Goal: Complete application form: Complete application form

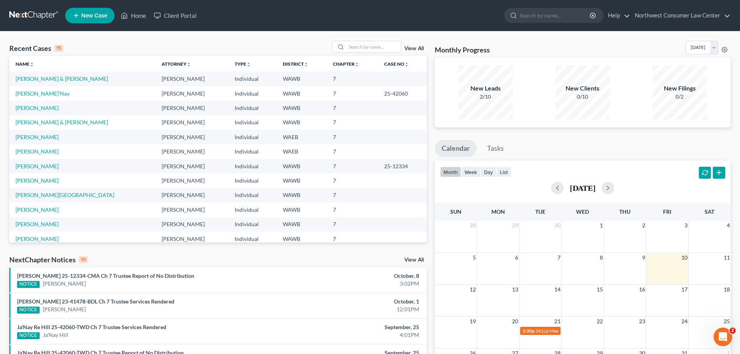
click at [89, 10] on link "New Case" at bounding box center [89, 16] width 49 height 16
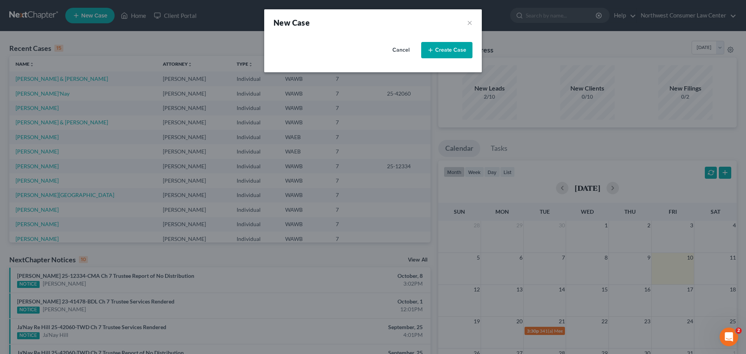
select select "87"
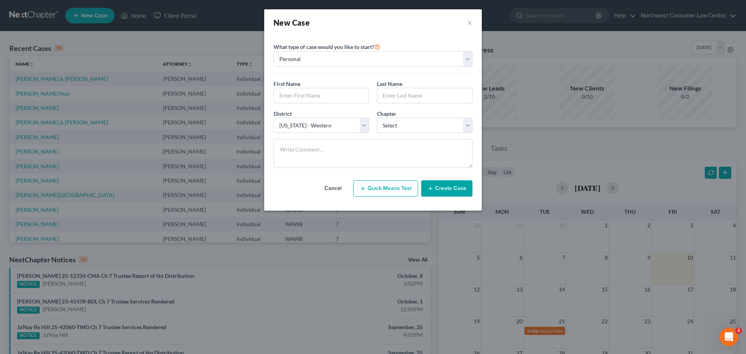
click at [307, 103] on div "First Name * Last Name *" at bounding box center [373, 95] width 207 height 30
click at [314, 92] on input "text" at bounding box center [321, 95] width 95 height 15
click at [314, 93] on input "lynn" at bounding box center [321, 95] width 95 height 15
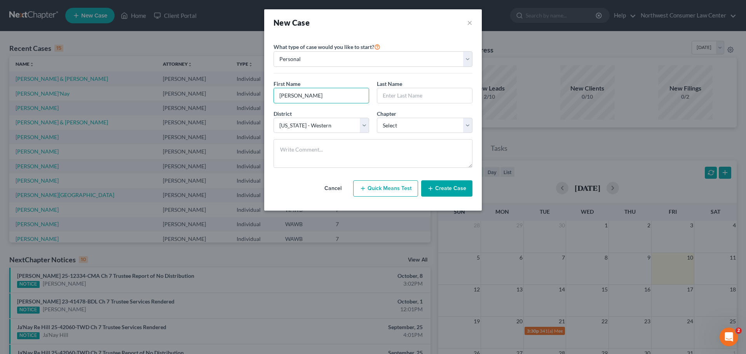
type input "Robyn"
click at [433, 90] on input "text" at bounding box center [424, 95] width 95 height 15
type input "Lynn"
click at [411, 120] on select "Select 7 11 12 13" at bounding box center [425, 126] width 96 height 16
select select "0"
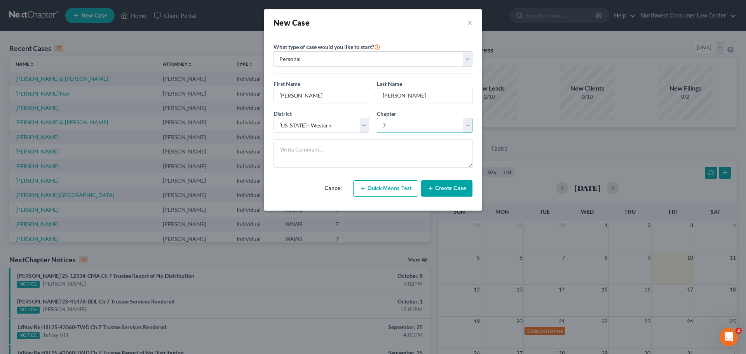
click at [377, 118] on select "Select 7 11 12 13" at bounding box center [425, 126] width 96 height 16
click at [451, 185] on button "Create Case" at bounding box center [446, 188] width 51 height 16
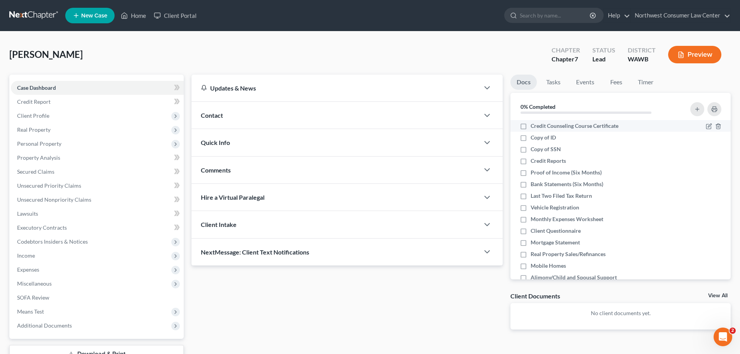
click at [561, 123] on span "Credit Counseling Course Certificate" at bounding box center [575, 126] width 88 height 8
click at [539, 123] on input "Credit Counseling Course Certificate" at bounding box center [536, 124] width 5 height 5
checkbox input "true"
click at [559, 140] on div "Copy of ID" at bounding box center [594, 138] width 149 height 8
click at [561, 151] on div "Copy of SSN" at bounding box center [594, 149] width 149 height 8
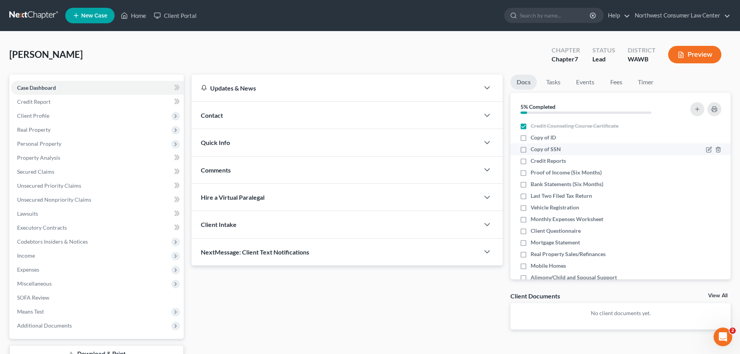
click at [548, 148] on span "Copy of SSN" at bounding box center [546, 149] width 30 height 8
click at [539, 148] on input "Copy of SSN" at bounding box center [536, 147] width 5 height 5
checkbox input "true"
click at [543, 142] on li "Copy of ID" at bounding box center [621, 138] width 220 height 12
click at [548, 138] on span "Copy of ID" at bounding box center [543, 138] width 25 height 8
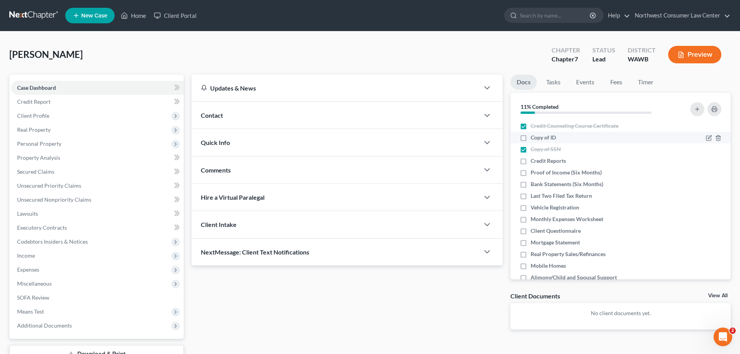
click at [539, 138] on input "Copy of ID" at bounding box center [536, 136] width 5 height 5
checkbox input "true"
click at [547, 158] on span "Credit Reports" at bounding box center [548, 161] width 35 height 8
click at [539, 158] on input "Credit Reports" at bounding box center [536, 159] width 5 height 5
checkbox input "true"
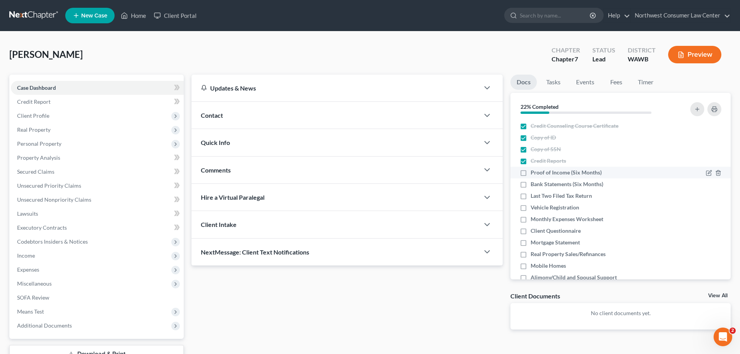
click at [550, 174] on span "Proof of Income (Six Months)" at bounding box center [566, 173] width 71 height 8
click at [539, 174] on input "Proof of Income (Six Months)" at bounding box center [536, 171] width 5 height 5
checkbox input "true"
click at [555, 184] on span "Bank Statements (Six Months)" at bounding box center [567, 184] width 73 height 8
click at [539, 184] on input "Bank Statements (Six Months)" at bounding box center [536, 182] width 5 height 5
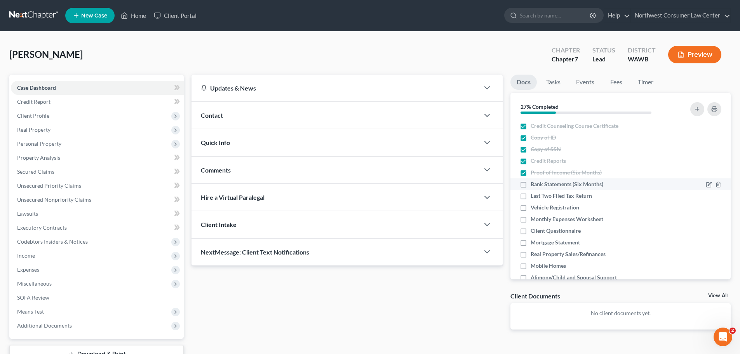
checkbox input "true"
click at [554, 195] on span "Last Two Filed Tax Return" at bounding box center [561, 196] width 61 height 8
click at [539, 195] on input "Last Two Filed Tax Return" at bounding box center [536, 194] width 5 height 5
checkbox input "true"
click at [554, 210] on span "Vehicle Registration" at bounding box center [555, 208] width 49 height 8
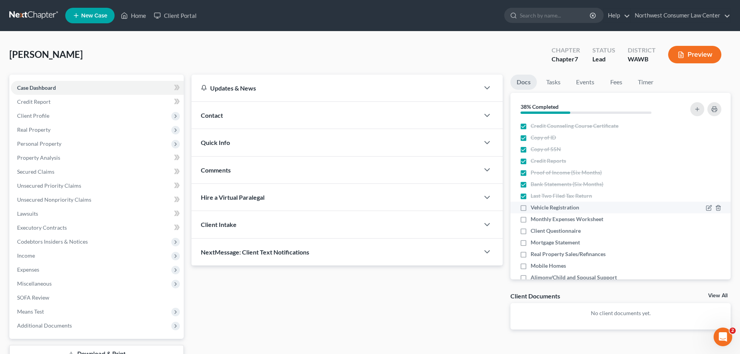
click at [539, 209] on input "Vehicle Registration" at bounding box center [536, 206] width 5 height 5
checkbox input "true"
click at [555, 220] on span "Monthly Expenses Worksheet" at bounding box center [567, 219] width 73 height 8
click at [539, 220] on input "Monthly Expenses Worksheet" at bounding box center [536, 217] width 5 height 5
checkbox input "true"
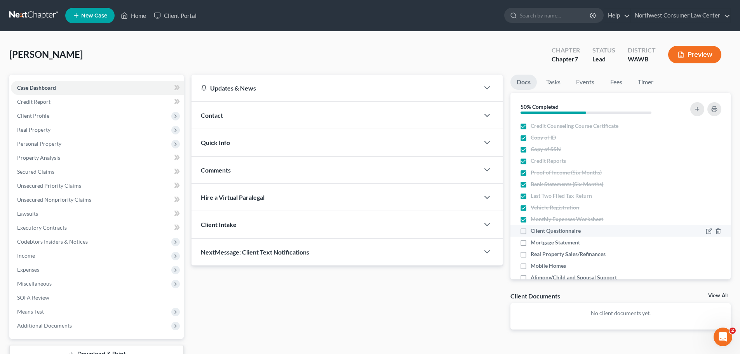
click at [556, 229] on span "Client Questionnaire" at bounding box center [556, 231] width 50 height 8
click at [539, 229] on input "Client Questionnaire" at bounding box center [536, 229] width 5 height 5
checkbox input "true"
click at [557, 239] on span "Mortgage Statement" at bounding box center [555, 243] width 49 height 8
click at [539, 239] on input "Mortgage Statement" at bounding box center [536, 241] width 5 height 5
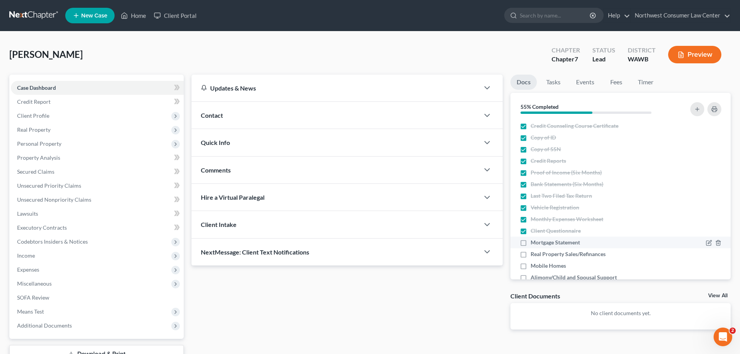
checkbox input "true"
click at [601, 257] on span "Real Property Sales/Refinances" at bounding box center [568, 254] width 75 height 8
click at [539, 255] on input "Real Property Sales/Refinances" at bounding box center [536, 252] width 5 height 5
checkbox input "true"
click at [586, 266] on div "Mobile Homes" at bounding box center [594, 266] width 149 height 8
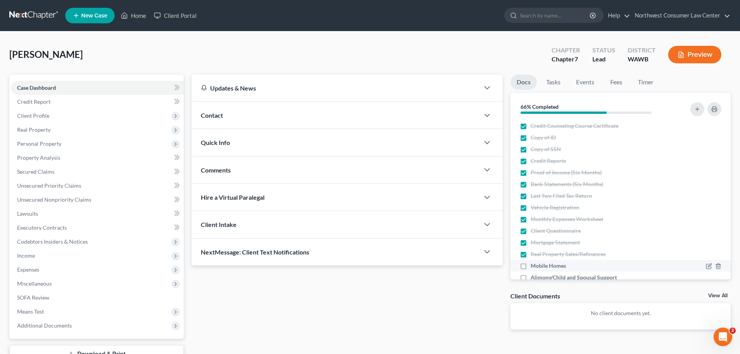
scroll to position [39, 0]
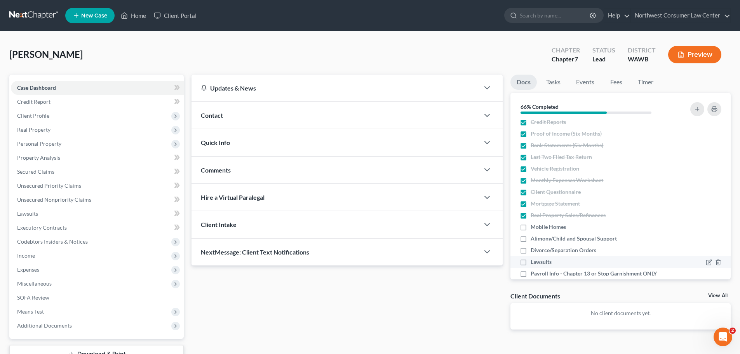
click at [532, 260] on span "Lawsuits" at bounding box center [541, 262] width 21 height 8
click at [534, 260] on input "Lawsuits" at bounding box center [536, 260] width 5 height 5
checkbox input "true"
click at [538, 252] on span "Divorce/Separation Orders" at bounding box center [564, 250] width 66 height 8
click at [545, 236] on span "Alimony/Child and Spousal Support" at bounding box center [574, 239] width 86 height 8
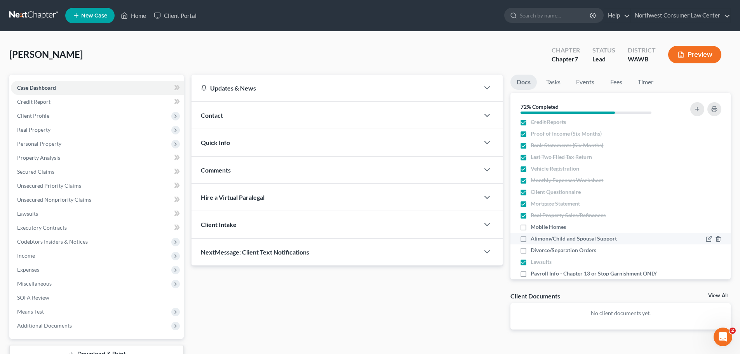
click at [539, 236] on input "Alimony/Child and Spousal Support" at bounding box center [536, 237] width 5 height 5
checkbox input "true"
click at [531, 225] on span "Mobile Homes" at bounding box center [548, 227] width 35 height 8
click at [534, 225] on input "Mobile Homes" at bounding box center [536, 225] width 5 height 5
checkbox input "true"
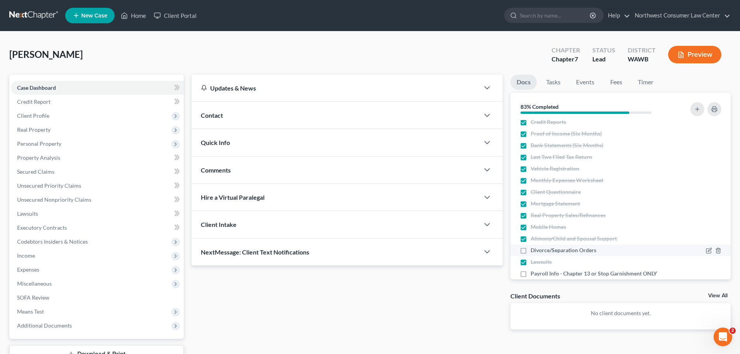
click at [531, 250] on label "Divorce/Separation Orders" at bounding box center [564, 250] width 66 height 8
click at [534, 250] on input "Divorce/Separation Orders" at bounding box center [536, 248] width 5 height 5
checkbox input "true"
click at [531, 272] on label "Payroll Info - Chapter 13 or Stop Garnishment ONLY" at bounding box center [594, 274] width 126 height 8
click at [534, 272] on input "Payroll Info - Chapter 13 or Stop Garnishment ONLY" at bounding box center [536, 272] width 5 height 5
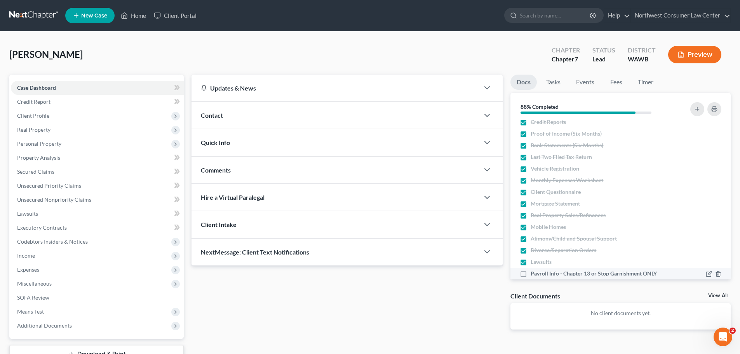
checkbox input "true"
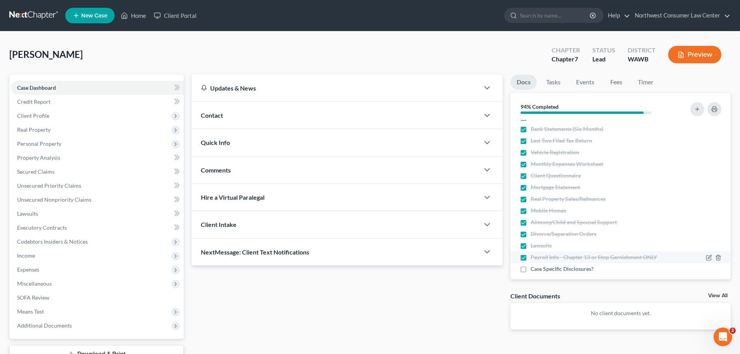
scroll to position [63, 0]
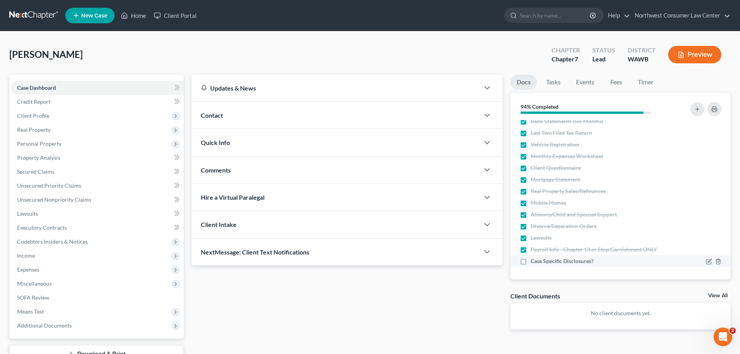
click at [534, 261] on span "Case Specific Disclosures?" at bounding box center [562, 261] width 63 height 8
click at [534, 261] on input "Case Specific Disclosures?" at bounding box center [536, 259] width 5 height 5
checkbox input "true"
click at [176, 89] on icon at bounding box center [175, 87] width 3 height 5
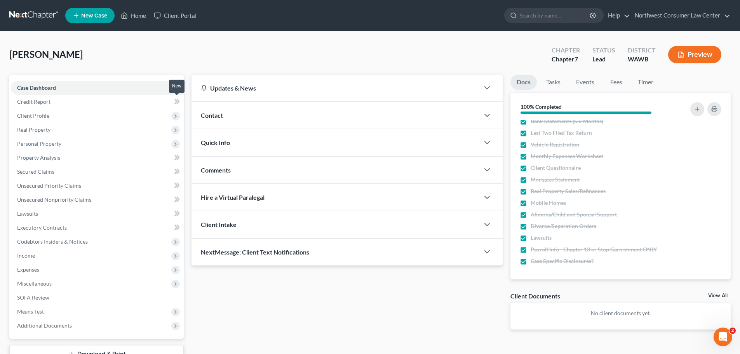
click at [175, 101] on icon at bounding box center [177, 102] width 6 height 10
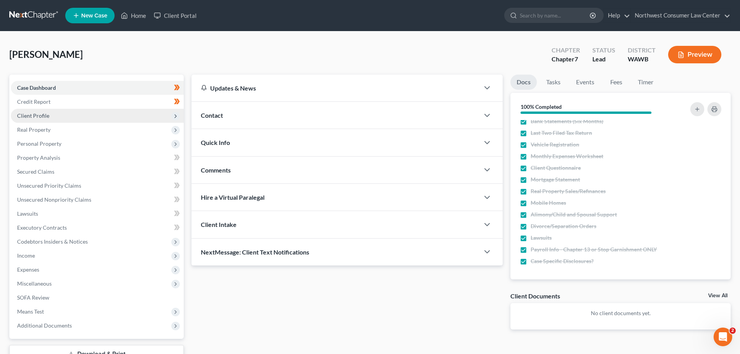
click at [155, 116] on span "Client Profile" at bounding box center [97, 116] width 173 height 14
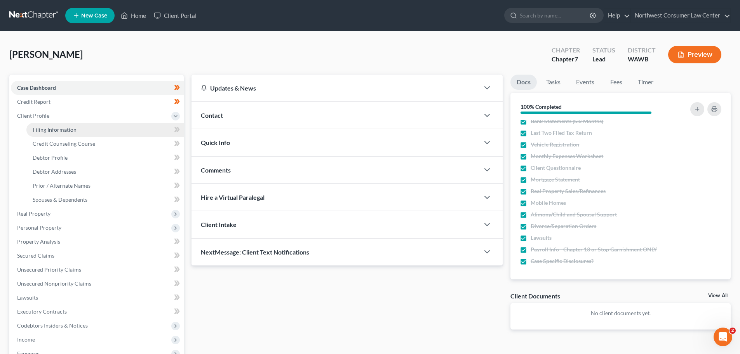
click at [148, 133] on link "Filing Information" at bounding box center [104, 130] width 157 height 14
select select "1"
select select "0"
select select "87"
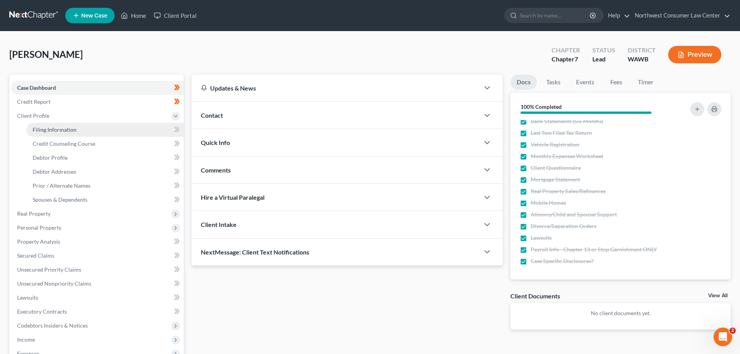
select select "50"
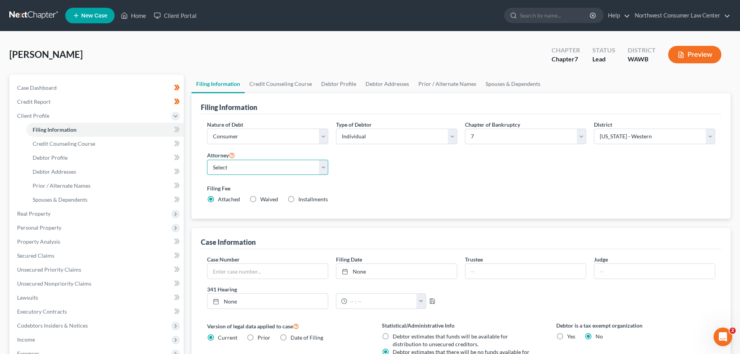
click at [269, 174] on select "Select Amanda Martin - WAWB Amanda Martin - WAEB Sam Leonard - WAWB Sam Leonard…" at bounding box center [267, 168] width 121 height 16
select select "0"
click at [207, 160] on select "Select Amanda Martin - WAWB Amanda Martin - WAEB Sam Leonard - WAWB Sam Leonard…" at bounding box center [267, 168] width 121 height 16
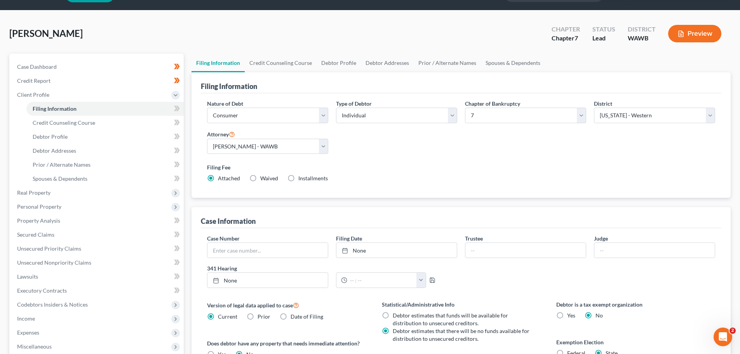
scroll to position [78, 0]
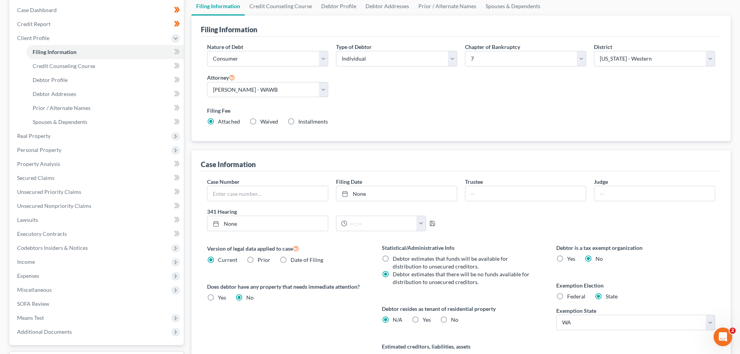
click at [425, 319] on span "Yes" at bounding box center [427, 319] width 8 height 7
click at [426, 319] on input "Yes Yes" at bounding box center [428, 318] width 5 height 5
radio input "true"
radio input "false"
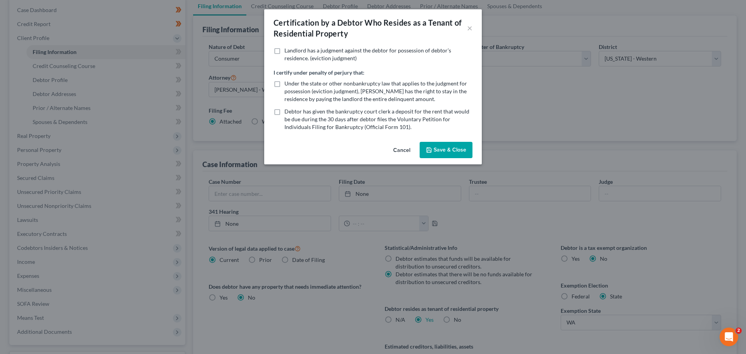
click at [465, 154] on button "Save & Close" at bounding box center [446, 150] width 53 height 16
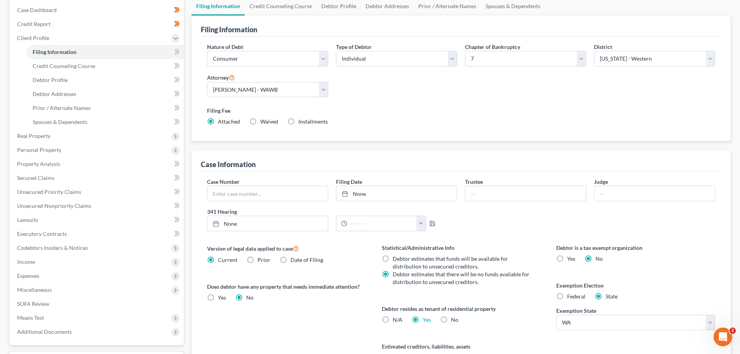
click at [576, 297] on span "Federal" at bounding box center [576, 296] width 18 height 7
click at [576, 297] on input "Federal" at bounding box center [573, 295] width 5 height 5
radio input "true"
radio input "false"
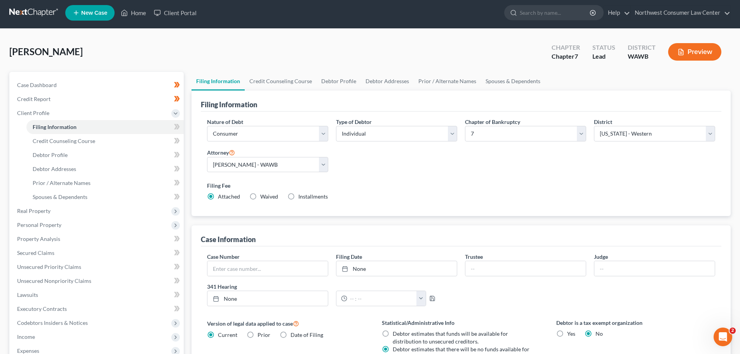
scroll to position [0, 0]
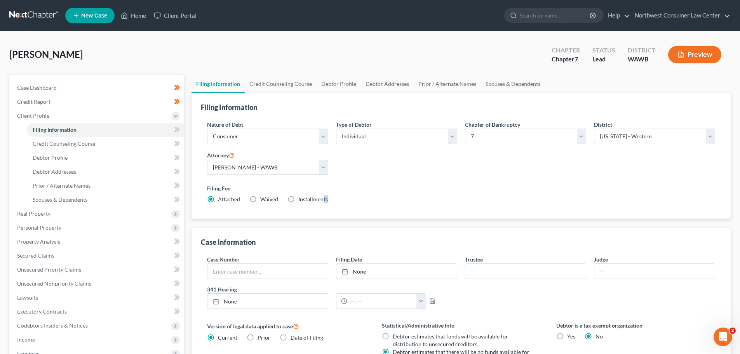
click at [324, 203] on div "Filing Fee Attached Waived Waived Installments Installments" at bounding box center [461, 195] width 516 height 28
click at [317, 198] on span "Installments" at bounding box center [313, 199] width 30 height 7
click at [307, 198] on input "Installments Installments" at bounding box center [304, 197] width 5 height 5
radio input "true"
radio input "false"
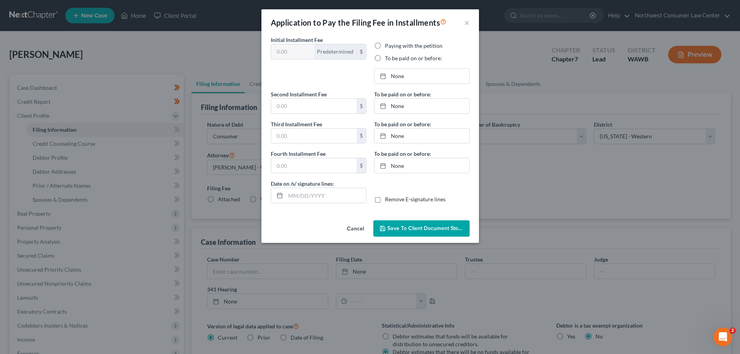
type input "100.00"
radio input "true"
type input "0.00"
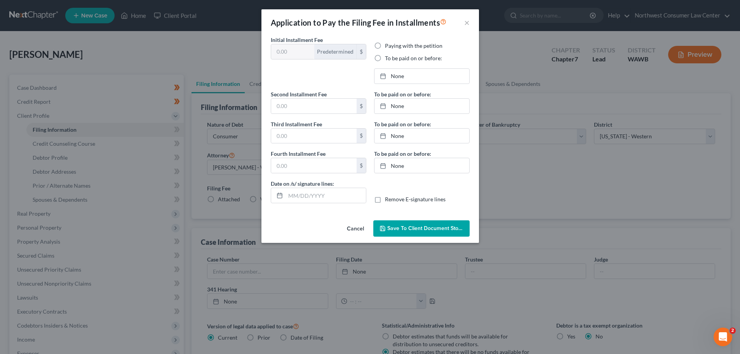
type input "10/10/2025"
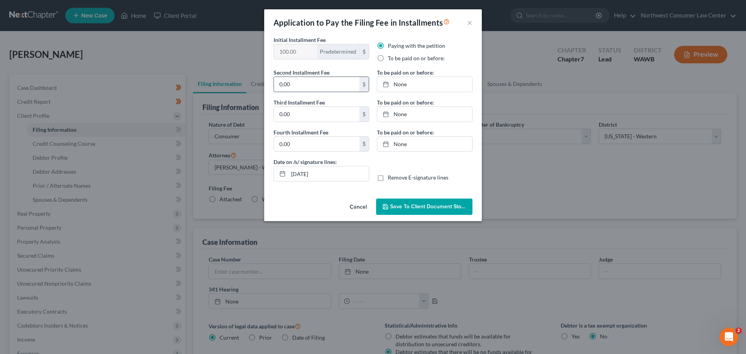
click at [283, 91] on input "0.00" at bounding box center [317, 84] width 86 height 15
type input "238"
click at [415, 205] on span "Save to Client Document Storage" at bounding box center [431, 206] width 82 height 7
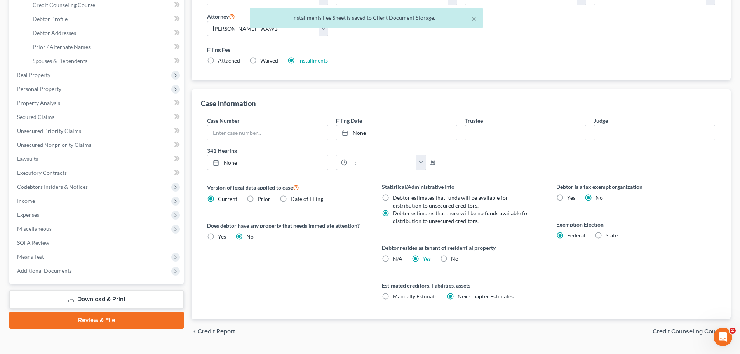
scroll to position [158, 0]
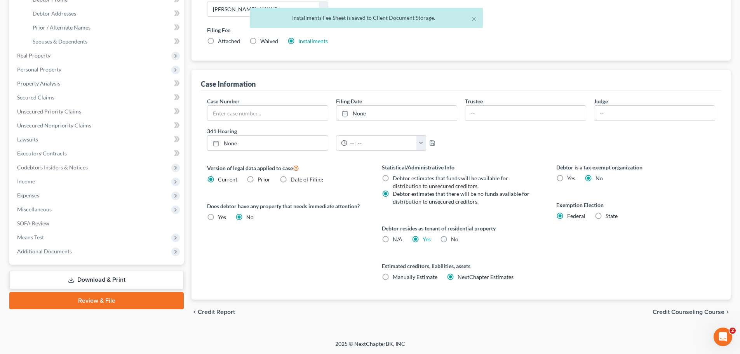
click at [684, 309] on span "Credit Counseling Course" at bounding box center [689, 312] width 72 height 6
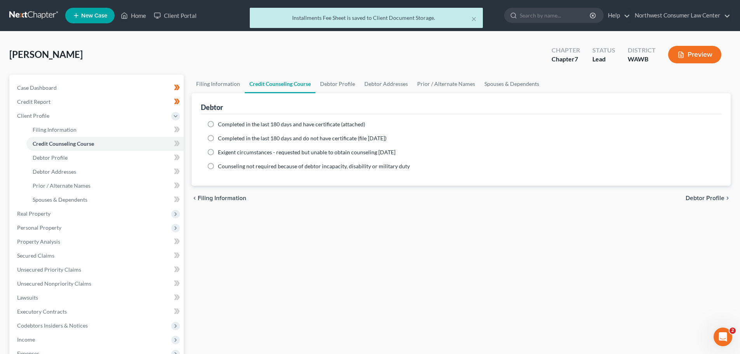
click at [342, 138] on span "Completed in the last 180 days and do not have certificate (file within 14 days)" at bounding box center [302, 138] width 169 height 7
click at [226, 138] on input "Completed in the last 180 days and do not have certificate (file within 14 days)" at bounding box center [223, 136] width 5 height 5
radio input "true"
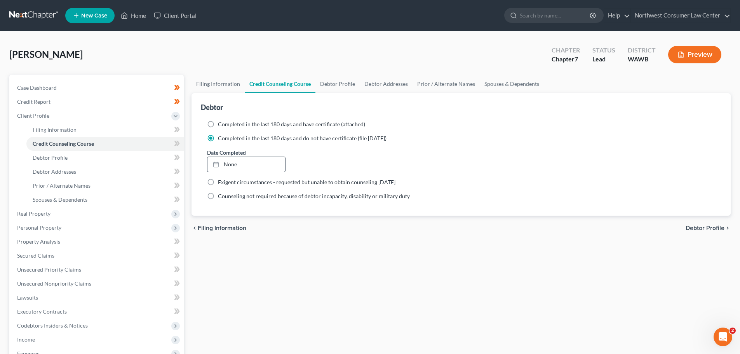
click at [262, 162] on link "None" at bounding box center [246, 164] width 77 height 15
type input "10/10/2025"
click at [716, 230] on span "Debtor Profile" at bounding box center [705, 228] width 39 height 6
select select "0"
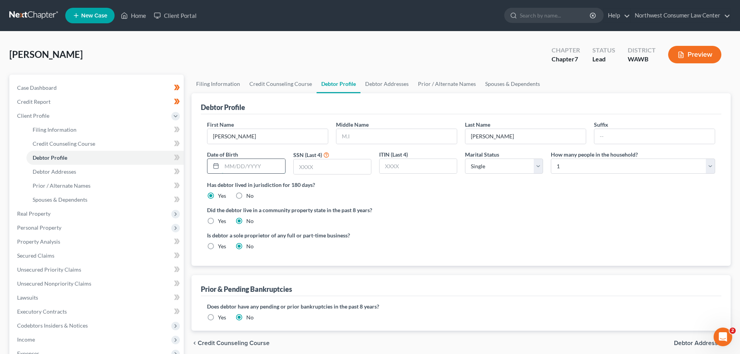
click at [272, 169] on input "text" at bounding box center [253, 166] width 63 height 15
type input "7/25/1969"
click at [304, 170] on input "text" at bounding box center [332, 166] width 77 height 15
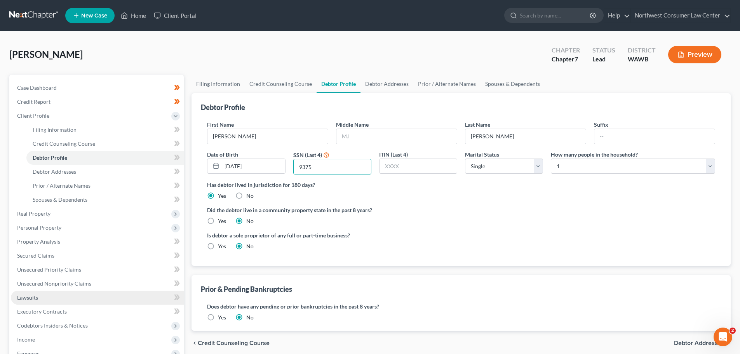
type input "9375"
drag, startPoint x: 383, startPoint y: 83, endPoint x: 383, endPoint y: 89, distance: 6.2
click at [383, 83] on link "Debtor Addresses" at bounding box center [387, 84] width 53 height 19
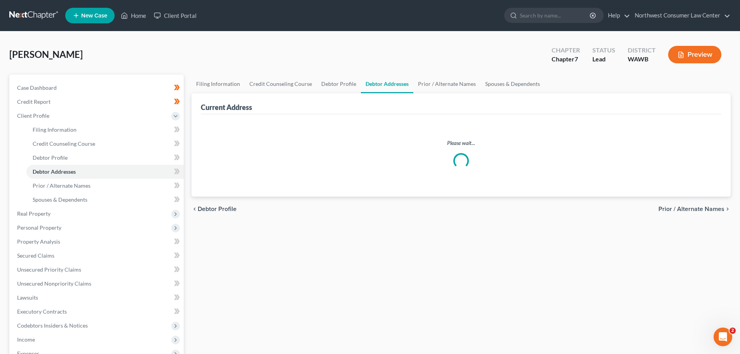
select select "0"
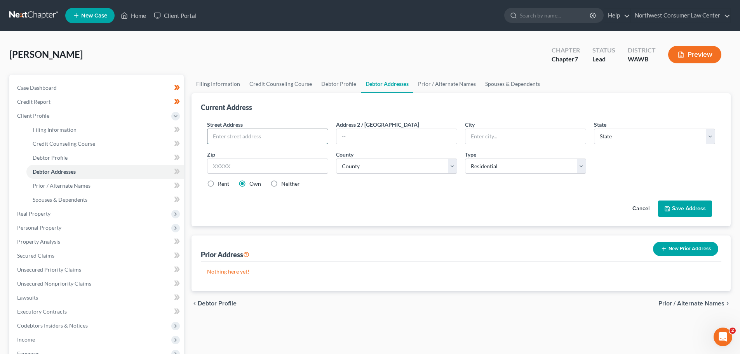
click at [274, 136] on input "text" at bounding box center [268, 136] width 120 height 15
paste input "4207 126th St NW"
type input "4207 126th St NW"
click at [248, 164] on input "text" at bounding box center [267, 167] width 121 height 16
paste input "98271"
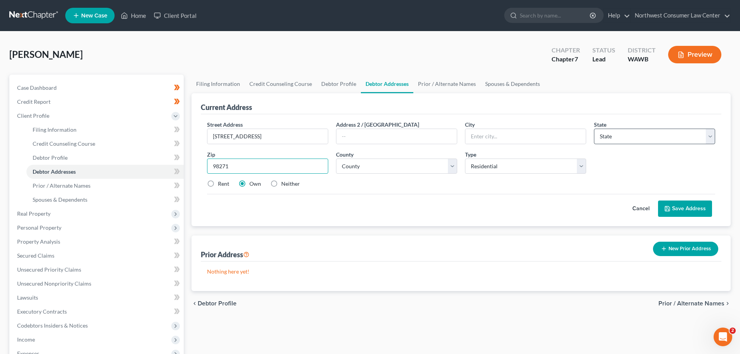
type input "98271"
click at [619, 143] on select "State AL AK AR AZ CA CO CT DE DC FL GA GU HI ID IL IN IA KS KY LA ME MD MA MI M…" at bounding box center [654, 137] width 121 height 16
type input "Marysville"
select select "50"
click at [594, 129] on select "State AL AK AR AZ CA CO CT DE DC FL GA GU HI ID IL IN IA KS KY LA ME MD MA MI M…" at bounding box center [654, 137] width 121 height 16
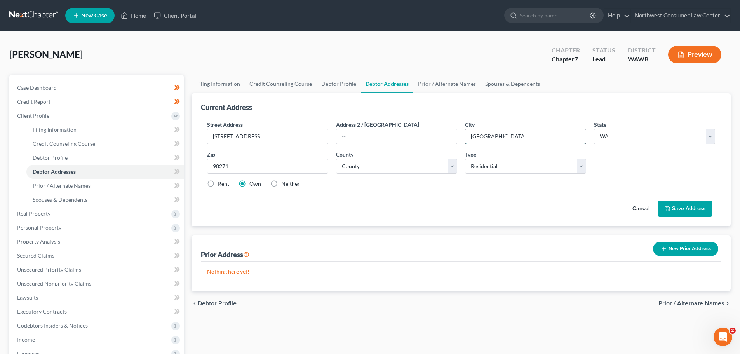
click at [499, 137] on input "Marysville" at bounding box center [526, 136] width 120 height 15
type input "Tualip"
click at [518, 169] on select "Select Residential Mailing Rental Business" at bounding box center [525, 167] width 121 height 16
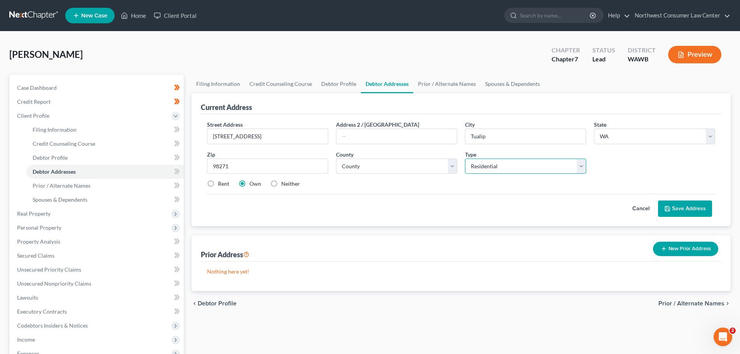
click at [518, 169] on select "Select Residential Mailing Rental Business" at bounding box center [525, 167] width 121 height 16
click at [399, 165] on select "County Adams County Asotin County Benton County Chelan County Clallam County Cl…" at bounding box center [396, 167] width 121 height 16
select select "26"
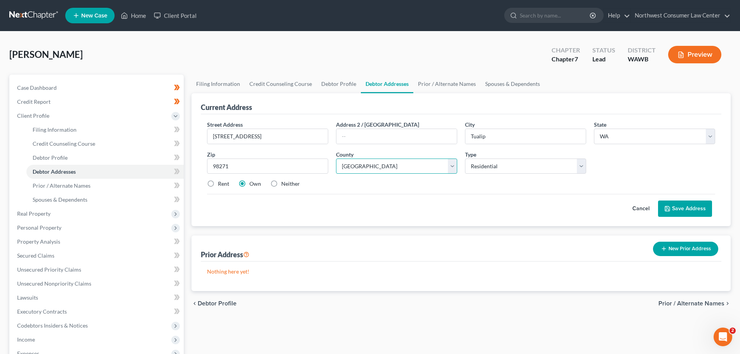
click at [336, 159] on select "County Adams County Asotin County Benton County Chelan County Clallam County Cl…" at bounding box center [396, 167] width 121 height 16
click at [225, 184] on label "Rent" at bounding box center [223, 184] width 11 height 8
click at [225, 184] on input "Rent" at bounding box center [223, 182] width 5 height 5
radio input "true"
click at [691, 211] on button "Save Address" at bounding box center [685, 209] width 54 height 16
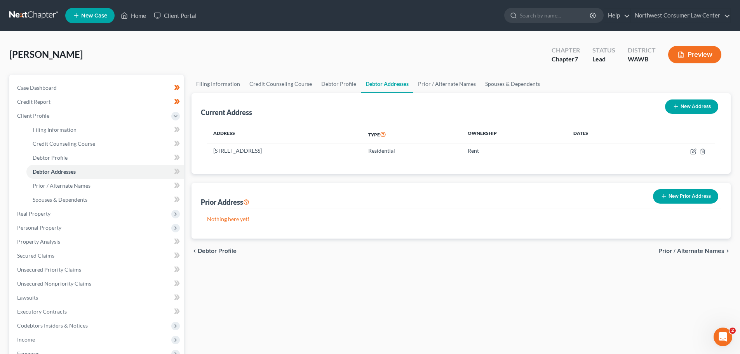
click at [693, 250] on span "Prior / Alternate Names" at bounding box center [692, 251] width 66 height 6
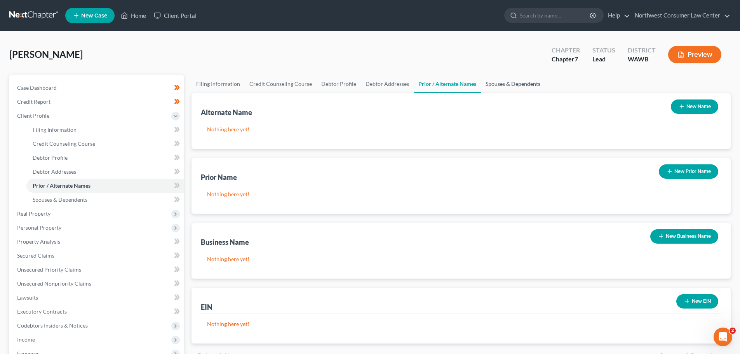
click at [514, 82] on link "Spouses & Dependents" at bounding box center [513, 84] width 64 height 19
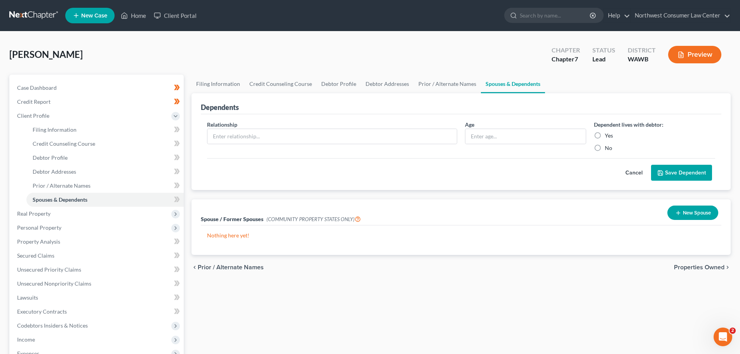
click at [688, 268] on span "Properties Owned" at bounding box center [699, 267] width 51 height 6
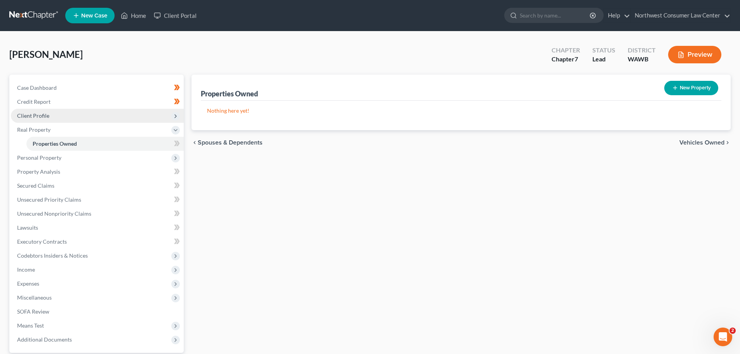
click at [173, 115] on icon at bounding box center [176, 116] width 6 height 6
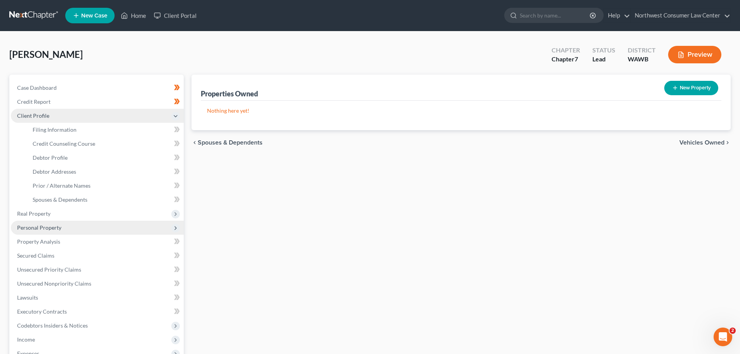
click at [152, 232] on span "Personal Property" at bounding box center [97, 228] width 173 height 14
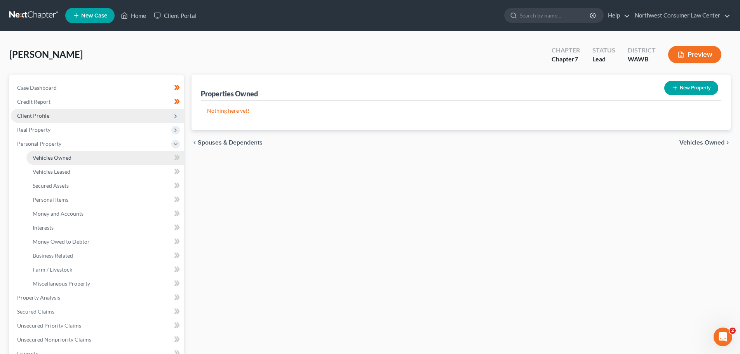
click at [139, 154] on link "Vehicles Owned" at bounding box center [104, 158] width 157 height 14
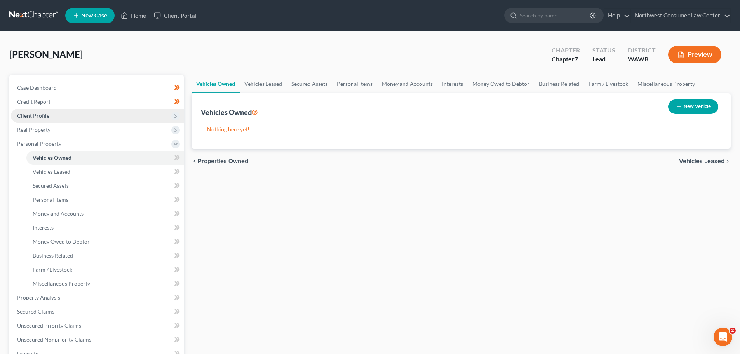
click at [699, 107] on button "New Vehicle" at bounding box center [693, 106] width 50 height 14
select select "0"
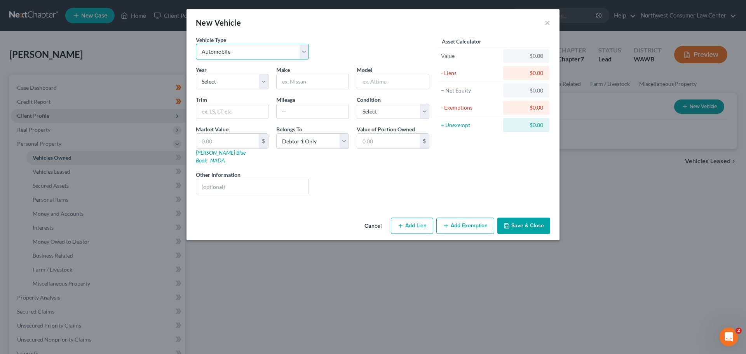
click at [221, 53] on select "Select Automobile Truck Trailer Watercraft Aircraft Motor Home Atv Other Vehicle" at bounding box center [252, 52] width 113 height 16
click at [196, 44] on select "Select Automobile Truck Trailer Watercraft Aircraft Motor Home Atv Other Vehicle" at bounding box center [252, 52] width 113 height 16
click at [220, 80] on select "Select 2026 2025 2024 2023 2022 2021 2020 2019 2018 2017 2016 2015 2014 2013 20…" at bounding box center [232, 82] width 73 height 16
select select "7"
click at [196, 74] on select "Select 2026 2025 2024 2023 2022 2021 2020 2019 2018 2017 2016 2015 2014 2013 20…" at bounding box center [232, 82] width 73 height 16
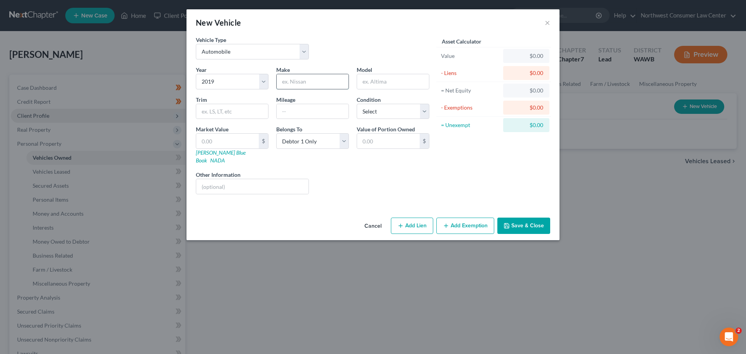
click at [290, 87] on input "text" at bounding box center [313, 81] width 72 height 15
type input "Subaru"
type input "Forester"
type input "81700"
click at [393, 122] on div "Year Select 2026 2025 2024 2023 2022 2021 2020 2019 2018 2017 2016 2015 2014 20…" at bounding box center [312, 133] width 241 height 135
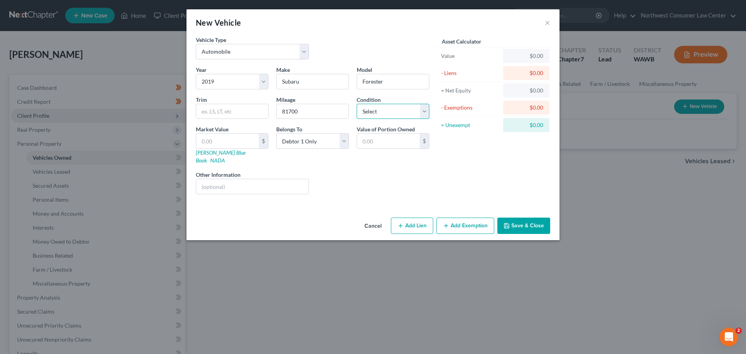
click at [404, 109] on select "Select Excellent Very Good Good Fair Poor" at bounding box center [393, 112] width 73 height 16
select select "2"
click at [357, 104] on select "Select Excellent Very Good Good Fair Poor" at bounding box center [393, 112] width 73 height 16
click at [418, 223] on button "Add Lien" at bounding box center [412, 226] width 42 height 16
select select "0"
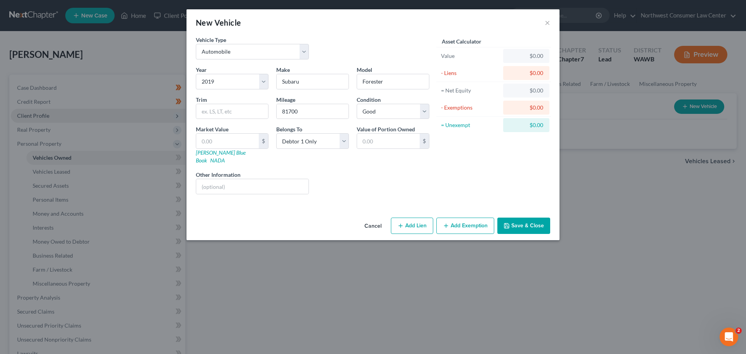
select select "0"
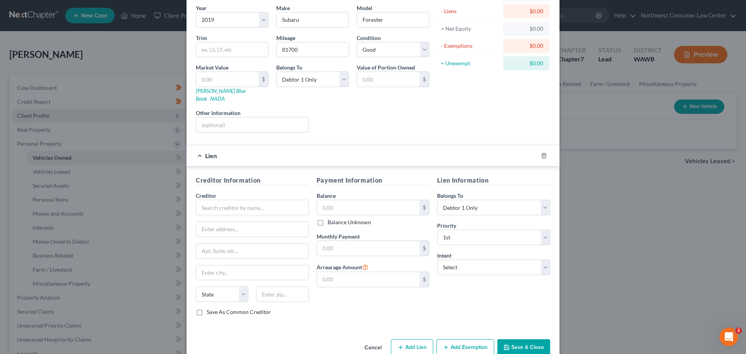
scroll to position [71, 0]
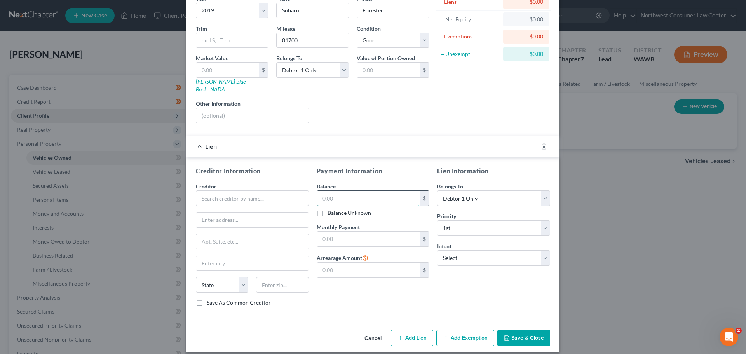
click at [359, 192] on input "text" at bounding box center [368, 198] width 103 height 15
type input "9,804.43"
click at [463, 250] on select "Select Surrender Redeem Reaffirm Avoid Other" at bounding box center [493, 258] width 113 height 16
select select "2"
click at [437, 250] on select "Select Surrender Redeem Reaffirm Avoid Other" at bounding box center [493, 258] width 113 height 16
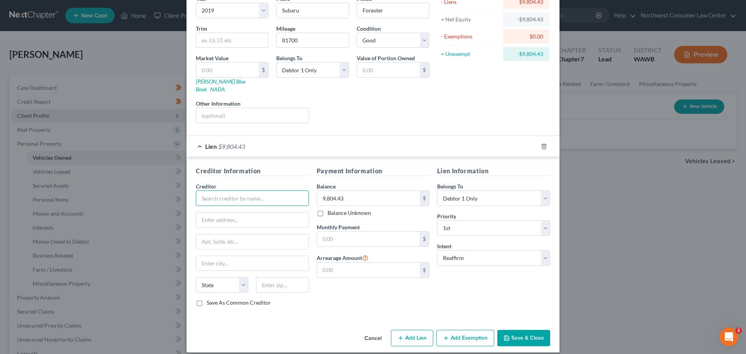
click at [242, 190] on input "text" at bounding box center [252, 198] width 113 height 16
type input "creditor"
type input "1"
type input "r"
type input "Salt Lake City"
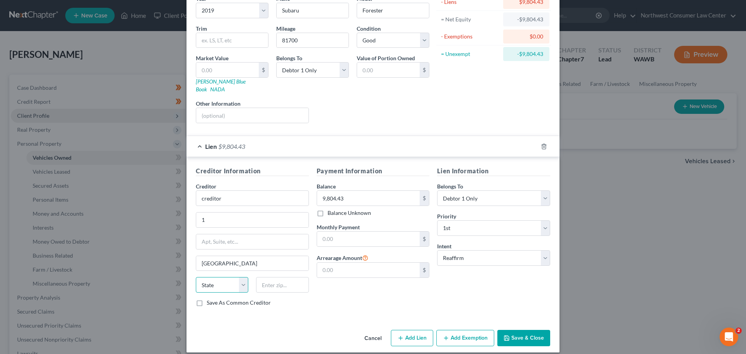
click at [213, 278] on select "State AL AK AR AZ CA CO CT DE DC FL GA GU HI ID IL IN IA KS KY LA ME MD MA MI M…" at bounding box center [222, 285] width 52 height 16
select select "46"
click at [278, 286] on div "State AL AK AR AZ CA CO CT DE DC FL GA GU HI ID IL IN IA KS KY LA ME MD MA MI M…" at bounding box center [252, 288] width 121 height 22
click at [281, 281] on input "text" at bounding box center [282, 285] width 52 height 16
type input "97475"
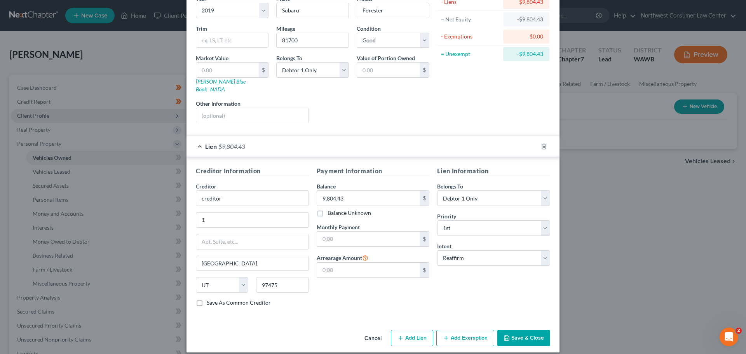
click at [536, 331] on button "Save & Close" at bounding box center [523, 338] width 53 height 16
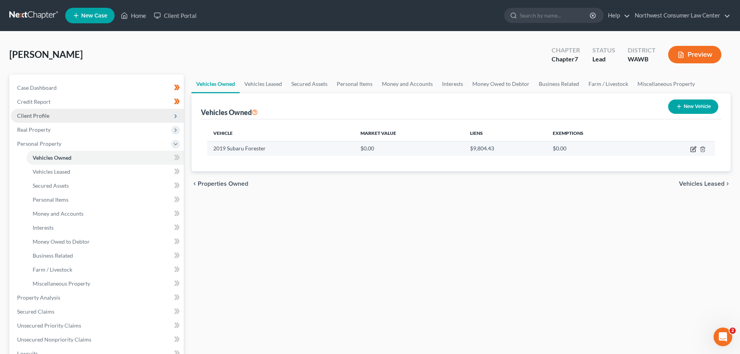
click at [695, 151] on icon "button" at bounding box center [694, 149] width 6 height 6
select select "0"
select select "7"
select select "2"
select select "0"
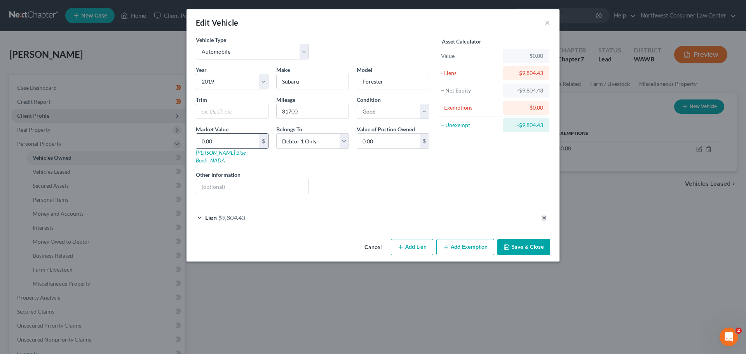
click at [220, 138] on input "0.00" at bounding box center [227, 141] width 63 height 15
type input "1"
type input "1.00"
type input "14"
type input "14.00"
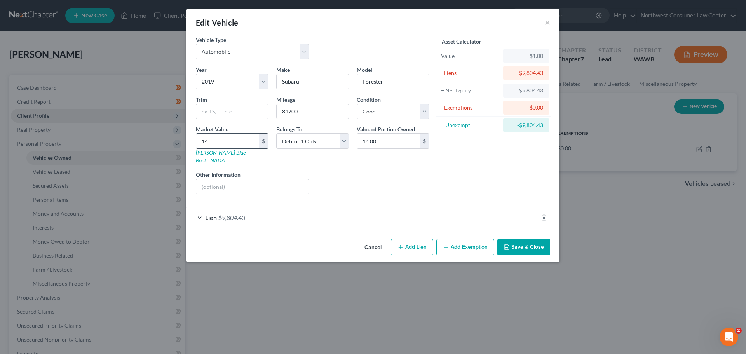
type input "146"
type input "146.00"
type input "1464"
type input "1,464.00"
type input "1,4642"
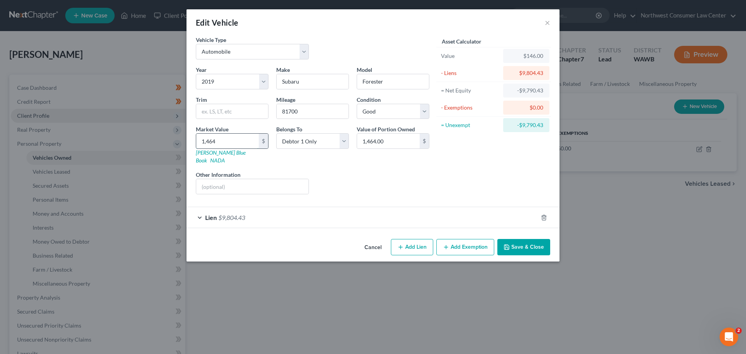
type input "14,642.00"
type input "14,642"
click at [472, 239] on button "Add Exemption" at bounding box center [465, 247] width 58 height 16
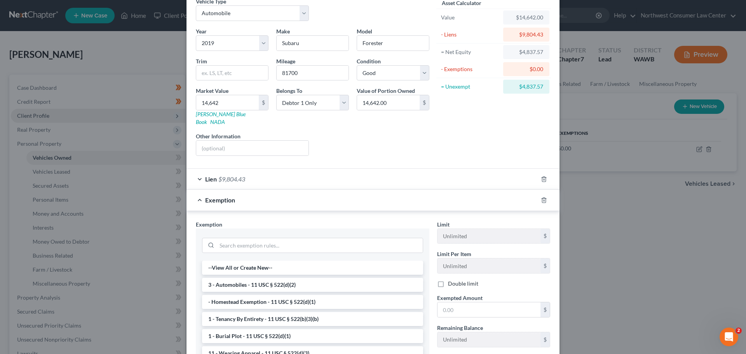
scroll to position [39, 0]
click at [451, 302] on input "text" at bounding box center [489, 309] width 103 height 15
type input "4,837.57"
click at [261, 277] on li "3 - Automobiles - 11 USC § 522(d)(2)" at bounding box center [312, 284] width 221 height 14
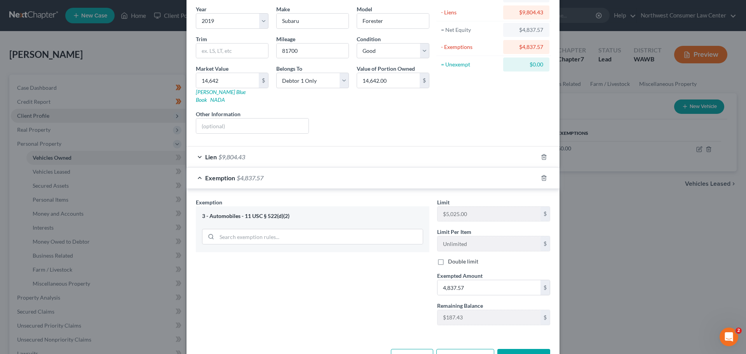
scroll to position [79, 0]
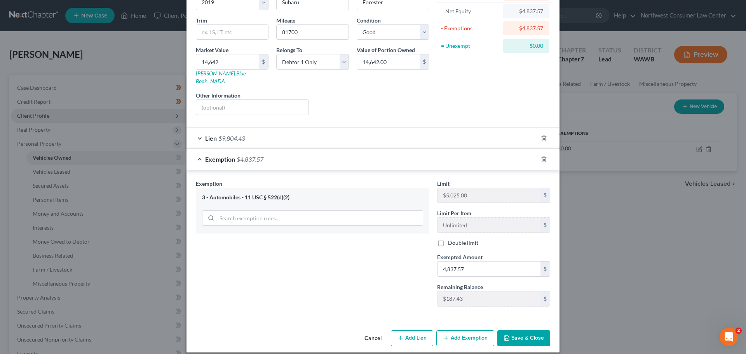
click at [530, 331] on button "Save & Close" at bounding box center [523, 338] width 53 height 16
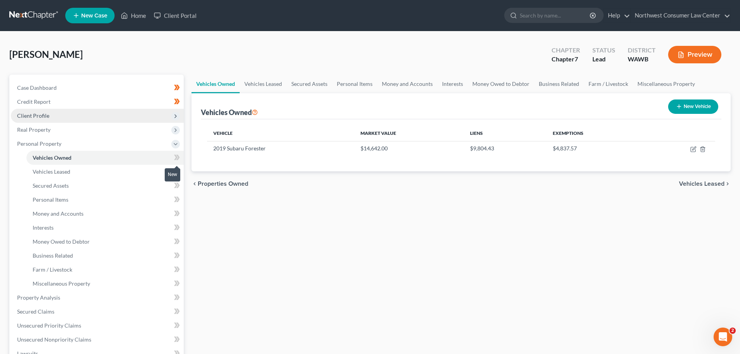
click at [179, 154] on icon at bounding box center [177, 158] width 6 height 10
click at [178, 169] on icon at bounding box center [177, 171] width 3 height 5
click at [117, 185] on link "Secured Assets" at bounding box center [104, 186] width 157 height 14
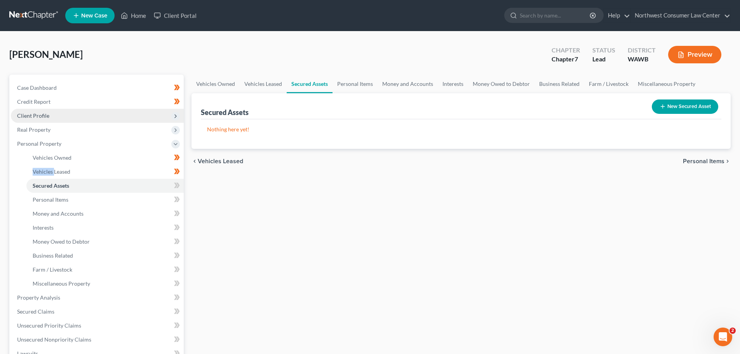
click at [682, 105] on button "New Secured Asset" at bounding box center [685, 106] width 66 height 14
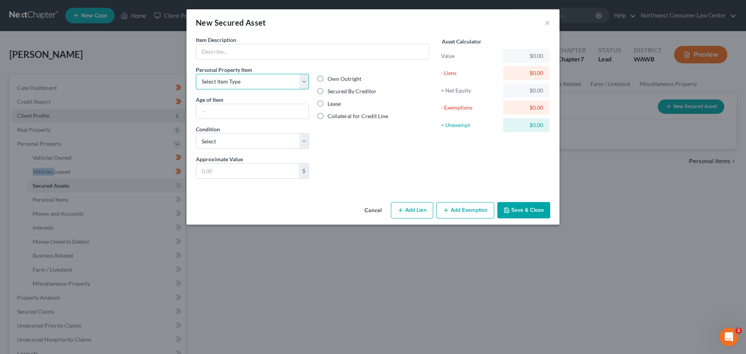
click at [273, 80] on select "Select Item Type Clothing Collectibles Of Value Electronics Firearms Household …" at bounding box center [252, 82] width 113 height 16
click at [375, 210] on button "Cancel" at bounding box center [373, 211] width 30 height 16
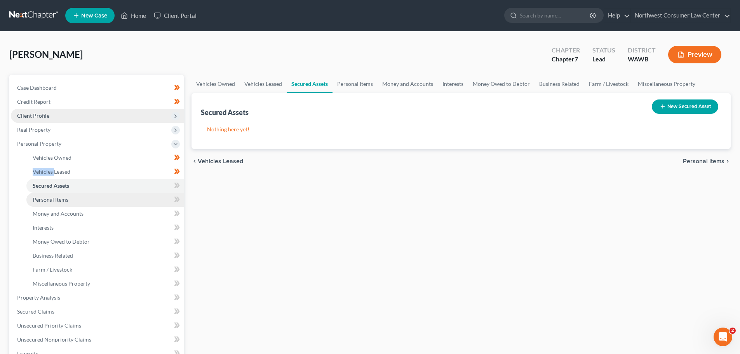
click at [119, 197] on link "Personal Items" at bounding box center [104, 200] width 157 height 14
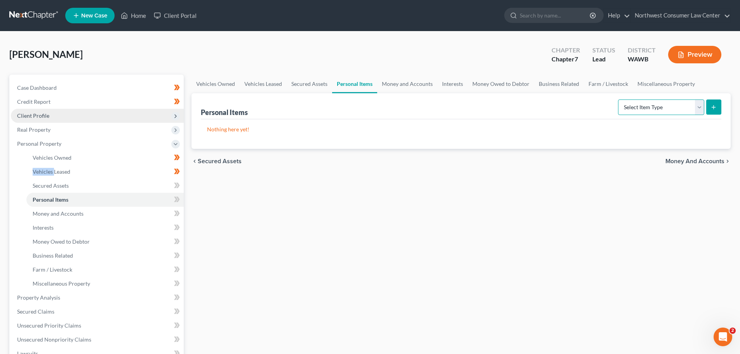
click at [640, 111] on select "Select Item Type Clothing Collectibles Of Value Electronics Firearms Household …" at bounding box center [661, 107] width 86 height 16
select select "household_goods"
click at [619, 99] on select "Select Item Type Clothing Collectibles Of Value Electronics Firearms Household …" at bounding box center [661, 107] width 86 height 16
click at [713, 101] on button "submit" at bounding box center [714, 106] width 15 height 15
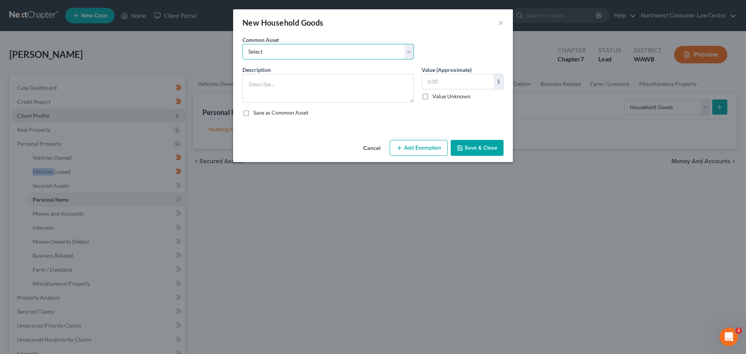
click at [300, 50] on select "Select Household Goods" at bounding box center [328, 52] width 171 height 16
select select "0"
click at [243, 44] on select "Select Household Goods" at bounding box center [328, 52] width 171 height 16
type textarea "Household Goods"
click at [431, 84] on input "500.00" at bounding box center [458, 81] width 72 height 15
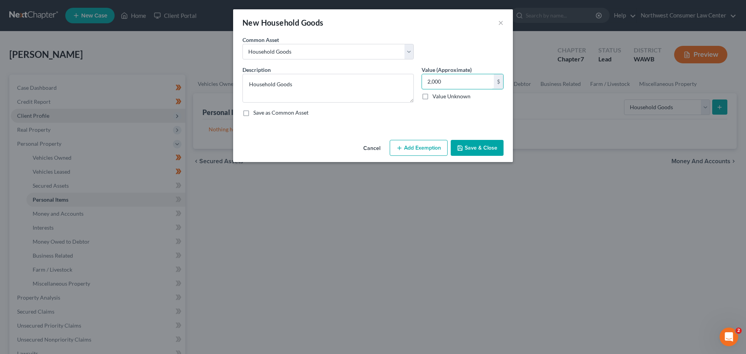
type input "2,000"
click at [414, 146] on button "Add Exemption" at bounding box center [419, 148] width 58 height 16
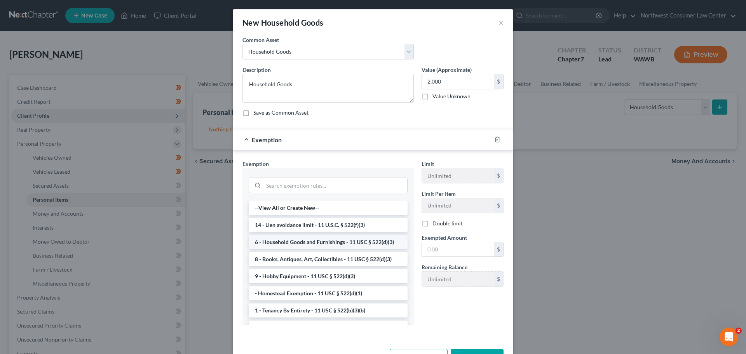
click at [321, 240] on li "6 - Household Goods and Furnishings - 11 USC § 522(d)(3)" at bounding box center [328, 242] width 159 height 14
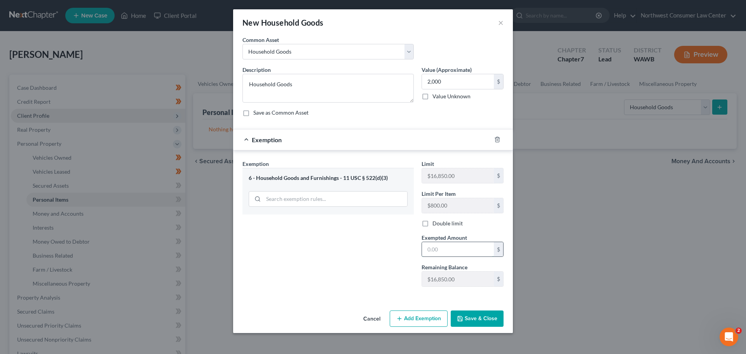
click at [452, 249] on input "text" at bounding box center [458, 249] width 72 height 15
type input "2,000"
click at [480, 314] on button "Save & Close" at bounding box center [477, 319] width 53 height 16
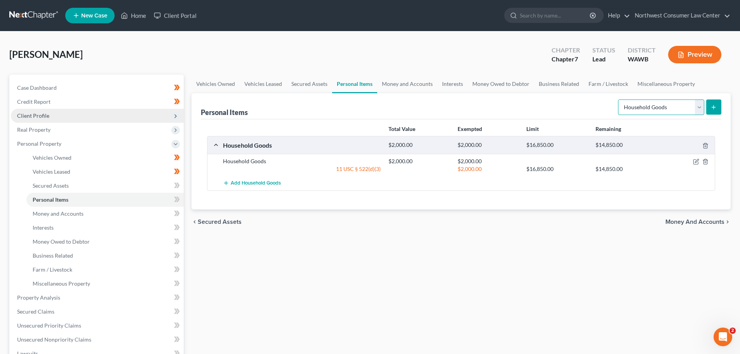
click at [695, 104] on select "Select Item Type Clothing Collectibles Of Value Electronics Firearms Household …" at bounding box center [661, 107] width 86 height 16
select select "electronics"
click at [619, 99] on select "Select Item Type Clothing Collectibles Of Value Electronics Firearms Household …" at bounding box center [661, 107] width 86 height 16
click at [721, 109] on button "submit" at bounding box center [714, 106] width 15 height 15
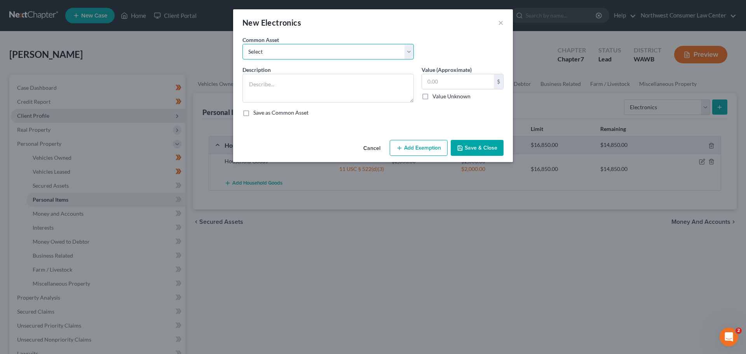
click at [279, 53] on select "Select Electronics Electronics" at bounding box center [328, 52] width 171 height 16
select select "0"
click at [243, 44] on select "Select Electronics Electronics" at bounding box center [328, 52] width 171 height 16
type textarea "Electronics"
click at [442, 82] on input "1,400.00" at bounding box center [458, 81] width 72 height 15
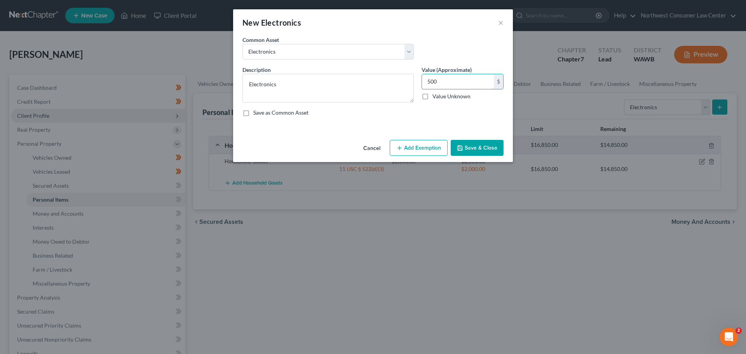
type input "500"
click at [482, 146] on button "Save & Close" at bounding box center [477, 148] width 53 height 16
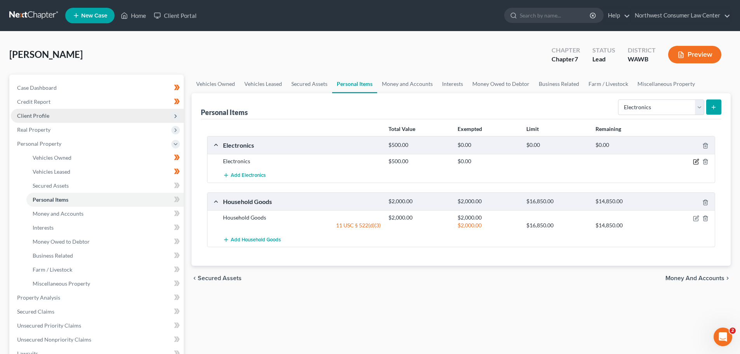
click at [695, 162] on icon "button" at bounding box center [696, 162] width 6 height 6
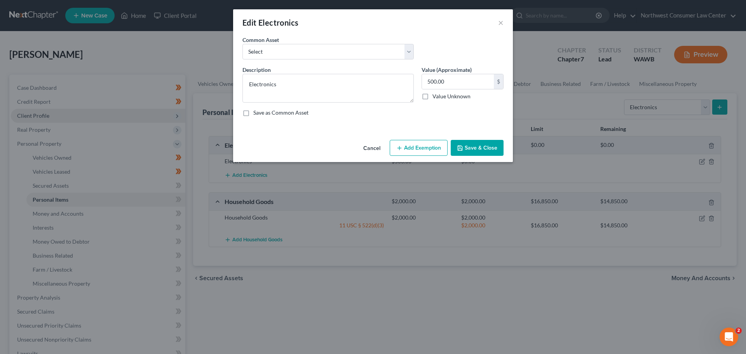
click at [402, 143] on button "Add Exemption" at bounding box center [419, 148] width 58 height 16
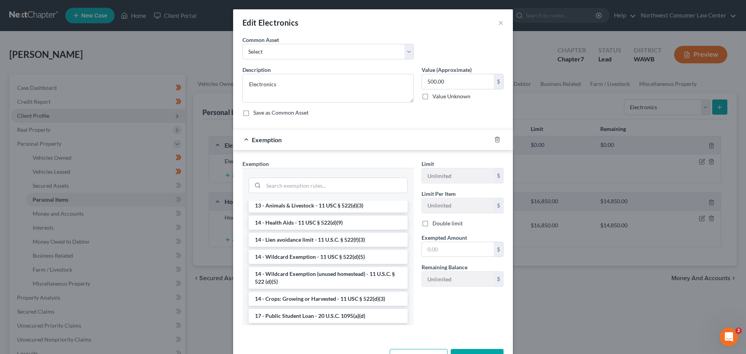
scroll to position [117, 0]
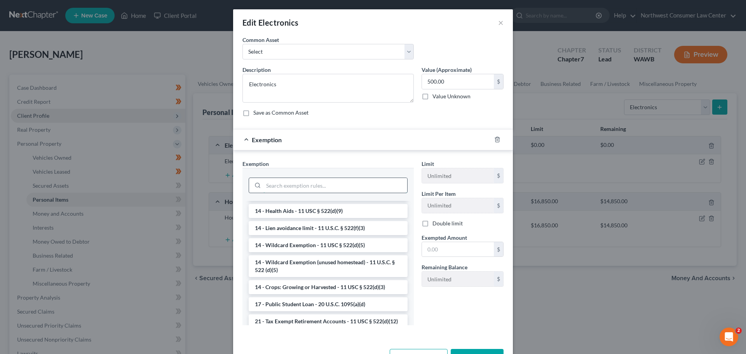
click at [291, 183] on input "search" at bounding box center [336, 185] width 144 height 15
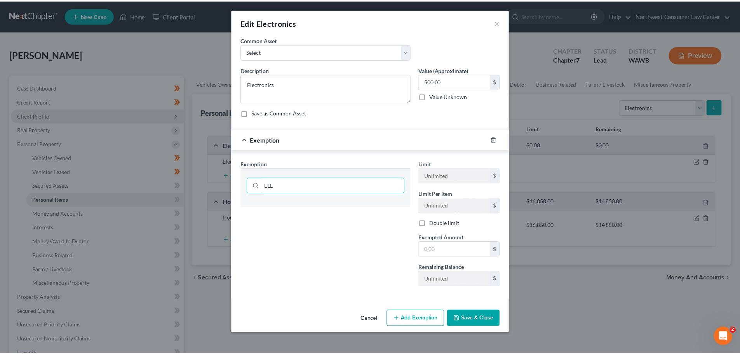
scroll to position [0, 0]
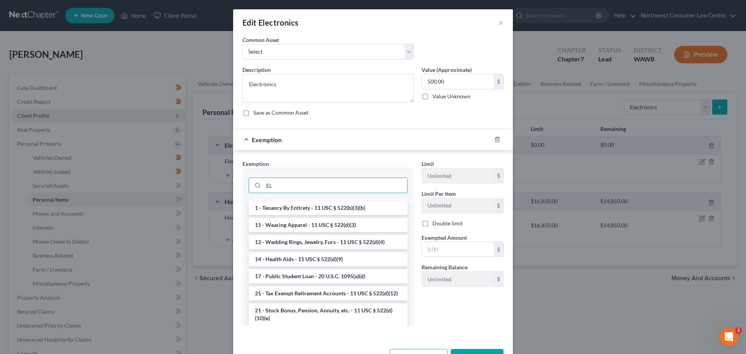
type input "E"
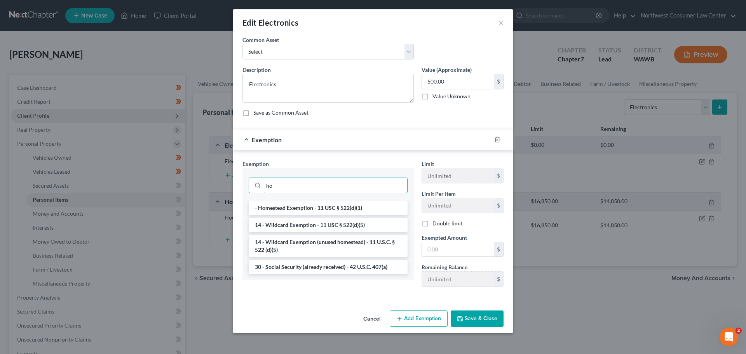
type input "h"
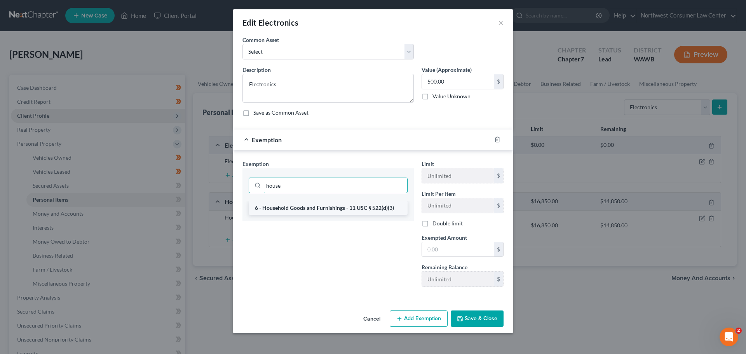
type input "house"
click at [339, 208] on li "6 - Household Goods and Furnishings - 11 USC § 522(d)(3)" at bounding box center [328, 208] width 159 height 14
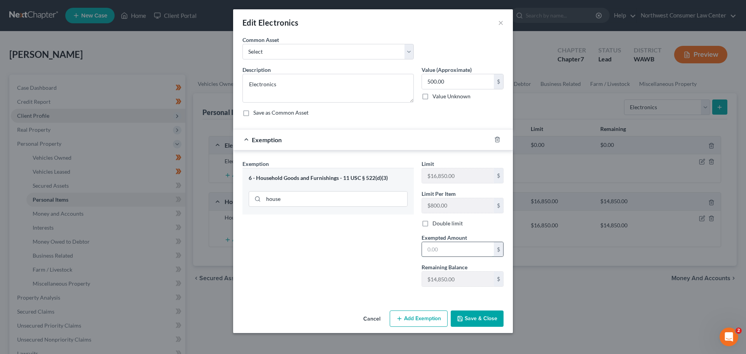
click at [462, 245] on input "text" at bounding box center [458, 249] width 72 height 15
type input "8"
type input "500"
click at [468, 318] on button "Save & Close" at bounding box center [477, 319] width 53 height 16
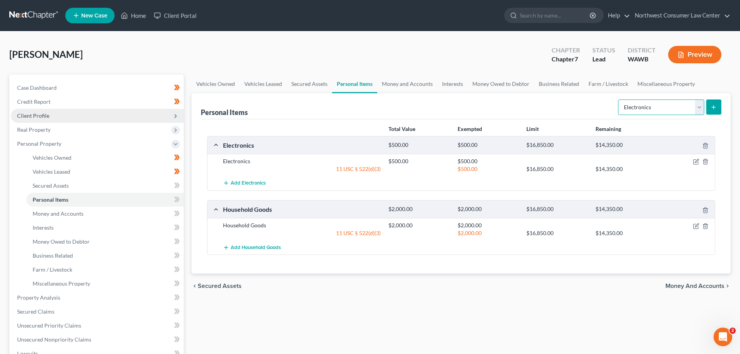
click at [675, 109] on select "Select Item Type Clothing Collectibles Of Value Electronics Firearms Household …" at bounding box center [661, 107] width 86 height 16
select select "sports_and_hobby_equipment"
click at [619, 99] on select "Select Item Type Clothing Collectibles Of Value Electronics Firearms Household …" at bounding box center [661, 107] width 86 height 16
click at [720, 101] on button "submit" at bounding box center [714, 106] width 15 height 15
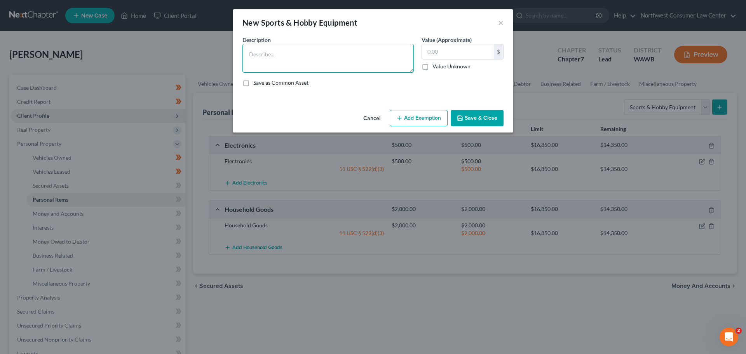
click at [262, 58] on textarea at bounding box center [328, 58] width 171 height 29
type textarea "Skis & Ski Boots"
type input "500"
click at [439, 117] on button "Add Exemption" at bounding box center [419, 118] width 58 height 16
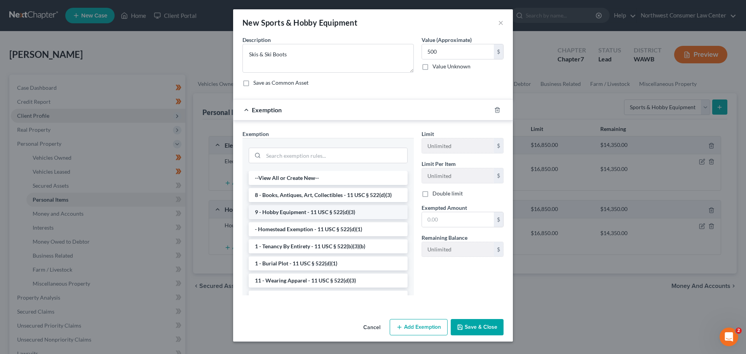
click at [324, 215] on li "9 - Hobby Equipment - 11 USC § 522(d)(3)" at bounding box center [328, 212] width 159 height 14
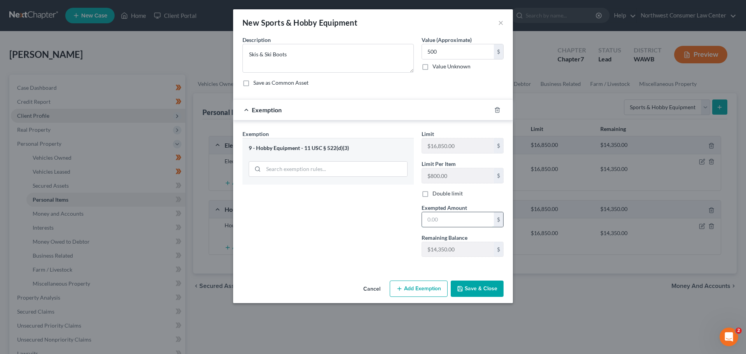
click at [449, 221] on input "text" at bounding box center [458, 219] width 72 height 15
type input "500"
click at [467, 287] on button "Save & Close" at bounding box center [477, 289] width 53 height 16
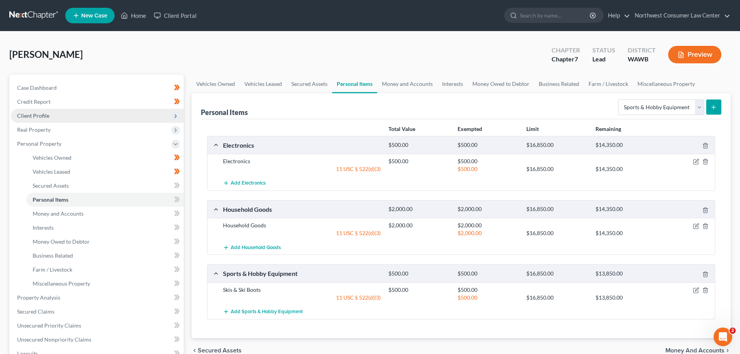
click at [651, 98] on div "Select Item Type Clothing Collectibles Of Value Electronics Firearms Household …" at bounding box center [668, 106] width 106 height 21
click at [646, 104] on select "Select Item Type Clothing Collectibles Of Value Electronics Firearms Household …" at bounding box center [661, 107] width 86 height 16
select select "clothing"
click at [619, 99] on select "Select Item Type Clothing Collectibles Of Value Electronics Firearms Household …" at bounding box center [661, 107] width 86 height 16
click at [719, 108] on button "submit" at bounding box center [714, 106] width 15 height 15
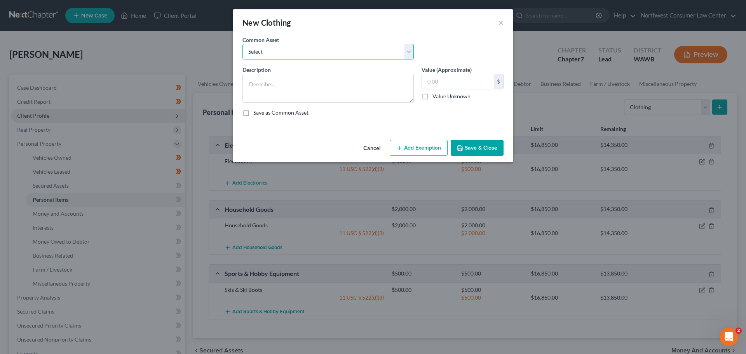
click at [299, 52] on select "Select Clothing" at bounding box center [328, 52] width 171 height 16
select select "0"
click at [243, 44] on select "Select Clothing" at bounding box center [328, 52] width 171 height 16
type textarea "Clothing"
click at [431, 78] on input "200.00" at bounding box center [458, 81] width 72 height 15
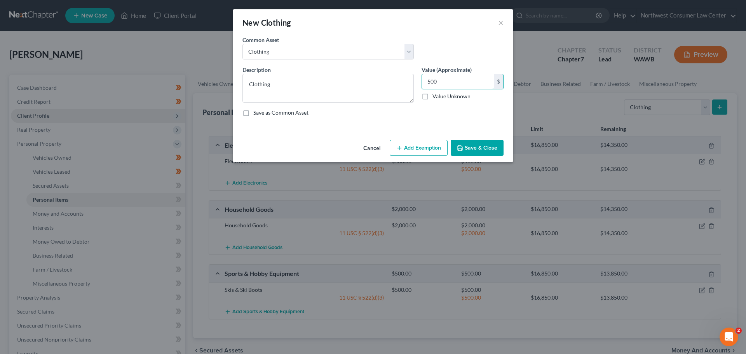
type input "500"
click at [426, 140] on button "Add Exemption" at bounding box center [419, 148] width 58 height 16
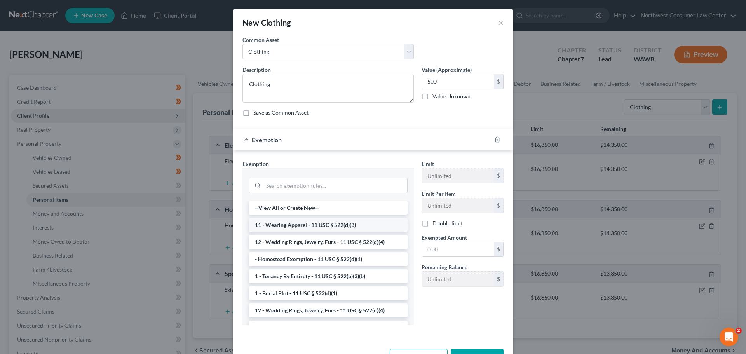
click at [328, 220] on li "11 - Wearing Apparel - 11 USC § 522(d)(3)" at bounding box center [328, 225] width 159 height 14
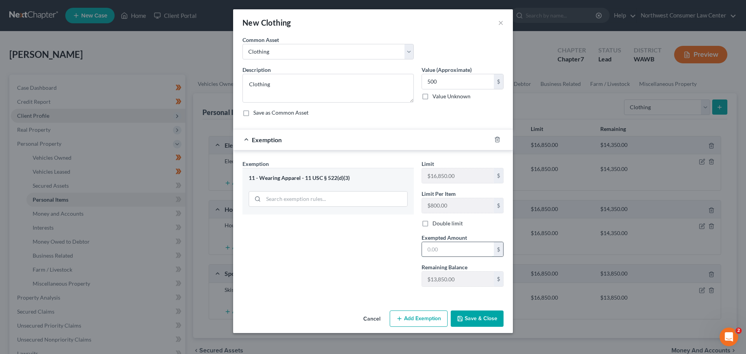
click at [459, 255] on input "text" at bounding box center [458, 249] width 72 height 15
type input "500"
click at [471, 323] on button "Save & Close" at bounding box center [477, 319] width 53 height 16
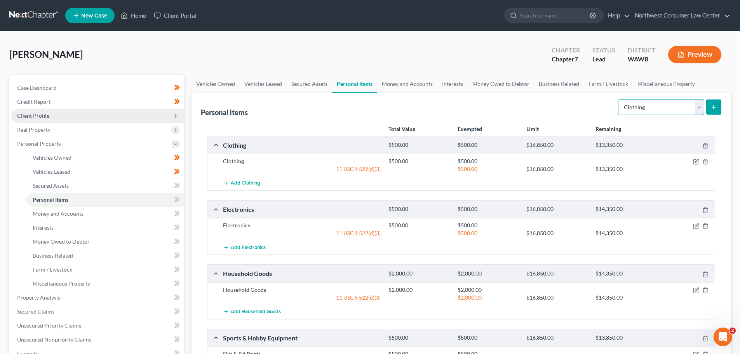
click at [653, 101] on select "Select Item Type Clothing Collectibles Of Value Electronics Firearms Household …" at bounding box center [661, 107] width 86 height 16
select select "jewelry"
click at [619, 99] on select "Select Item Type Clothing Collectibles Of Value Electronics Firearms Household …" at bounding box center [661, 107] width 86 height 16
click at [714, 104] on icon "submit" at bounding box center [714, 107] width 6 height 6
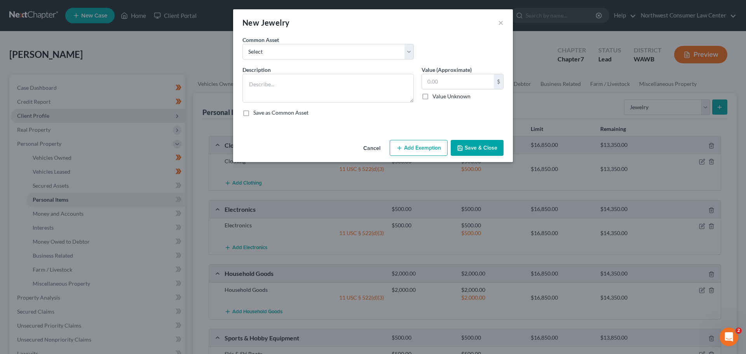
click at [321, 103] on div "Description * Value (Approximate) $ Value Unknown Balance Undetermined $ Value …" at bounding box center [373, 94] width 269 height 57
click at [321, 101] on textarea at bounding box center [328, 88] width 171 height 29
type textarea "Silver Rings, Earrings"
click at [429, 80] on input "text" at bounding box center [458, 81] width 72 height 15
type input "2,000"
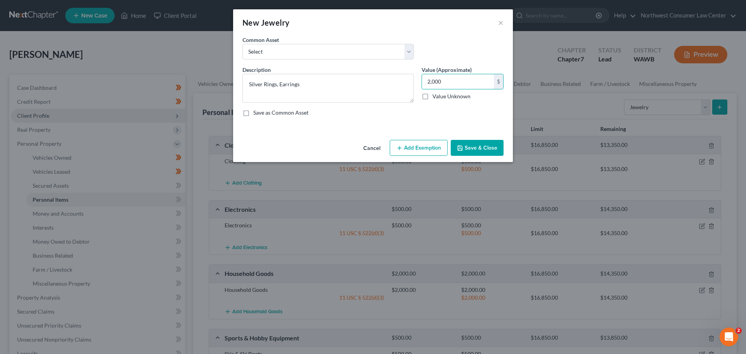
click at [436, 143] on button "Add Exemption" at bounding box center [419, 148] width 58 height 16
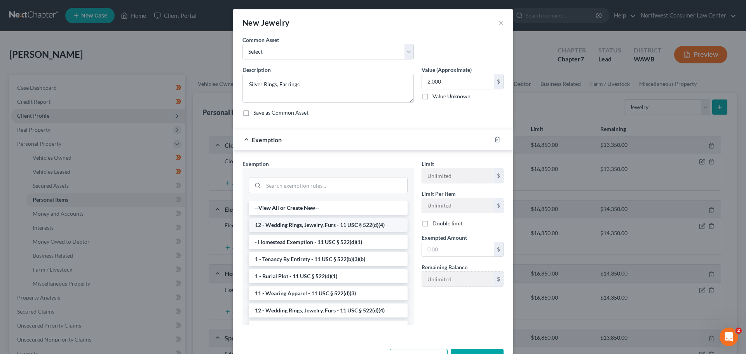
click at [328, 223] on li "12 - Wedding Rings, Jewelry, Furs - 11 USC § 522(d)(4)" at bounding box center [328, 225] width 159 height 14
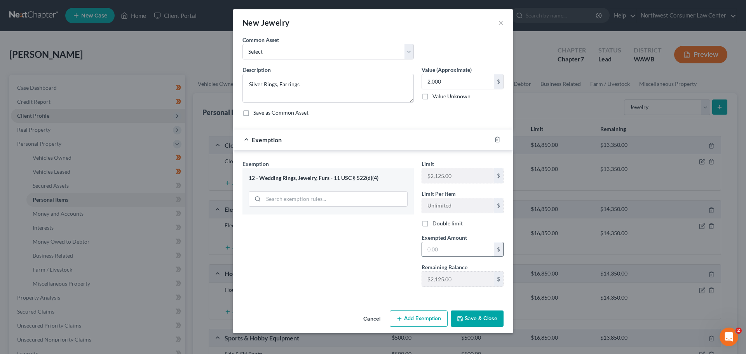
click at [451, 250] on input "text" at bounding box center [458, 249] width 72 height 15
type input "2,000"
click at [486, 321] on button "Save & Close" at bounding box center [477, 319] width 53 height 16
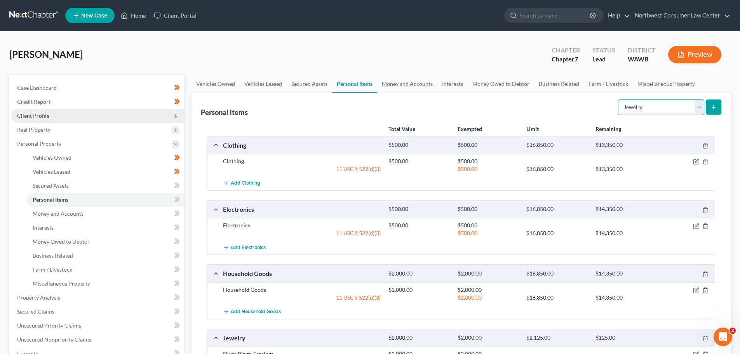
click at [646, 109] on select "Select Item Type Clothing Collectibles Of Value Electronics Firearms Household …" at bounding box center [661, 107] width 86 height 16
click at [623, 85] on link "Farm / Livestock" at bounding box center [608, 84] width 49 height 19
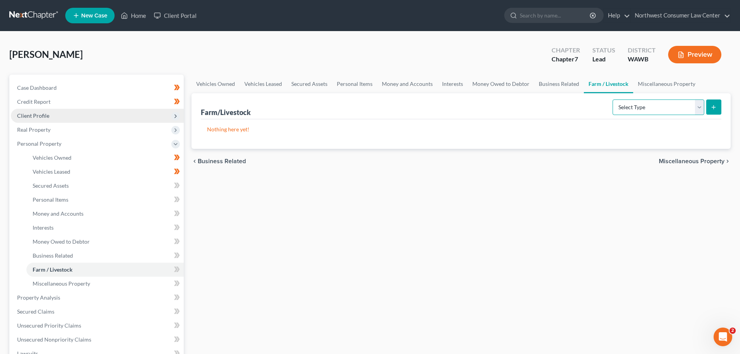
click at [639, 106] on select "Select Type Animals & Livestock Crops: Growing or Harvested Farming Equipment F…" at bounding box center [659, 107] width 92 height 16
select select "animals"
click at [614, 99] on select "Select Type Animals & Livestock Crops: Growing or Harvested Farming Equipment F…" at bounding box center [659, 107] width 92 height 16
click at [716, 110] on icon "submit" at bounding box center [714, 107] width 6 height 6
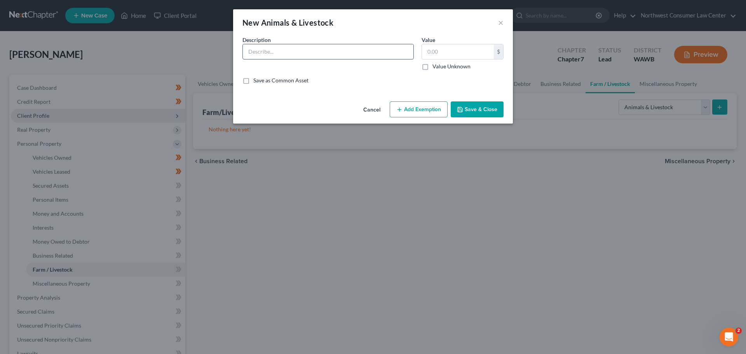
click at [334, 56] on input "text" at bounding box center [328, 51] width 171 height 15
type input "Goats, Turkeys, Geese, Chickens, Ducks"
click at [431, 51] on input "text" at bounding box center [458, 51] width 72 height 15
type input "1,500"
click at [385, 55] on input "Goats, Turkeys, Geese, Chickens, Ducks" at bounding box center [328, 51] width 171 height 15
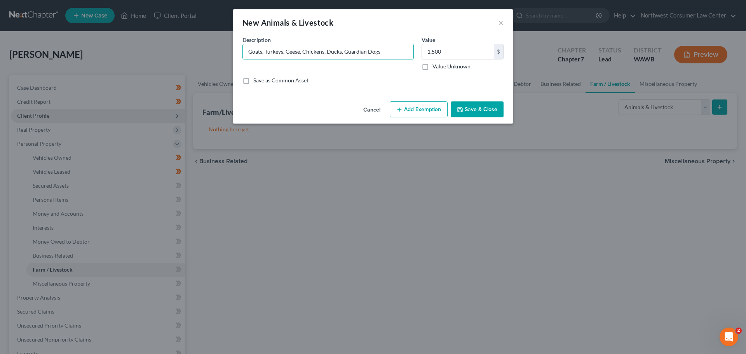
type input "Goats, Turkeys, Geese, Chickens, Ducks, Guardian Dogs"
click at [405, 108] on button "Add Exemption" at bounding box center [419, 109] width 58 height 16
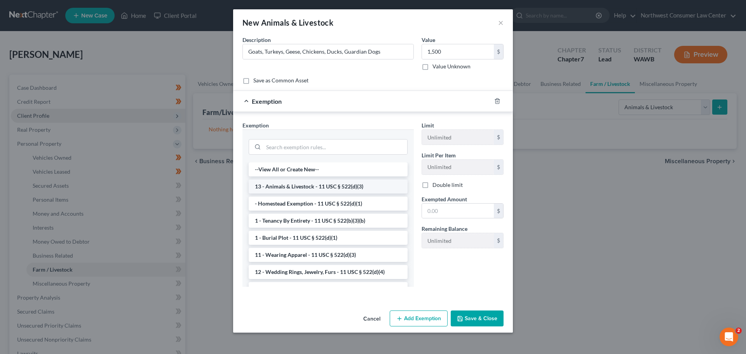
click at [311, 187] on li "13 - Animals & Livestock - 11 USC § 522(d)(3)" at bounding box center [328, 187] width 159 height 14
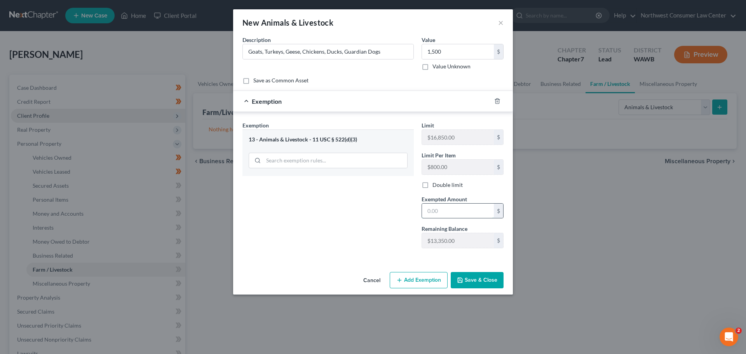
click at [439, 215] on input "text" at bounding box center [458, 211] width 72 height 15
type input "1,500"
click at [486, 278] on button "Save & Close" at bounding box center [477, 280] width 53 height 16
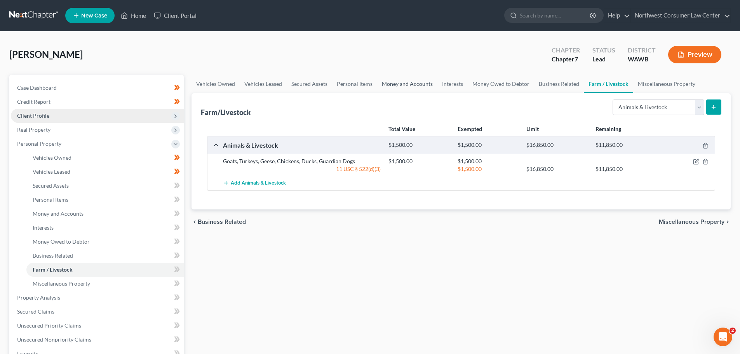
click at [412, 86] on link "Money and Accounts" at bounding box center [407, 84] width 60 height 19
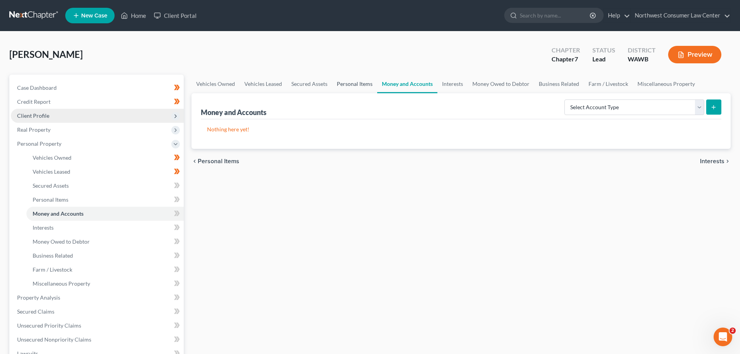
click at [355, 87] on link "Personal Items" at bounding box center [354, 84] width 45 height 19
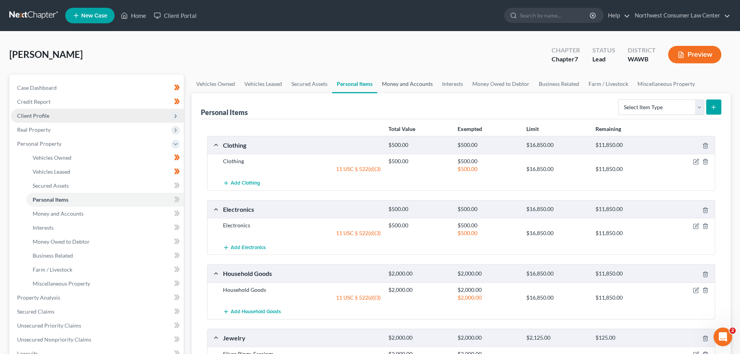
drag, startPoint x: 398, startPoint y: 79, endPoint x: 389, endPoint y: 85, distance: 11.4
click at [399, 79] on link "Money and Accounts" at bounding box center [407, 84] width 60 height 19
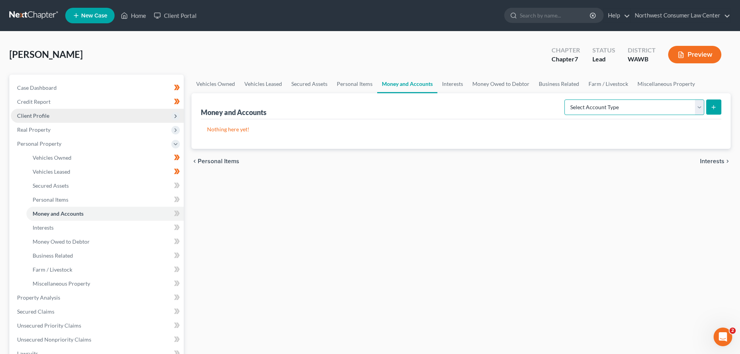
click at [621, 99] on select "Select Account Type Brokerage Cash on Hand Certificates of Deposit Checking Acc…" at bounding box center [635, 107] width 140 height 16
select select "checking"
click at [566, 99] on select "Select Account Type Brokerage Cash on Hand Certificates of Deposit Checking Acc…" at bounding box center [635, 107] width 140 height 16
click at [710, 102] on button "submit" at bounding box center [714, 106] width 15 height 15
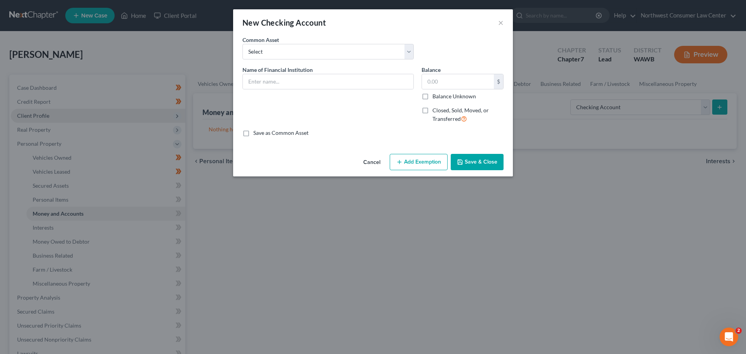
click at [276, 43] on label "Common Asset" at bounding box center [261, 40] width 37 height 8
click at [277, 48] on select "Select Wells Fargo" at bounding box center [328, 52] width 171 height 16
click at [274, 85] on input "text" at bounding box center [328, 81] width 171 height 15
type input "BECU ending in 7019"
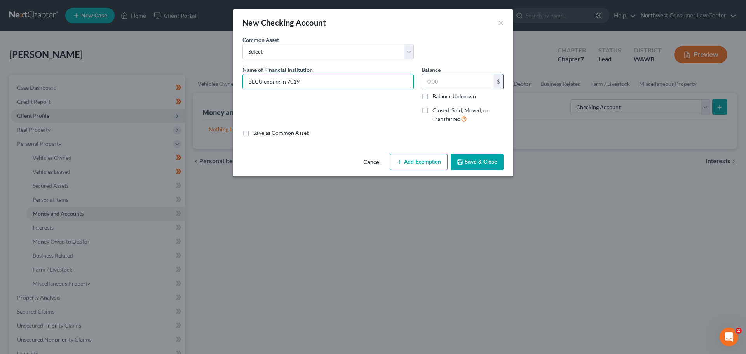
click at [430, 80] on input "text" at bounding box center [458, 81] width 72 height 15
click at [295, 84] on input "BECU ending in 7019" at bounding box center [328, 81] width 171 height 15
click at [433, 83] on input "text" at bounding box center [458, 81] width 72 height 15
type input "7.01"
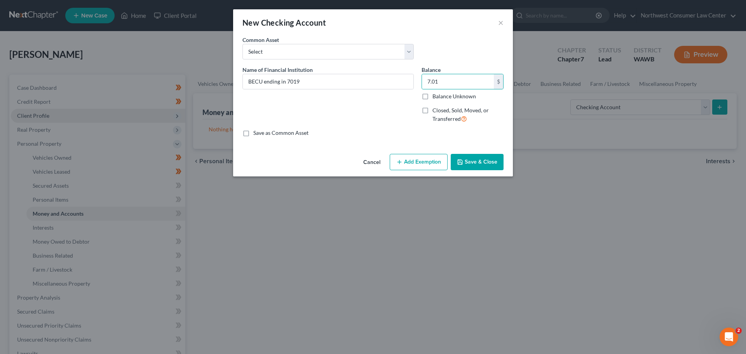
click at [444, 161] on button "Add Exemption" at bounding box center [419, 162] width 58 height 16
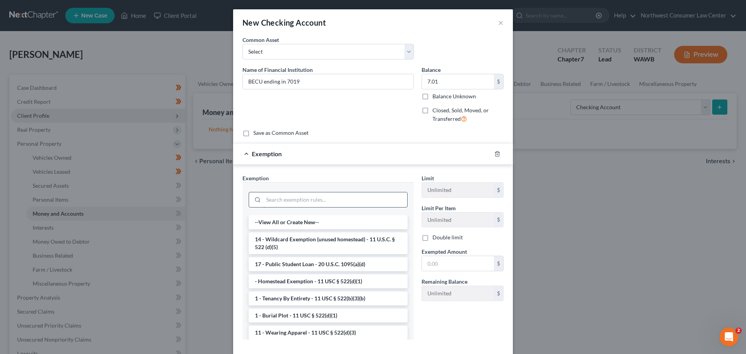
click at [264, 201] on input "search" at bounding box center [336, 199] width 144 height 15
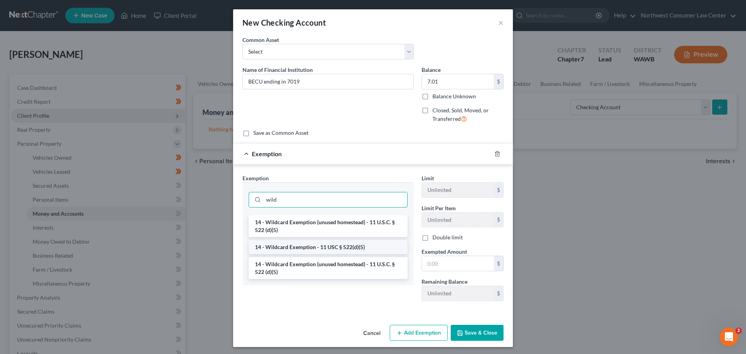
type input "wild"
click at [351, 244] on li "14 - Wildcard Exemption - 11 USC § 522(d)(5)" at bounding box center [328, 247] width 159 height 14
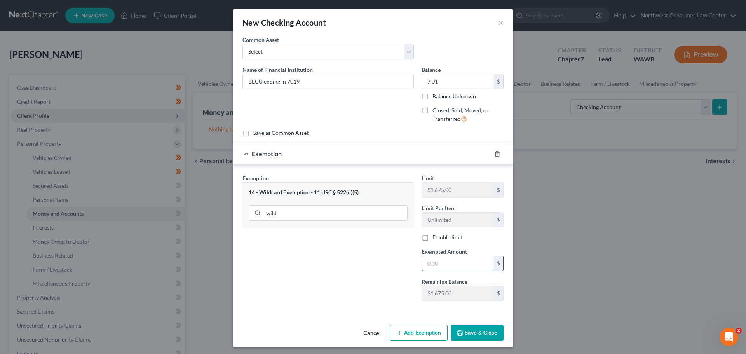
click at [443, 265] on input "text" at bounding box center [458, 263] width 72 height 15
type input "7.01"
click at [479, 335] on button "Save & Close" at bounding box center [477, 333] width 53 height 16
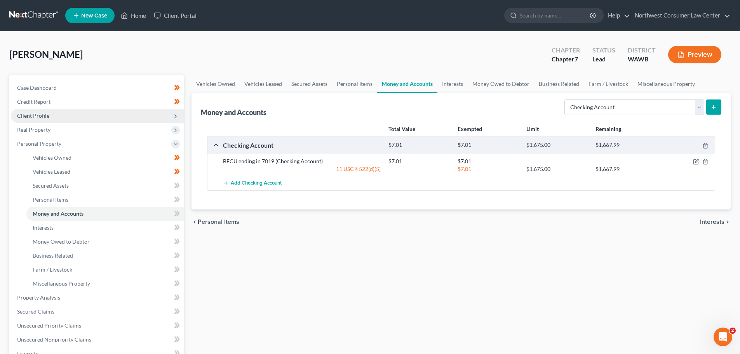
click at [716, 110] on icon "submit" at bounding box center [714, 107] width 6 height 6
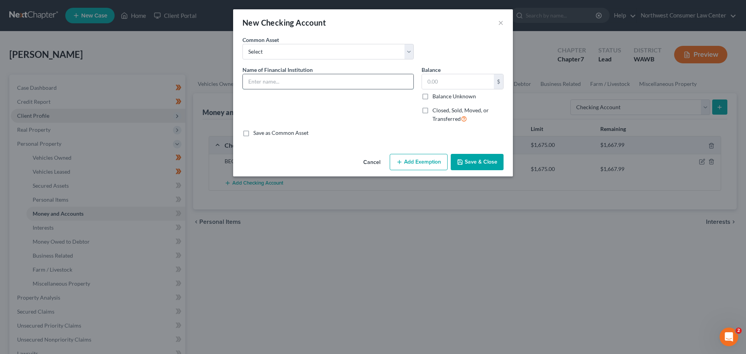
click at [286, 86] on input "text" at bounding box center [328, 81] width 171 height 15
click at [292, 81] on input "BECU ending in 1874" at bounding box center [328, 81] width 171 height 15
type input "BECU ending in 8572"
click at [443, 79] on input "text" at bounding box center [458, 81] width 72 height 15
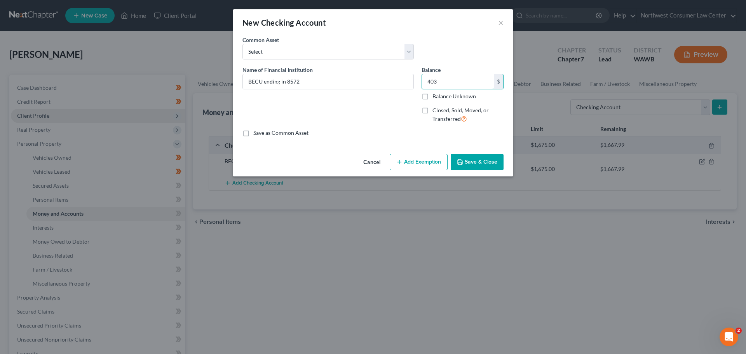
type input "403"
click at [412, 160] on button "Add Exemption" at bounding box center [419, 162] width 58 height 16
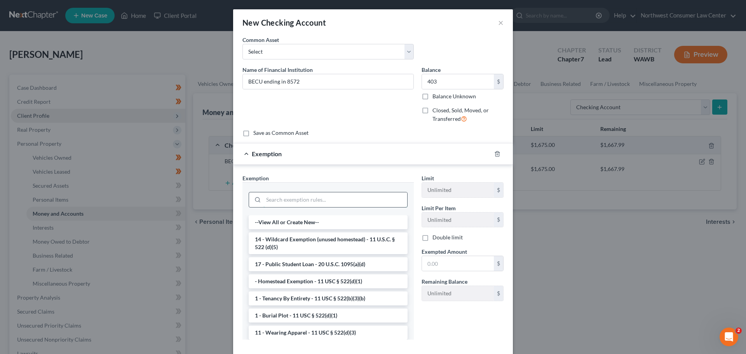
click at [270, 200] on input "search" at bounding box center [336, 199] width 144 height 15
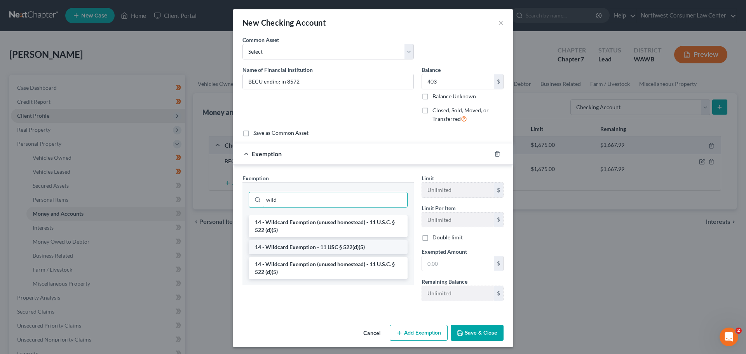
type input "wild"
click at [304, 250] on li "14 - Wildcard Exemption - 11 USC § 522(d)(5)" at bounding box center [328, 247] width 159 height 14
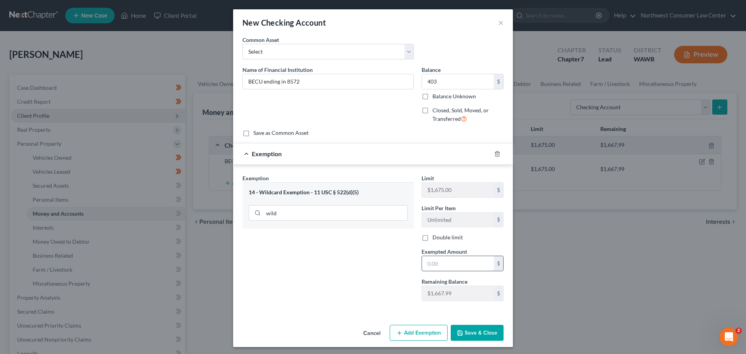
click at [447, 266] on input "text" at bounding box center [458, 263] width 72 height 15
type input "403"
click at [482, 327] on button "Save & Close" at bounding box center [477, 333] width 53 height 16
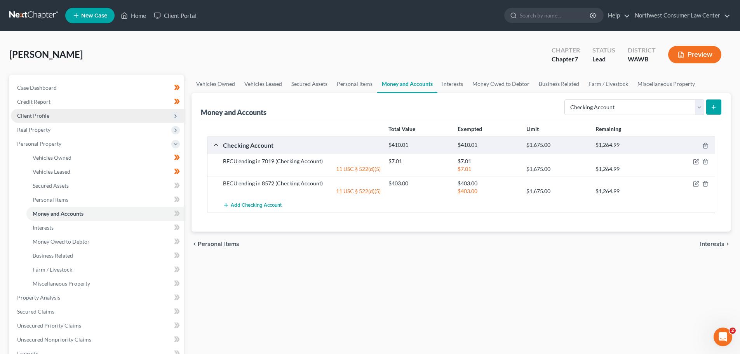
click at [719, 103] on button "submit" at bounding box center [714, 106] width 15 height 15
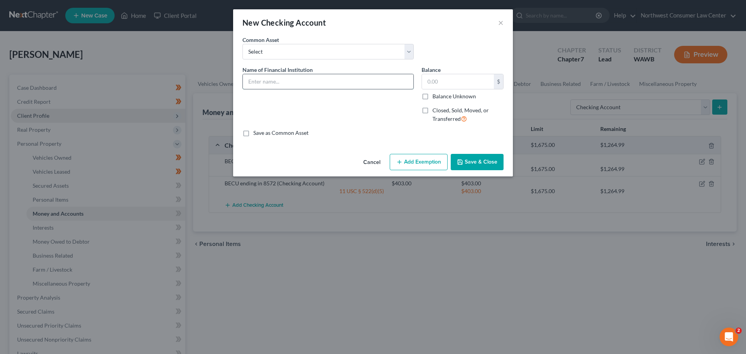
drag, startPoint x: 322, startPoint y: 77, endPoint x: 316, endPoint y: 86, distance: 11.4
click at [322, 77] on input "text" at bounding box center [328, 81] width 171 height 15
type input "Capital One ending in 2899"
click at [437, 82] on input "text" at bounding box center [458, 81] width 72 height 15
type input "17.46"
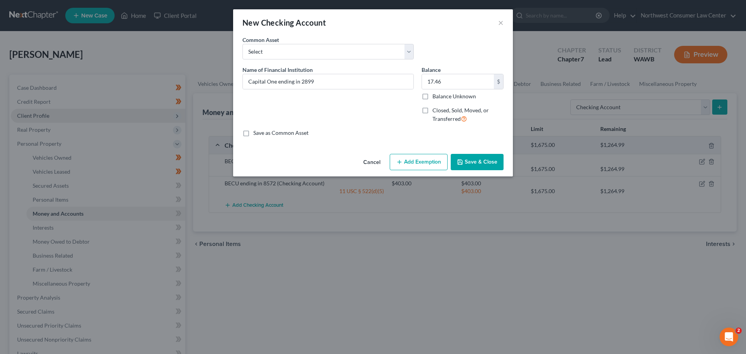
click at [408, 159] on button "Add Exemption" at bounding box center [419, 162] width 58 height 16
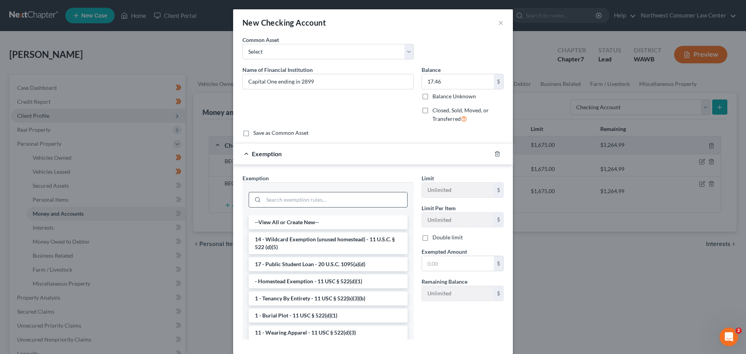
click at [271, 202] on input "search" at bounding box center [336, 199] width 144 height 15
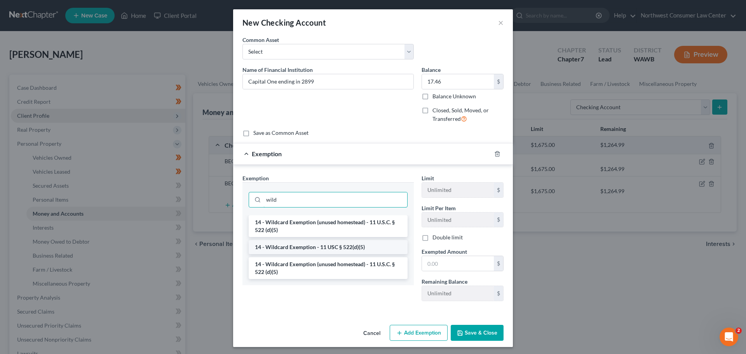
type input "wild"
click at [367, 245] on li "14 - Wildcard Exemption - 11 USC § 522(d)(5)" at bounding box center [328, 247] width 159 height 14
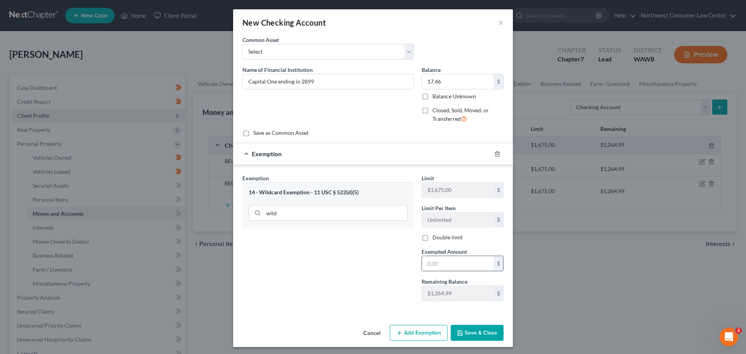
click at [428, 259] on input "text" at bounding box center [458, 263] width 72 height 15
type input "17.46"
click at [476, 335] on button "Save & Close" at bounding box center [477, 333] width 53 height 16
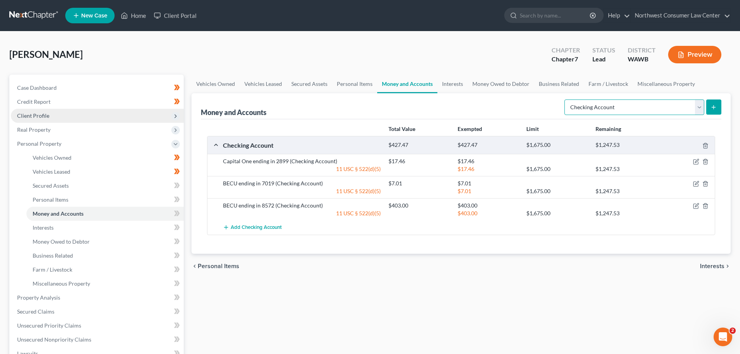
click at [634, 107] on select "Select Account Type Brokerage Cash on Hand Certificates of Deposit Checking Acc…" at bounding box center [635, 107] width 140 height 16
select select "savings"
click at [566, 99] on select "Select Account Type Brokerage Cash on Hand Certificates of Deposit Checking Acc…" at bounding box center [635, 107] width 140 height 16
click at [709, 105] on button "submit" at bounding box center [714, 106] width 15 height 15
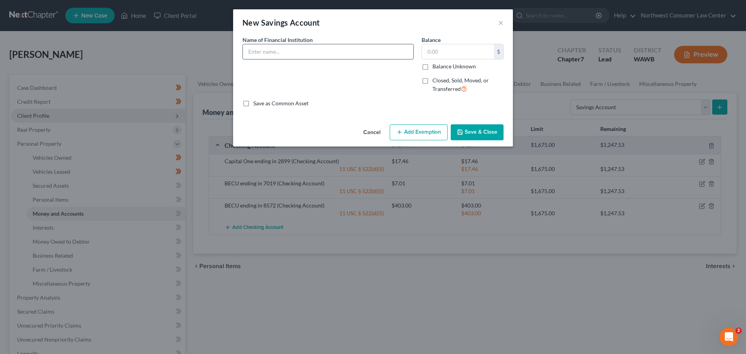
click at [317, 51] on input "text" at bounding box center [328, 51] width 171 height 15
type input "BECU ending in 8564"
click at [449, 52] on input "text" at bounding box center [458, 51] width 72 height 15
type input "800"
click at [428, 131] on button "Add Exemption" at bounding box center [419, 132] width 58 height 16
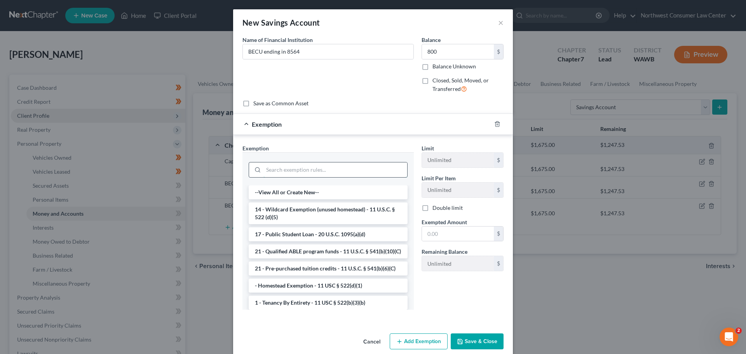
click at [288, 170] on input "search" at bounding box center [336, 169] width 144 height 15
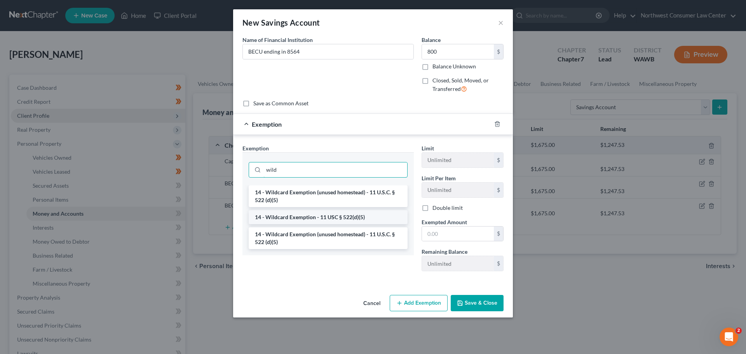
type input "wild"
click at [323, 215] on li "14 - Wildcard Exemption - 11 USC § 522(d)(5)" at bounding box center [328, 217] width 159 height 14
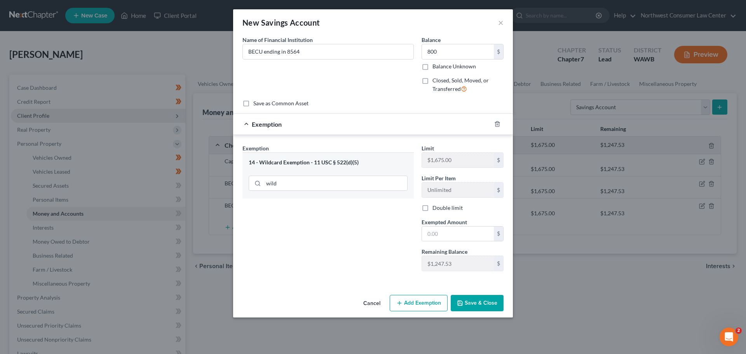
click at [454, 243] on div "Limit $1,675.00 $ Limit Per Item Unlimited $ Double limit Exempted Amount * $ R…" at bounding box center [463, 210] width 90 height 133
click at [458, 232] on input "text" at bounding box center [458, 234] width 72 height 15
type input "800"
drag, startPoint x: 475, startPoint y: 302, endPoint x: 463, endPoint y: 295, distance: 13.9
click at [475, 302] on button "Save & Close" at bounding box center [477, 303] width 53 height 16
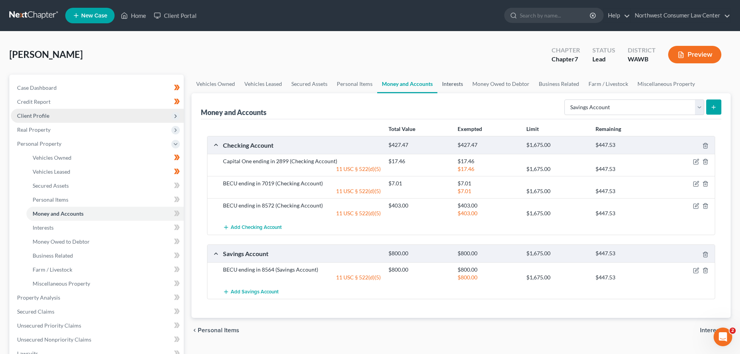
click at [459, 80] on link "Interests" at bounding box center [453, 84] width 30 height 19
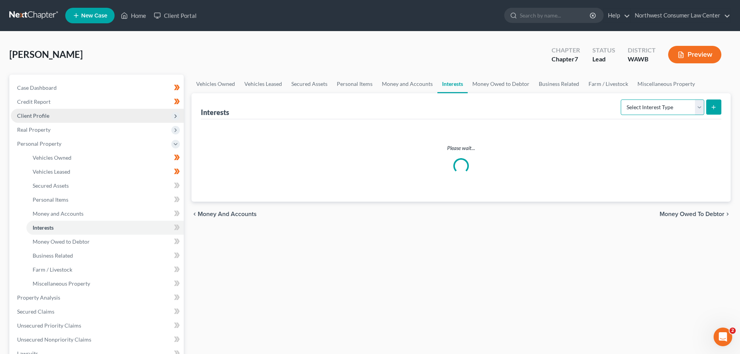
click at [653, 111] on select "Select Interest Type 401K Annuity Bond Education IRA Government Bond Government…" at bounding box center [663, 107] width 84 height 16
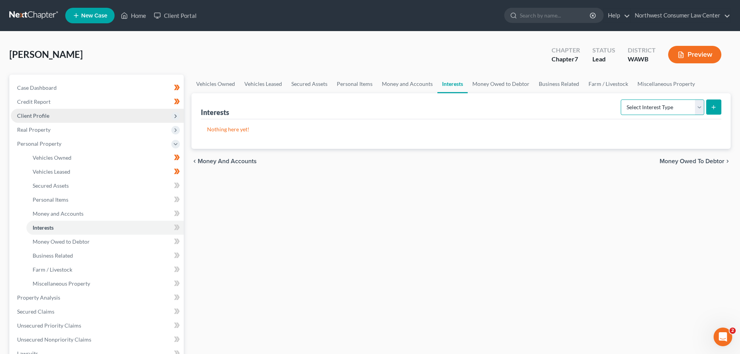
click at [653, 111] on select "Select Interest Type 401K Annuity Bond Education IRA Government Bond Government…" at bounding box center [663, 107] width 84 height 16
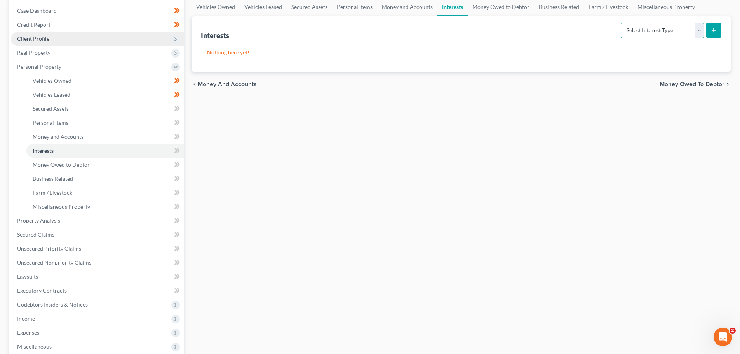
scroll to position [78, 0]
click at [143, 216] on link "Property Analysis" at bounding box center [97, 220] width 173 height 14
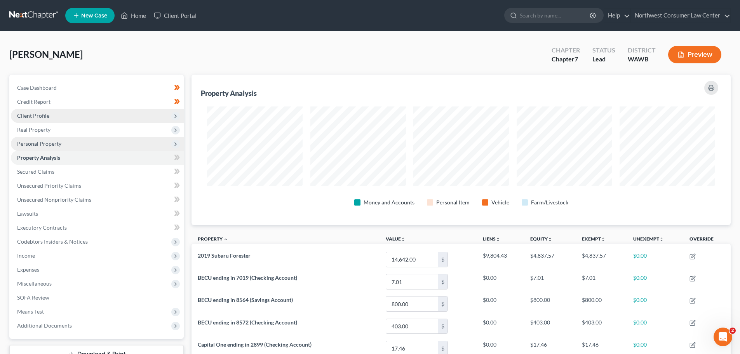
click at [158, 141] on span "Personal Property" at bounding box center [97, 144] width 173 height 14
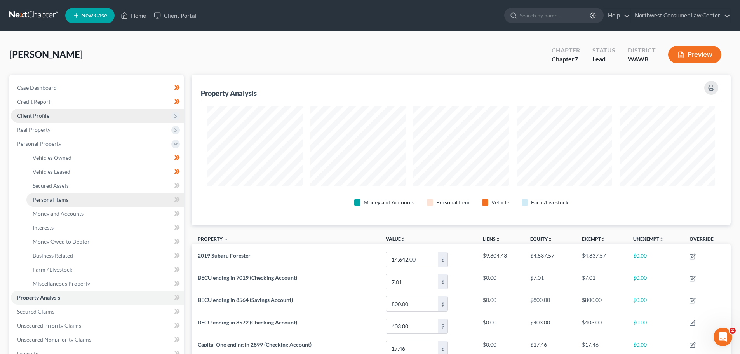
click at [91, 203] on link "Personal Items" at bounding box center [104, 200] width 157 height 14
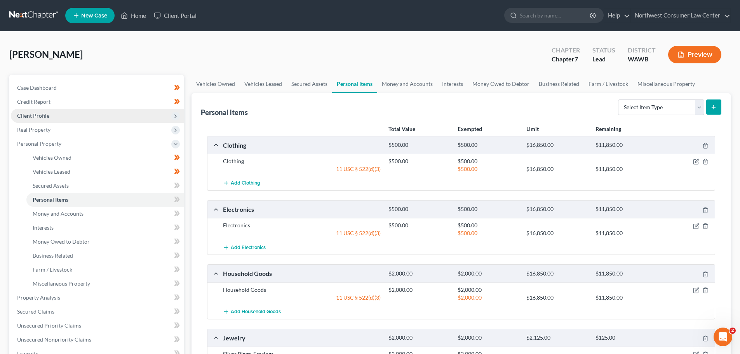
click at [178, 200] on icon at bounding box center [177, 200] width 6 height 10
click at [175, 213] on icon at bounding box center [177, 214] width 6 height 10
click at [126, 244] on link "Money Owed to Debtor" at bounding box center [104, 242] width 157 height 14
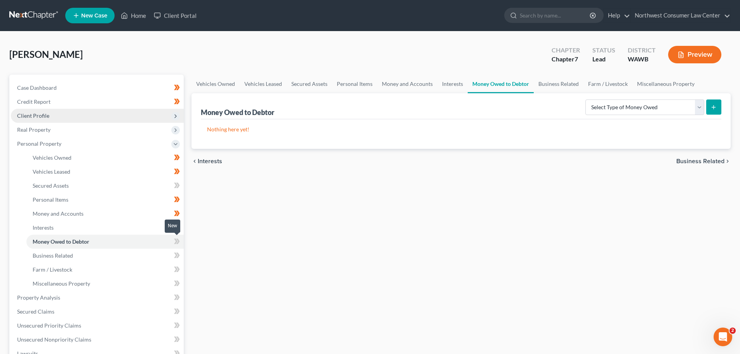
click at [176, 242] on icon at bounding box center [175, 241] width 3 height 5
click at [150, 257] on link "Business Related" at bounding box center [104, 256] width 157 height 14
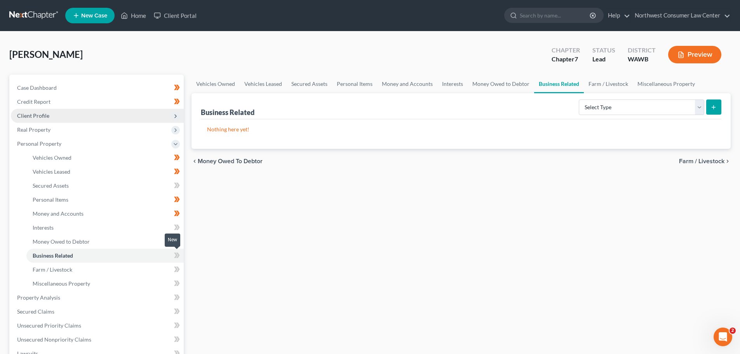
click at [178, 257] on icon at bounding box center [177, 255] width 3 height 5
click at [138, 269] on link "Farm / Livestock" at bounding box center [104, 270] width 157 height 14
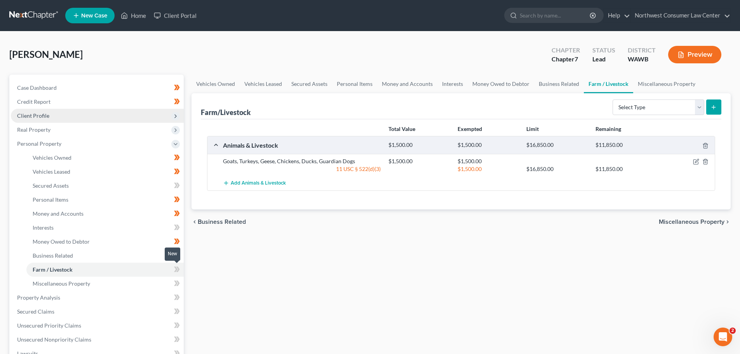
click at [175, 269] on icon at bounding box center [177, 270] width 6 height 10
click at [176, 281] on icon at bounding box center [175, 283] width 3 height 5
click at [144, 281] on link "Miscellaneous Property" at bounding box center [104, 284] width 157 height 14
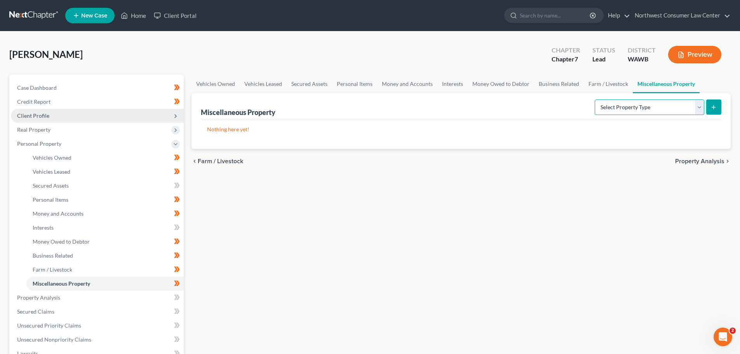
click at [663, 113] on select "Select Property Type Assigned for Creditor Benefit Within 1 Year Holding for An…" at bounding box center [650, 107] width 110 height 16
click at [642, 106] on select "Select Property Type Assigned for Creditor Benefit Within 1 Year Holding for An…" at bounding box center [650, 107] width 110 height 16
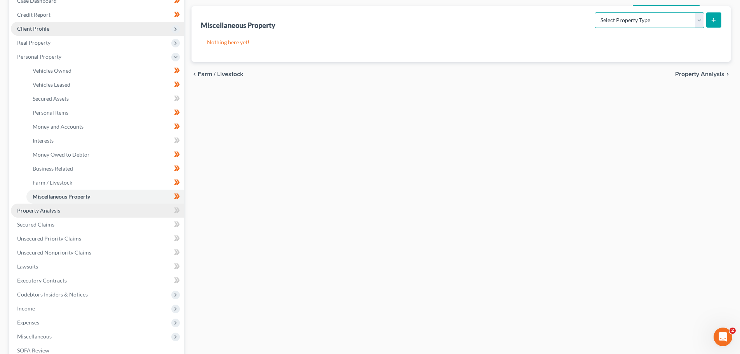
scroll to position [155, 0]
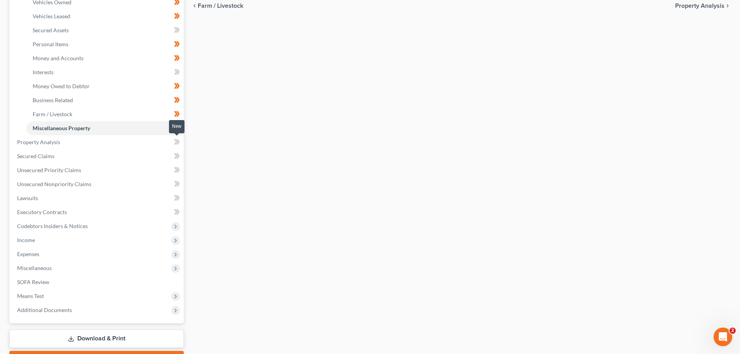
click at [170, 139] on span at bounding box center [177, 143] width 14 height 12
click at [167, 141] on link "Property Analysis" at bounding box center [97, 142] width 173 height 14
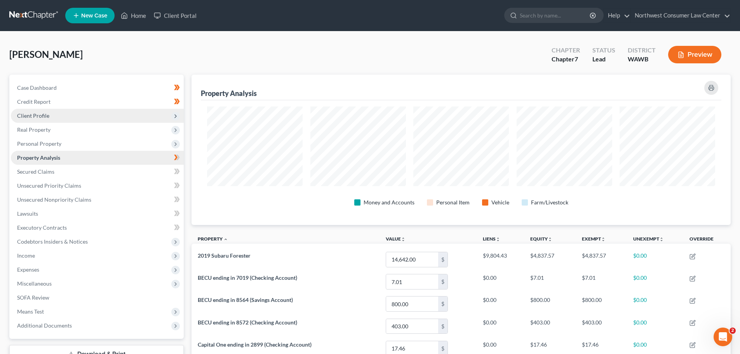
scroll to position [150, 539]
click at [172, 159] on span at bounding box center [177, 159] width 14 height 12
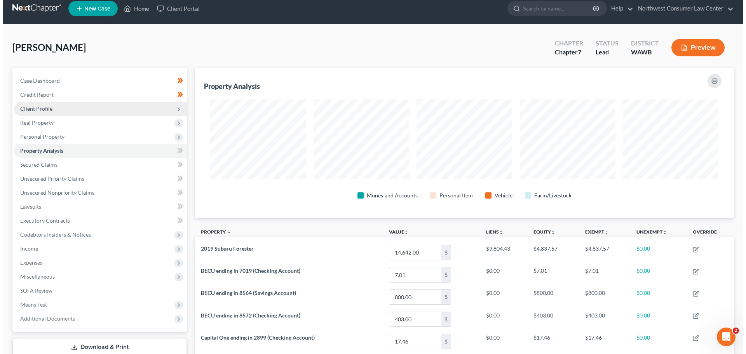
scroll to position [0, 0]
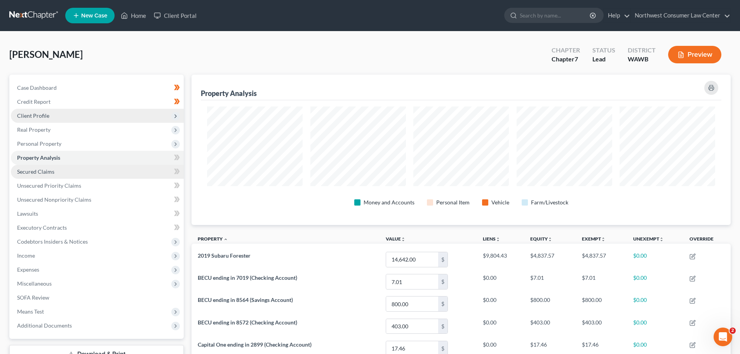
click at [122, 175] on link "Secured Claims" at bounding box center [97, 172] width 173 height 14
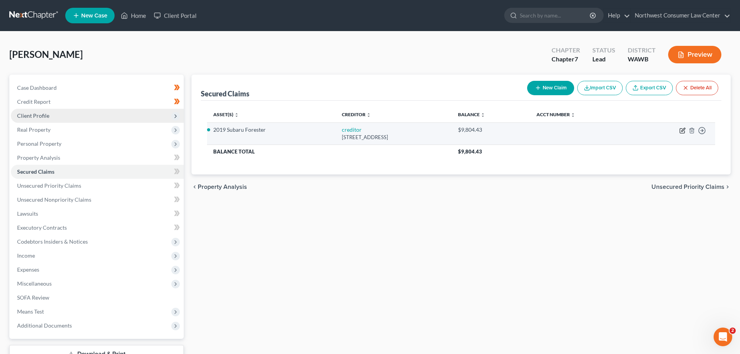
click at [684, 133] on icon "button" at bounding box center [683, 130] width 6 height 6
select select "46"
select select "2"
select select "0"
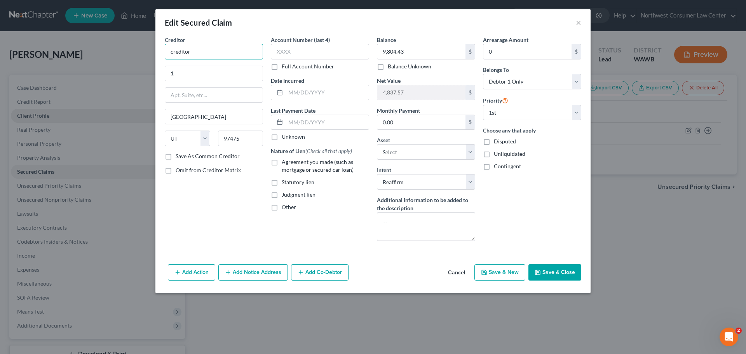
click at [208, 49] on input "creditor" at bounding box center [214, 52] width 98 height 16
type input "Chase"
click at [318, 122] on input "text" at bounding box center [327, 122] width 83 height 15
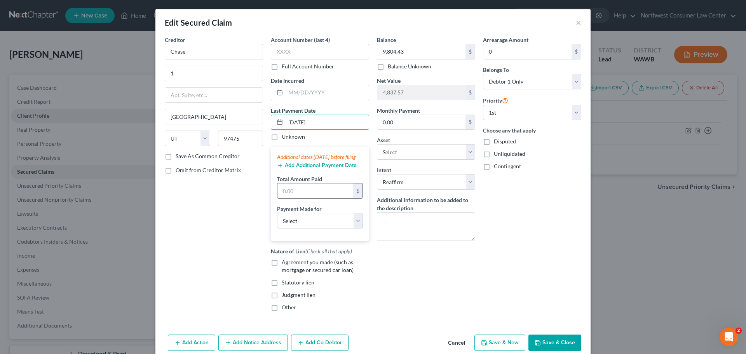
type input "10/2/2025"
click at [310, 198] on input "text" at bounding box center [315, 190] width 76 height 15
type input "1,026"
click at [303, 229] on select "Select Car Credit Card Loan Repayment Mortgage Other Suppliers Or Vendors" at bounding box center [320, 221] width 86 height 16
select select "0"
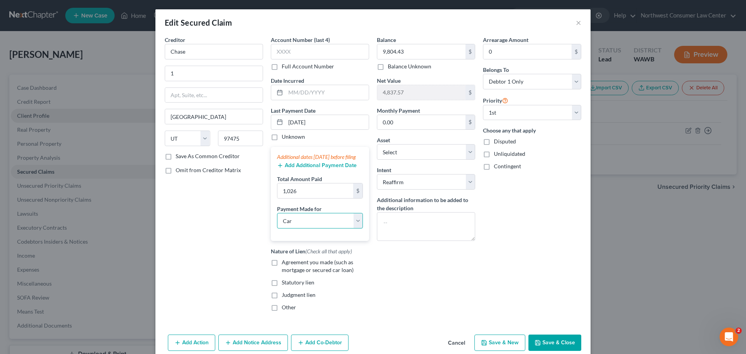
click at [277, 221] on select "Select Car Credit Card Loan Repayment Mortgage Other Suppliers Or Vendors" at bounding box center [320, 221] width 86 height 16
click at [347, 273] on label "Agreement you made (such as mortgage or secured car loan)" at bounding box center [325, 266] width 87 height 16
click at [290, 264] on input "Agreement you made (such as mortgage or secured car loan)" at bounding box center [287, 260] width 5 height 5
checkbox input "true"
click at [226, 57] on input "Chase" at bounding box center [214, 52] width 98 height 16
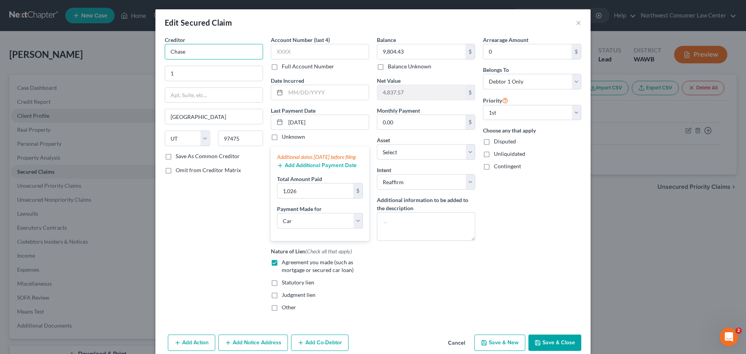
click at [226, 57] on input "Chase" at bounding box center [214, 52] width 98 height 16
type input "JPMCB Auto Finance"
type input "700 Kansas Lane"
type input "Mail Code LA 44025"
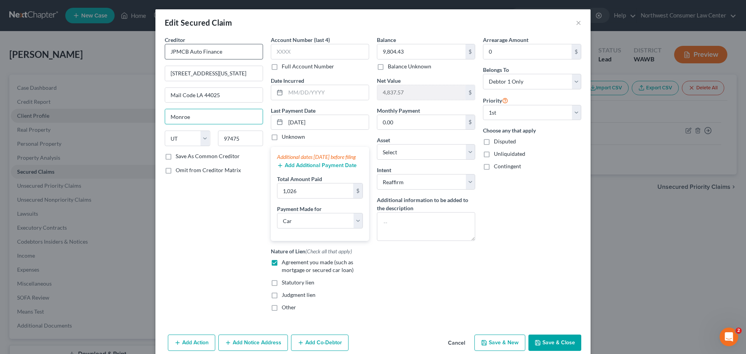
type input "Monroe"
select select "19"
type input "71203"
click at [332, 49] on input "text" at bounding box center [320, 52] width 98 height 16
paste input "1156"
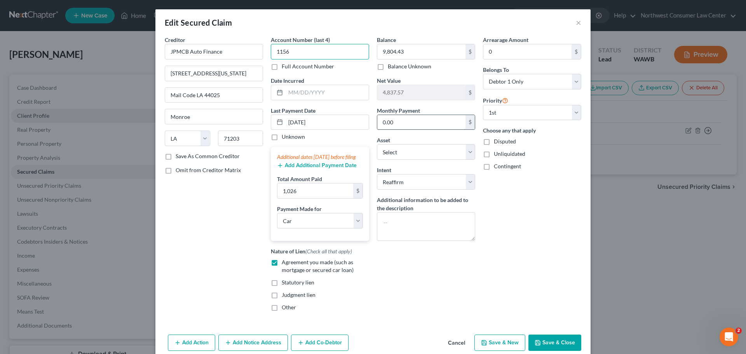
type input "1156"
click at [418, 125] on input "0.00" at bounding box center [421, 122] width 88 height 15
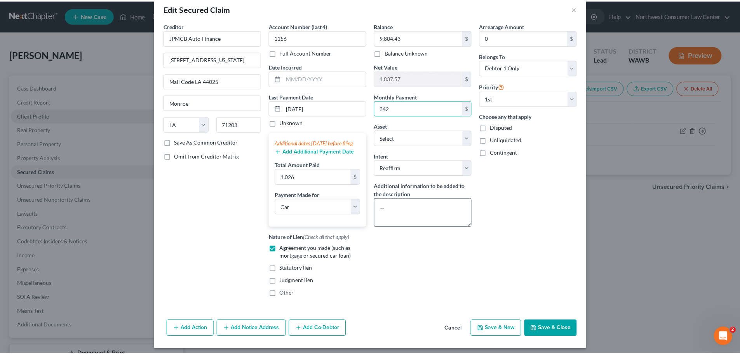
scroll to position [26, 0]
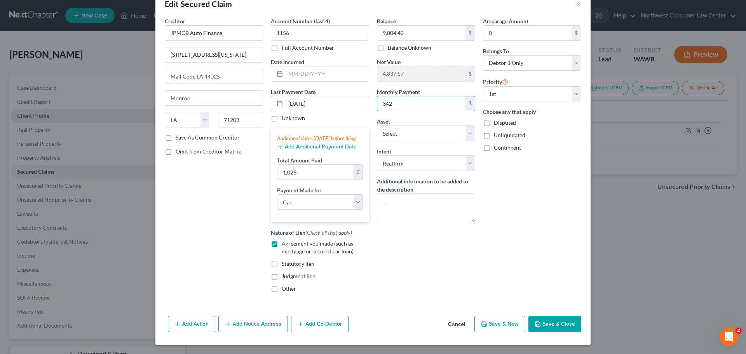
click at [555, 323] on button "Save & Close" at bounding box center [555, 324] width 53 height 16
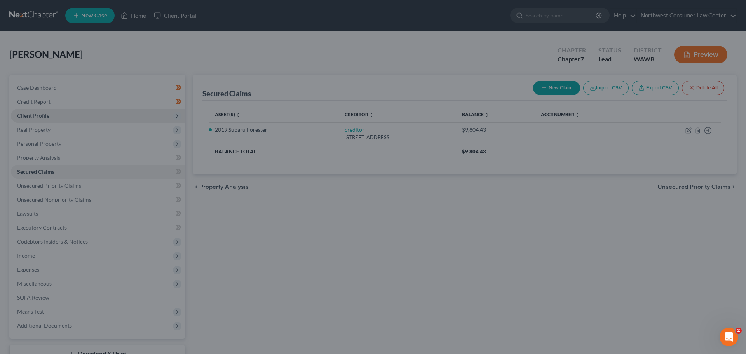
type input "342.00"
select select "5"
type input "1,026.00"
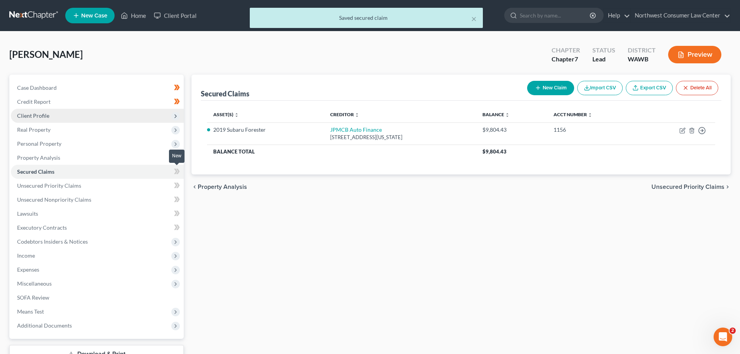
click at [176, 172] on icon at bounding box center [175, 171] width 3 height 5
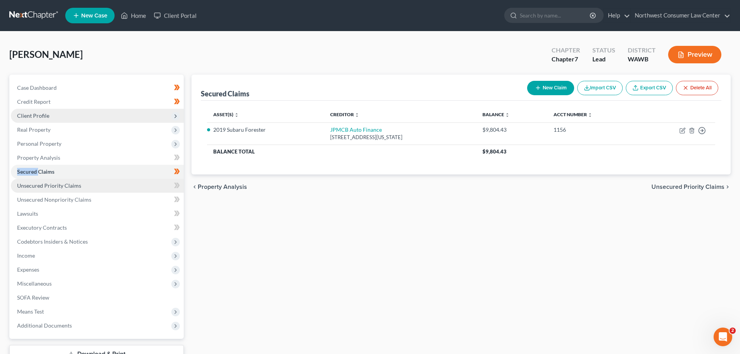
click at [148, 186] on link "Unsecured Priority Claims" at bounding box center [97, 186] width 173 height 14
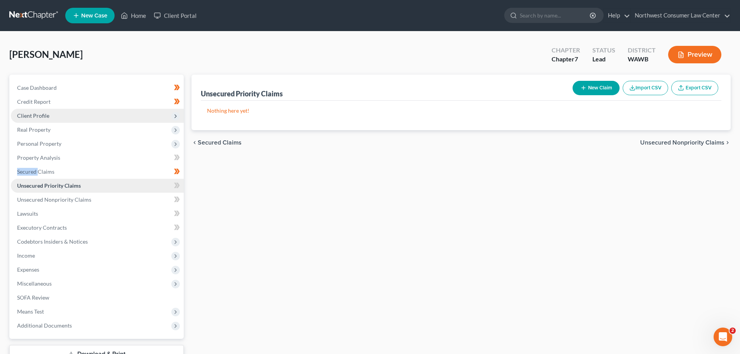
click at [150, 188] on link "Unsecured Priority Claims" at bounding box center [97, 186] width 173 height 14
click at [179, 185] on icon at bounding box center [177, 185] width 3 height 5
click at [124, 198] on link "Unsecured Nonpriority Claims" at bounding box center [97, 200] width 173 height 14
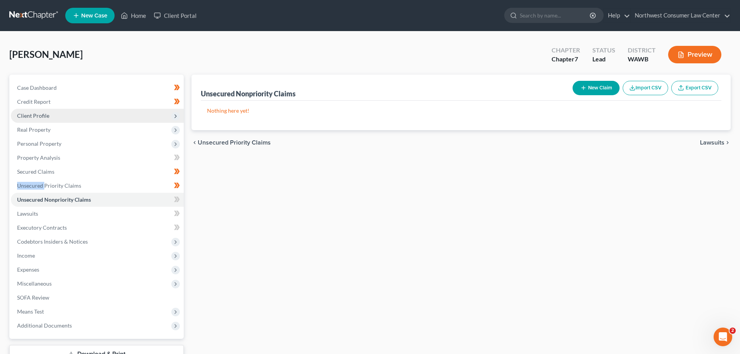
click at [592, 90] on button "New Claim" at bounding box center [596, 88] width 47 height 14
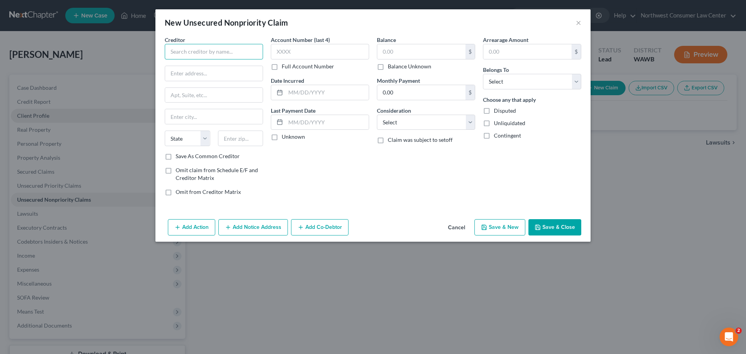
click at [199, 49] on input "text" at bounding box center [214, 52] width 98 height 16
click at [209, 52] on input "SYNCB/Paypa" at bounding box center [214, 52] width 98 height 16
type input "SYNCB/Paypal"
type input "PO Box 71727"
type input "Philadelphia"
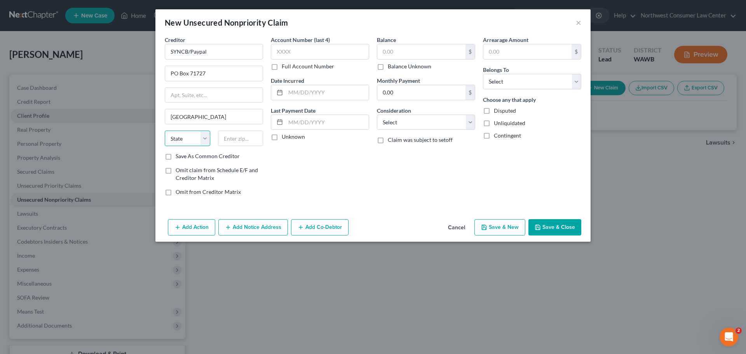
select select "39"
type input "19176"
click at [343, 54] on input "text" at bounding box center [320, 52] width 98 height 16
paste input "9589"
type input "9589"
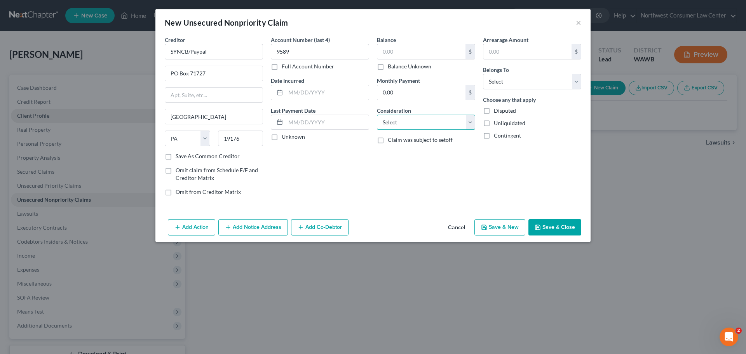
click at [412, 125] on select "Select Cable / Satellite Services Collection Agency Credit Card Debt Debt Couns…" at bounding box center [426, 123] width 98 height 16
select select "2"
click at [377, 115] on select "Select Cable / Satellite Services Collection Agency Credit Card Debt Debt Couns…" at bounding box center [426, 123] width 98 height 16
drag, startPoint x: 534, startPoint y: 84, endPoint x: 533, endPoint y: 89, distance: 5.2
click at [534, 84] on select "Select Debtor 1 Only Debtor 2 Only Debtor 1 And Debtor 2 Only At Least One Of T…" at bounding box center [532, 82] width 98 height 16
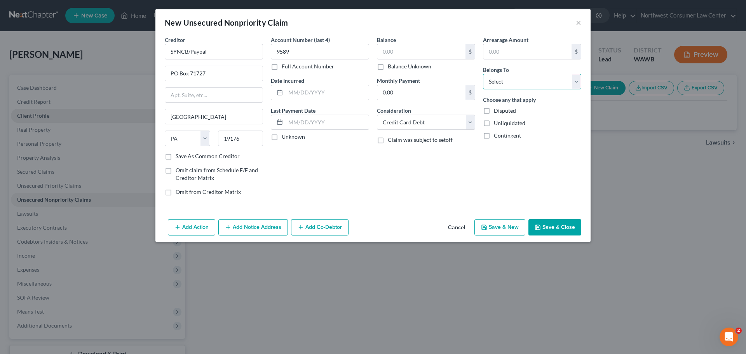
select select "0"
click at [483, 74] on select "Select Debtor 1 Only Debtor 2 Only Debtor 1 And Debtor 2 Only At Least One Of T…" at bounding box center [532, 82] width 98 height 16
click at [431, 53] on input "text" at bounding box center [421, 51] width 88 height 15
type input "752"
click at [510, 231] on button "Save & New" at bounding box center [500, 227] width 51 height 16
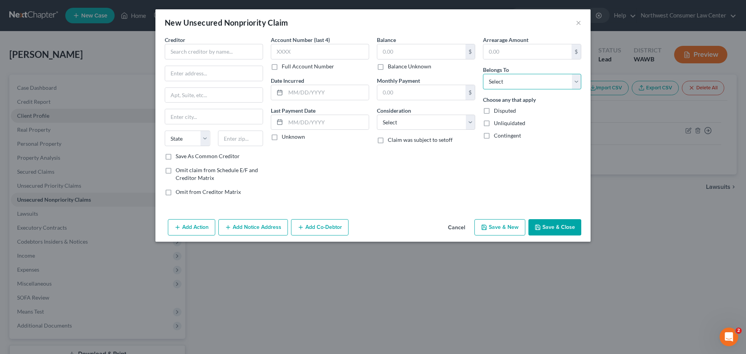
click at [529, 86] on select "Select Debtor 1 Only Debtor 2 Only Debtor 1 And Debtor 2 Only At Least One Of T…" at bounding box center [532, 82] width 98 height 16
select select "0"
click at [483, 74] on select "Select Debtor 1 Only Debtor 2 Only Debtor 1 And Debtor 2 Only At Least One Of T…" at bounding box center [532, 82] width 98 height 16
drag, startPoint x: 425, startPoint y: 124, endPoint x: 421, endPoint y: 129, distance: 6.1
click at [425, 124] on select "Select Cable / Satellite Services Collection Agency Credit Card Debt Debt Couns…" at bounding box center [426, 123] width 98 height 16
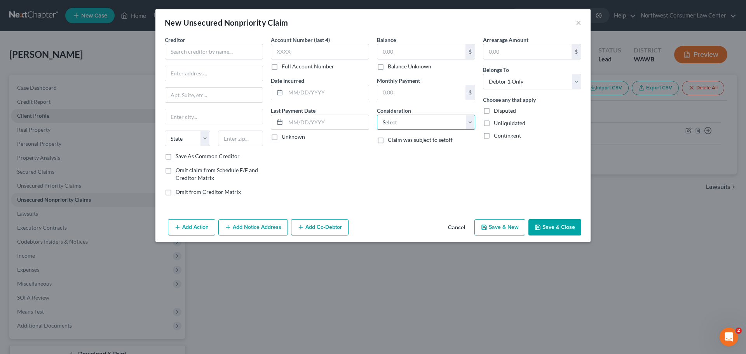
select select "2"
click at [377, 115] on select "Select Cable / Satellite Services Collection Agency Credit Card Debt Debt Couns…" at bounding box center [426, 123] width 98 height 16
click at [403, 58] on input "text" at bounding box center [421, 51] width 88 height 15
type input "6,040"
click at [307, 52] on input "text" at bounding box center [320, 52] width 98 height 16
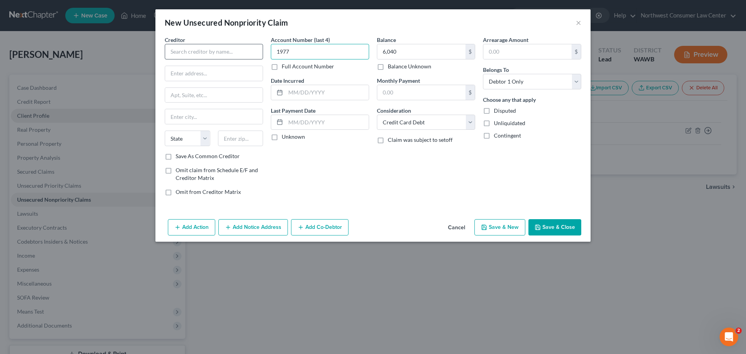
type input "1977"
click at [228, 44] on input "text" at bounding box center [214, 52] width 98 height 16
type input "Discover Card"
type input "PO Box 30939"
click at [238, 132] on input "text" at bounding box center [240, 139] width 45 height 16
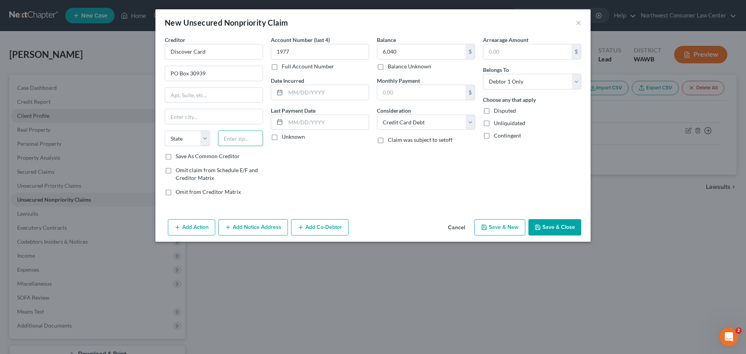
paste input "841300939"
type input "84130"
click at [176, 139] on select "State AL AK AR AZ CA CO CT DE DC FL GA GU HI ID IL IN IA KS KY LA ME MD MA MI M…" at bounding box center [187, 139] width 45 height 16
type input "Salt Lake City"
select select "46"
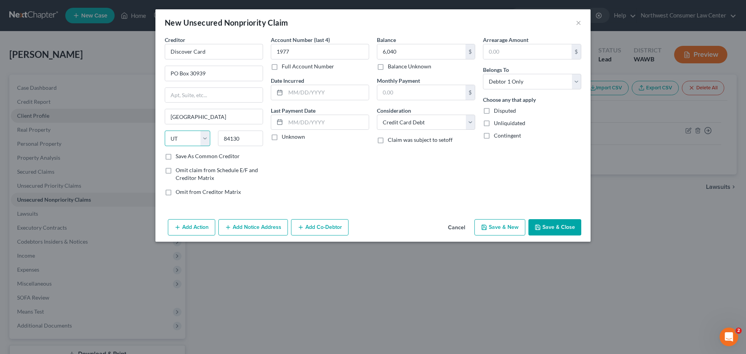
click at [165, 131] on select "State AL AK AR AZ CA CO CT DE DC FL GA GU HI ID IL IN IA KS KY LA ME MD MA MI M…" at bounding box center [187, 139] width 45 height 16
click at [501, 224] on button "Save & New" at bounding box center [500, 227] width 51 height 16
click at [194, 51] on input "text" at bounding box center [214, 52] width 98 height 16
type input "Citicards CBNA"
click at [337, 52] on input "text" at bounding box center [320, 52] width 98 height 16
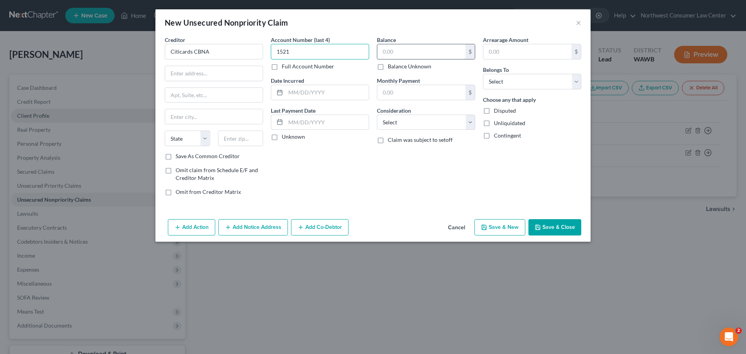
type input "1521"
click at [413, 52] on input "text" at bounding box center [421, 51] width 88 height 15
type input "5,233"
click at [547, 78] on select "Select Debtor 1 Only Debtor 2 Only Debtor 1 And Debtor 2 Only At Least One Of T…" at bounding box center [532, 82] width 98 height 16
select select "0"
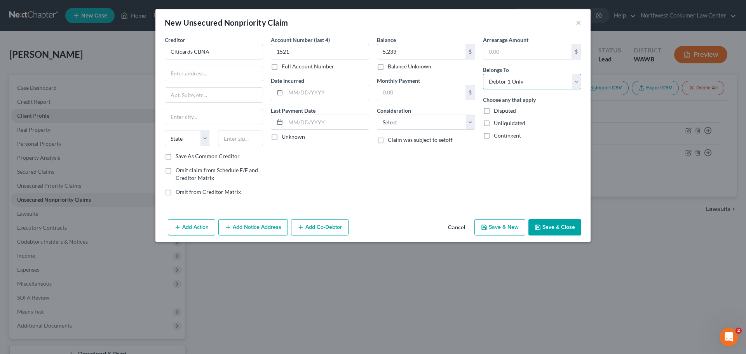
click at [483, 74] on select "Select Debtor 1 Only Debtor 2 Only Debtor 1 And Debtor 2 Only At Least One Of T…" at bounding box center [532, 82] width 98 height 16
click at [422, 126] on select "Select Cable / Satellite Services Collection Agency Credit Card Debt Debt Couns…" at bounding box center [426, 123] width 98 height 16
select select "2"
click at [377, 115] on select "Select Cable / Satellite Services Collection Agency Credit Card Debt Debt Couns…" at bounding box center [426, 123] width 98 height 16
click at [179, 73] on input "text" at bounding box center [214, 73] width 98 height 15
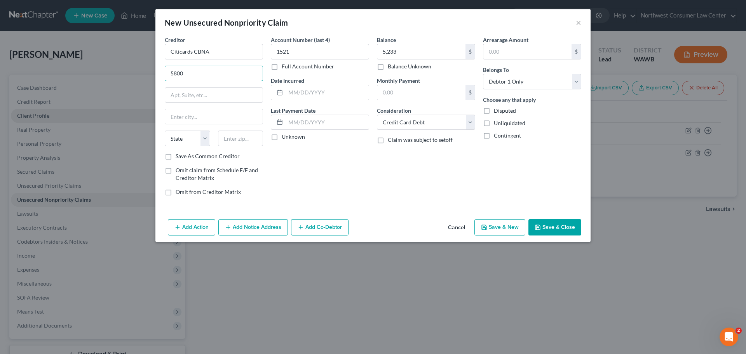
type input "5800 S Corporate Pl"
click at [173, 123] on input "text" at bounding box center [214, 116] width 98 height 15
type input "Sioux Falls"
select select "43"
click at [244, 139] on input "text" at bounding box center [240, 139] width 45 height 16
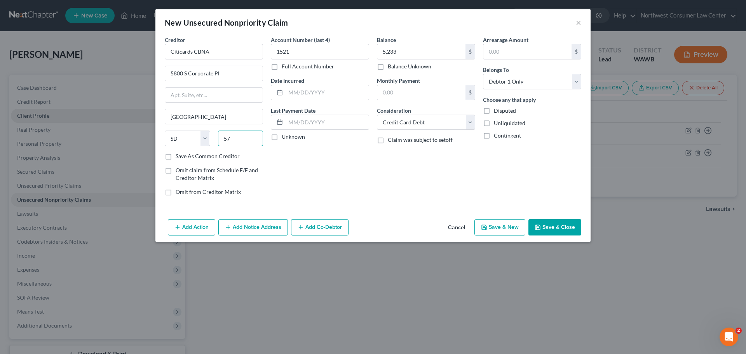
type input "57108"
click at [492, 227] on button "Save & New" at bounding box center [500, 227] width 51 height 16
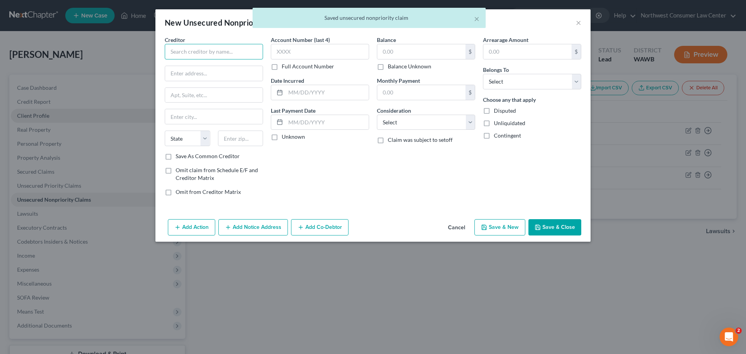
click at [194, 53] on input "text" at bounding box center [214, 52] width 98 height 16
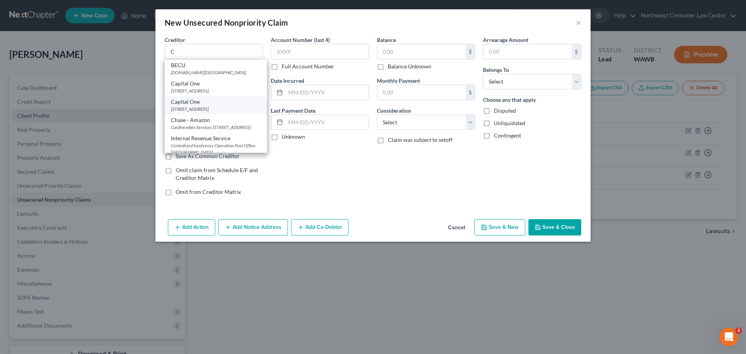
click at [213, 107] on div "PO Box 31293, Salt Lake City, UT 84131" at bounding box center [216, 109] width 90 height 7
type input "Capital One"
type input "PO Box 31293"
type input "Salt Lake City"
select select "46"
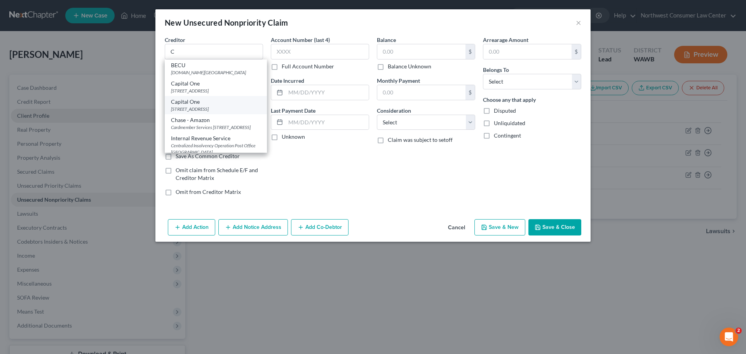
type input "84131"
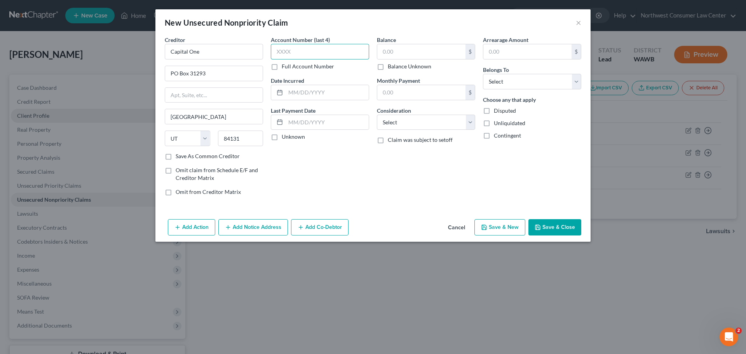
click at [315, 51] on input "text" at bounding box center [320, 52] width 98 height 16
type input "4748"
click at [441, 50] on input "text" at bounding box center [421, 51] width 88 height 15
type input "2,472"
click at [437, 119] on select "Select Cable / Satellite Services Collection Agency Credit Card Debt Debt Couns…" at bounding box center [426, 123] width 98 height 16
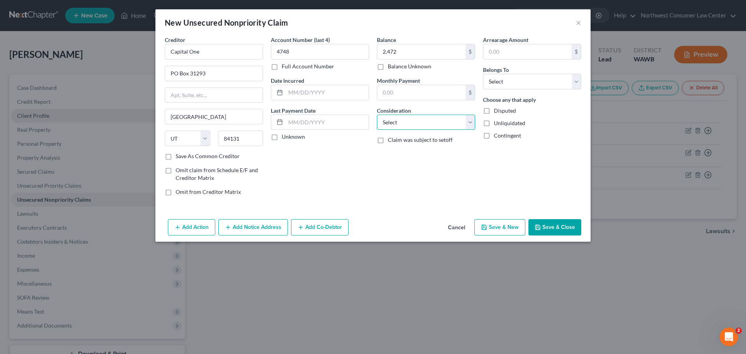
select select "2"
click at [377, 115] on select "Select Cable / Satellite Services Collection Agency Credit Card Debt Debt Couns…" at bounding box center [426, 123] width 98 height 16
drag, startPoint x: 551, startPoint y: 85, endPoint x: 548, endPoint y: 89, distance: 4.7
click at [551, 85] on select "Select Debtor 1 Only Debtor 2 Only Debtor 1 And Debtor 2 Only At Least One Of T…" at bounding box center [532, 82] width 98 height 16
select select "0"
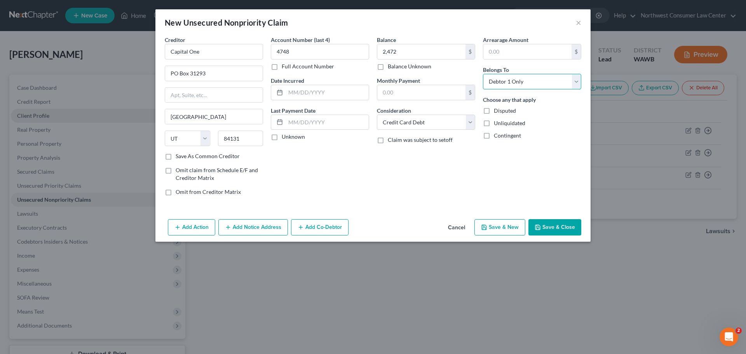
click at [483, 74] on select "Select Debtor 1 Only Debtor 2 Only Debtor 1 And Debtor 2 Only At Least One Of T…" at bounding box center [532, 82] width 98 height 16
click at [502, 225] on button "Save & New" at bounding box center [500, 227] width 51 height 16
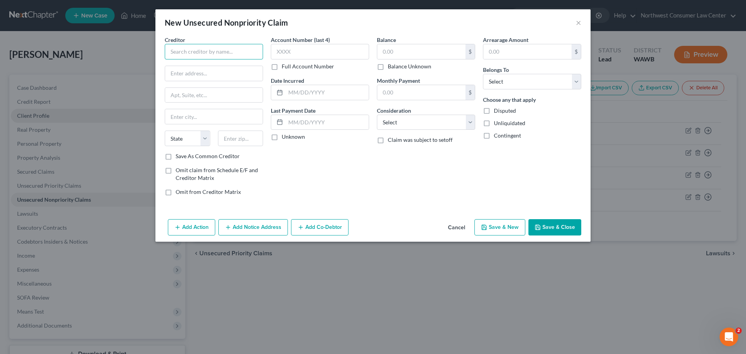
click at [199, 56] on input "text" at bounding box center [214, 52] width 98 height 16
type input "Citicards CBNA"
type input "5800 S Corporate Pl"
type input "Sioux Falls"
click at [192, 133] on select "State AL AK AR AZ CA CO CT DE DC FL GA GU HI ID IL IN IA KS KY LA ME MD MA MI M…" at bounding box center [187, 139] width 45 height 16
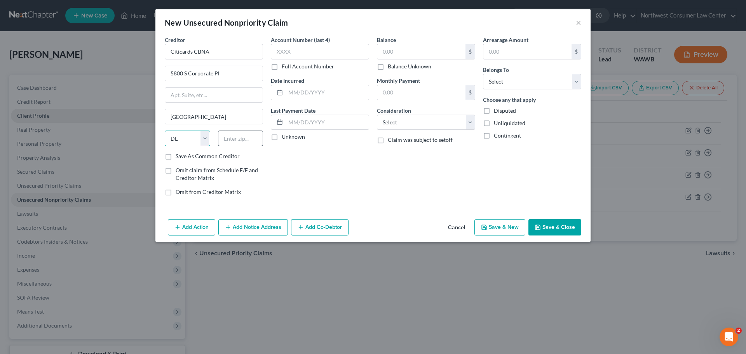
select select "43"
click at [226, 138] on input "text" at bounding box center [240, 139] width 45 height 16
type input "57108"
click at [305, 45] on input "text" at bounding box center [320, 52] width 98 height 16
type input "2648"
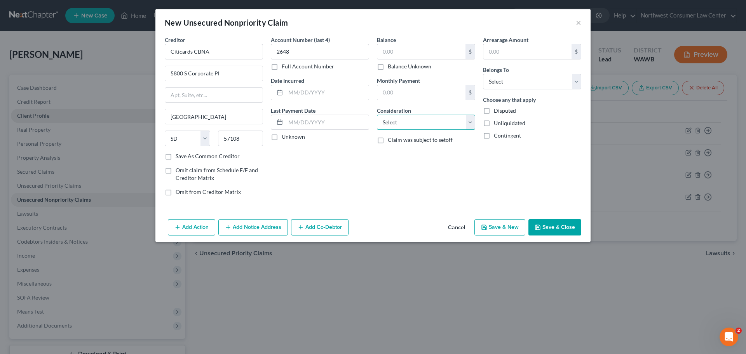
drag, startPoint x: 419, startPoint y: 120, endPoint x: 416, endPoint y: 129, distance: 10.3
click at [419, 120] on select "Select Cable / Satellite Services Collection Agency Credit Card Debt Debt Couns…" at bounding box center [426, 123] width 98 height 16
select select "2"
click at [377, 115] on select "Select Cable / Satellite Services Collection Agency Credit Card Debt Debt Couns…" at bounding box center [426, 123] width 98 height 16
drag, startPoint x: 520, startPoint y: 86, endPoint x: 513, endPoint y: 89, distance: 7.5
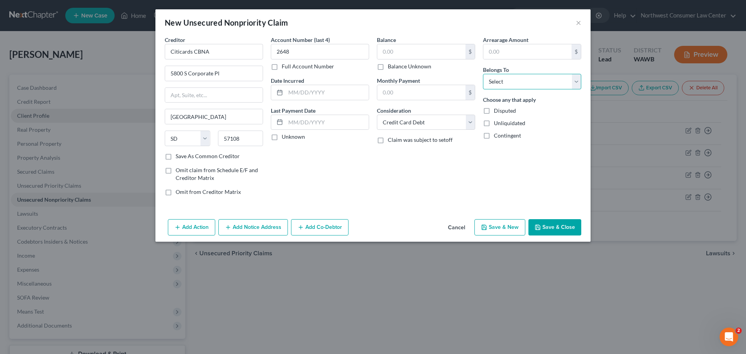
click at [520, 86] on select "Select Debtor 1 Only Debtor 2 Only Debtor 1 And Debtor 2 Only At Least One Of T…" at bounding box center [532, 82] width 98 height 16
click at [483, 74] on select "Select Debtor 1 Only Debtor 2 Only Debtor 1 And Debtor 2 Only At Least One Of T…" at bounding box center [532, 82] width 98 height 16
click at [417, 50] on input "text" at bounding box center [421, 51] width 88 height 15
click at [497, 221] on button "Save & New" at bounding box center [500, 227] width 51 height 16
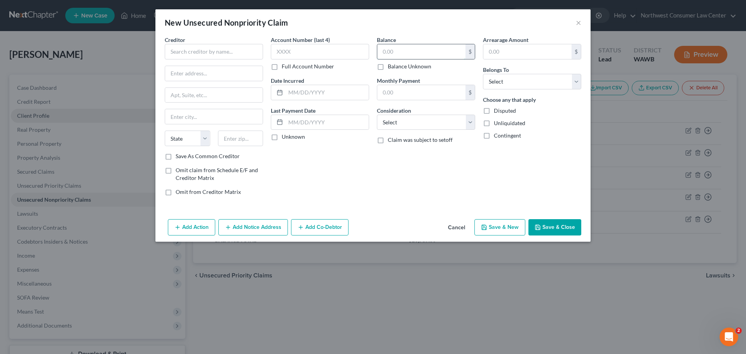
click at [393, 53] on input "text" at bounding box center [421, 51] width 88 height 15
paste input "89,020"
click at [529, 85] on select "Select Debtor 1 Only Debtor 2 Only Debtor 1 And Debtor 2 Only At Least One Of T…" at bounding box center [532, 82] width 98 height 16
click at [483, 74] on select "Select Debtor 1 Only Debtor 2 Only Debtor 1 And Debtor 2 Only At Least One Of T…" at bounding box center [532, 82] width 98 height 16
click at [350, 51] on input "text" at bounding box center [320, 52] width 98 height 16
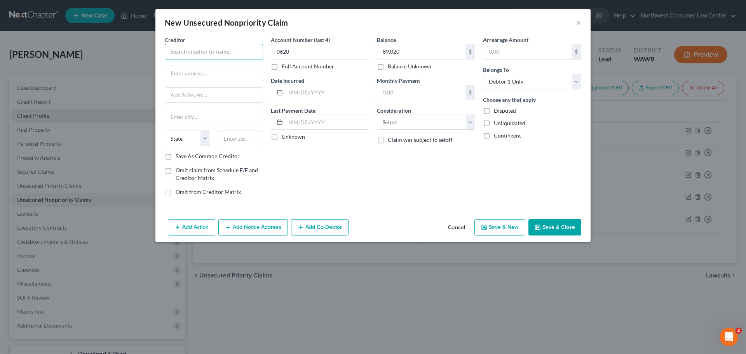
click at [185, 53] on input "text" at bounding box center [214, 52] width 98 height 16
click at [192, 79] on input "text" at bounding box center [214, 73] width 98 height 15
drag, startPoint x: 436, startPoint y: 124, endPoint x: 430, endPoint y: 129, distance: 7.7
click at [436, 124] on select "Select Cable / Satellite Services Collection Agency Credit Card Debt Debt Couns…" at bounding box center [426, 123] width 98 height 16
click at [377, 115] on select "Select Cable / Satellite Services Collection Agency Credit Card Debt Debt Couns…" at bounding box center [426, 123] width 98 height 16
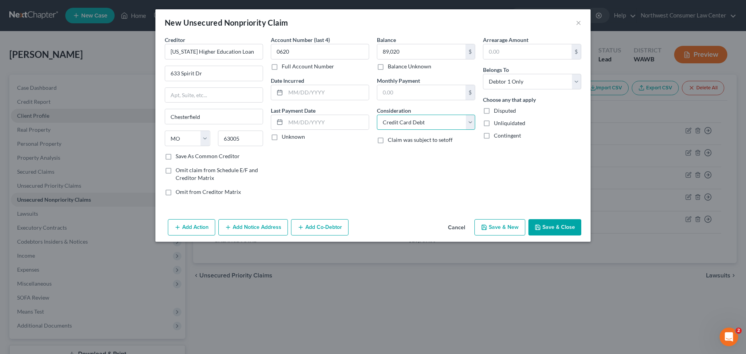
drag, startPoint x: 441, startPoint y: 115, endPoint x: 435, endPoint y: 122, distance: 9.1
click at [441, 115] on select "Select Cable / Satellite Services Collection Agency Credit Card Debt Debt Couns…" at bounding box center [426, 123] width 98 height 16
click at [377, 115] on select "Select Cable / Satellite Services Collection Agency Credit Card Debt Debt Couns…" at bounding box center [426, 123] width 98 height 16
click at [487, 226] on icon "button" at bounding box center [484, 227] width 6 height 6
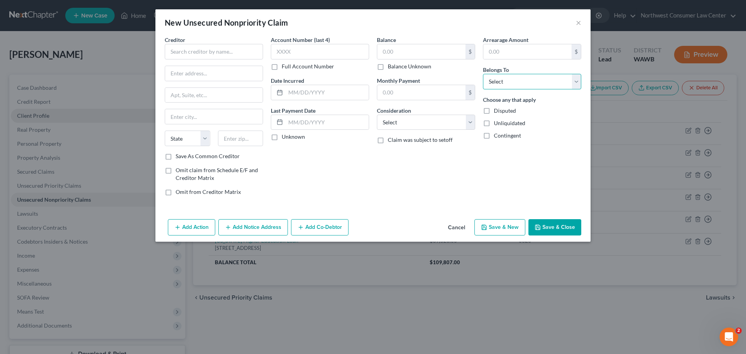
click at [502, 85] on select "Select Debtor 1 Only Debtor 2 Only Debtor 1 And Debtor 2 Only At Least One Of T…" at bounding box center [532, 82] width 98 height 16
click at [483, 74] on select "Select Debtor 1 Only Debtor 2 Only Debtor 1 And Debtor 2 Only At Least One Of T…" at bounding box center [532, 82] width 98 height 16
click at [431, 56] on input "text" at bounding box center [421, 51] width 88 height 15
paste input "30,315"
click at [406, 124] on select "Select Cable / Satellite Services Collection Agency Credit Card Debt Debt Couns…" at bounding box center [426, 123] width 98 height 16
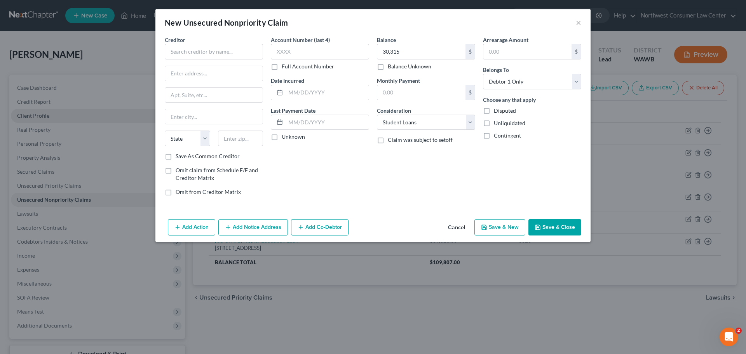
click at [333, 165] on div "Account Number (last 4) Full Account Number Date Incurred Last Payment Date Unk…" at bounding box center [320, 119] width 106 height 166
click at [310, 44] on label "Account Number (last 4)" at bounding box center [300, 40] width 59 height 8
click at [304, 52] on input "text" at bounding box center [320, 52] width 98 height 16
click at [195, 51] on input "text" at bounding box center [214, 52] width 98 height 16
click at [509, 229] on button "Save & New" at bounding box center [500, 227] width 51 height 16
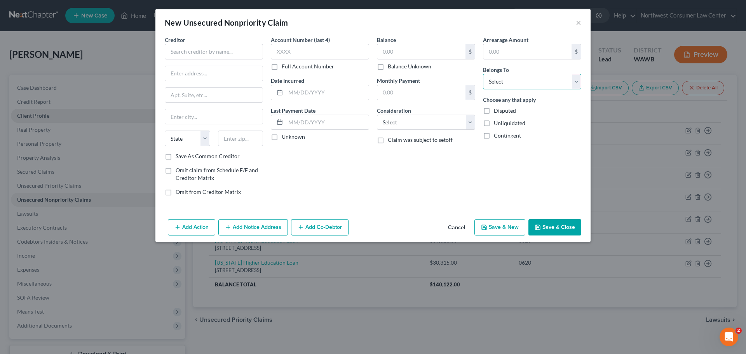
drag, startPoint x: 509, startPoint y: 84, endPoint x: 508, endPoint y: 88, distance: 4.3
click at [509, 84] on select "Select Debtor 1 Only Debtor 2 Only Debtor 1 And Debtor 2 Only At Least One Of T…" at bounding box center [532, 82] width 98 height 16
click at [483, 74] on select "Select Debtor 1 Only Debtor 2 Only Debtor 1 And Debtor 2 Only At Least One Of T…" at bounding box center [532, 82] width 98 height 16
click at [444, 118] on select "Select Cable / Satellite Services Collection Agency Credit Card Debt Debt Couns…" at bounding box center [426, 123] width 98 height 16
click at [402, 51] on input "text" at bounding box center [421, 51] width 88 height 15
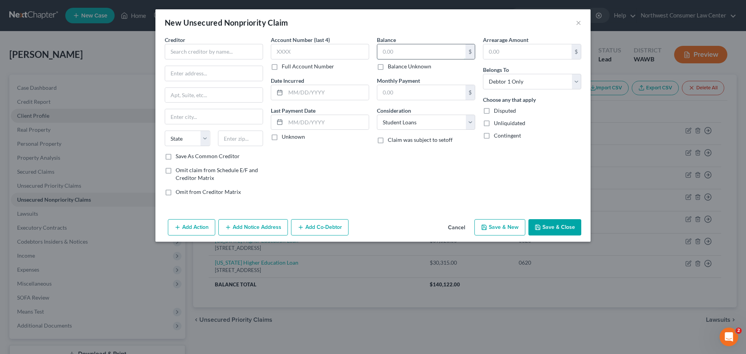
paste input "125,078"
click at [308, 58] on input "text" at bounding box center [320, 52] width 98 height 16
click at [199, 49] on input "text" at bounding box center [214, 52] width 98 height 16
click at [494, 229] on button "Save & New" at bounding box center [500, 227] width 51 height 16
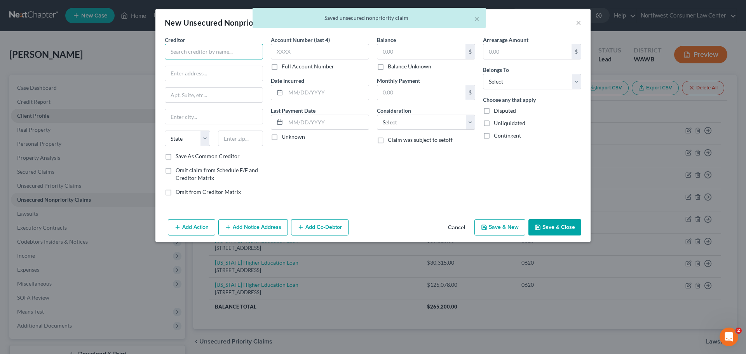
drag, startPoint x: 203, startPoint y: 53, endPoint x: 154, endPoint y: 57, distance: 49.9
click at [204, 53] on input "text" at bounding box center [214, 52] width 98 height 16
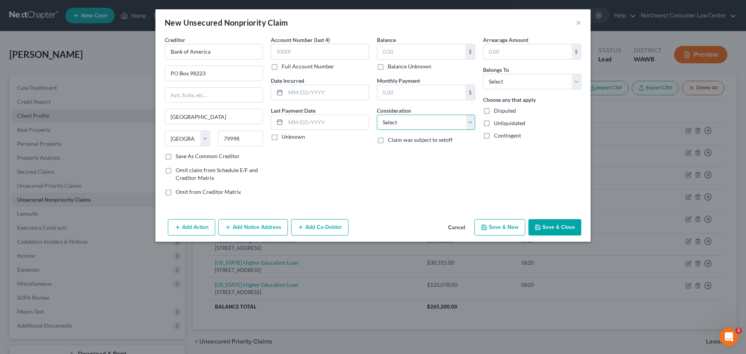
drag, startPoint x: 452, startPoint y: 119, endPoint x: 449, endPoint y: 129, distance: 10.7
click at [452, 119] on select "Select Cable / Satellite Services Collection Agency Credit Card Debt Debt Couns…" at bounding box center [426, 123] width 98 height 16
click at [377, 115] on select "Select Cable / Satellite Services Collection Agency Credit Card Debt Debt Couns…" at bounding box center [426, 123] width 98 height 16
click at [502, 78] on select "Select Debtor 1 Only Debtor 2 Only Debtor 1 And Debtor 2 Only At Least One Of T…" at bounding box center [532, 82] width 98 height 16
click at [483, 74] on select "Select Debtor 1 Only Debtor 2 Only Debtor 1 And Debtor 2 Only At Least One Of T…" at bounding box center [532, 82] width 98 height 16
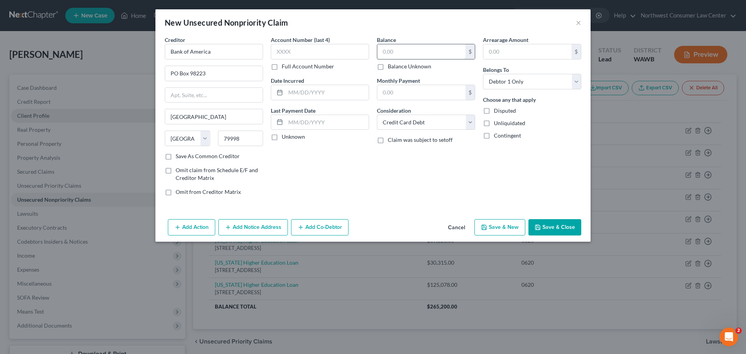
click at [400, 49] on input "text" at bounding box center [421, 51] width 88 height 15
click at [323, 51] on input "text" at bounding box center [320, 52] width 98 height 16
click at [501, 225] on button "Save & New" at bounding box center [500, 227] width 51 height 16
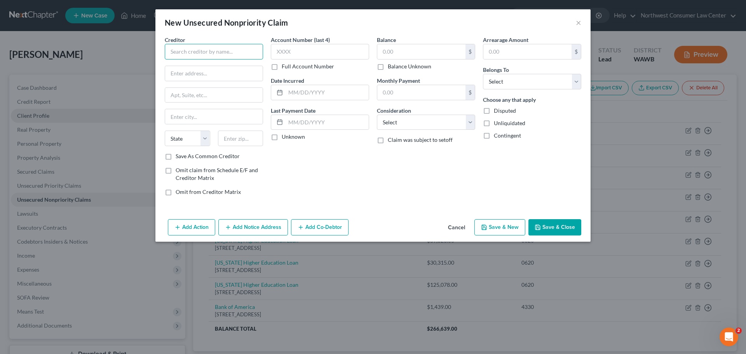
drag, startPoint x: 199, startPoint y: 56, endPoint x: 123, endPoint y: 82, distance: 80.3
click at [199, 56] on input "text" at bounding box center [214, 52] width 98 height 16
click at [208, 76] on input "text" at bounding box center [214, 73] width 98 height 15
paste input "LOCKBOX 6112 PO BOX 7247"
click at [178, 76] on input "LOCKBOX 6112 PO BOX 7247" at bounding box center [214, 73] width 98 height 15
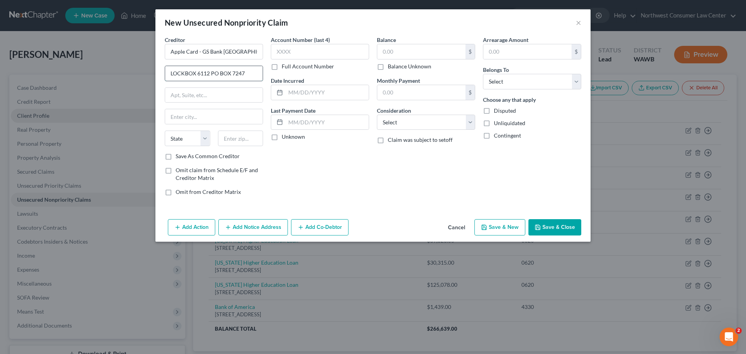
click at [178, 76] on input "LOCKBOX 6112 PO BOX 7247" at bounding box center [214, 73] width 98 height 15
click at [211, 75] on input "Lockbox 6112 PO BOX 7247" at bounding box center [214, 73] width 98 height 15
click at [219, 75] on input "Lockbox 6112 Po BOX 7247" at bounding box center [214, 73] width 98 height 15
click at [190, 98] on input "text" at bounding box center [214, 95] width 98 height 15
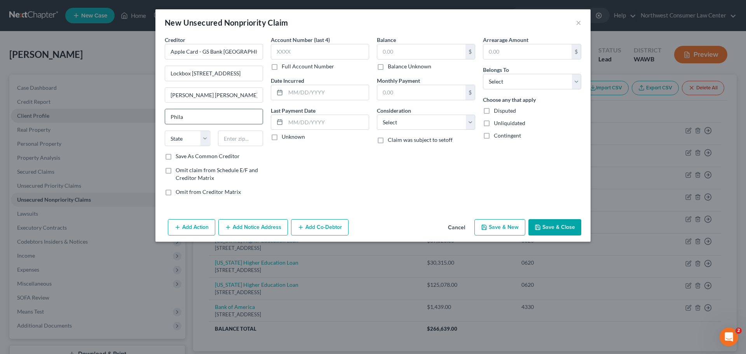
click at [232, 120] on input "Phila" at bounding box center [214, 116] width 98 height 15
click at [185, 140] on select "State AL AK AR AZ CA CO CT DE DC FL GA GU HI ID IL IN IA KS KY LA ME MD MA MI M…" at bounding box center [187, 139] width 45 height 16
click at [165, 131] on select "State AL AK AR AZ CA CO CT DE DC FL GA GU HI ID IL IN IA KS KY LA ME MD MA MI M…" at bounding box center [187, 139] width 45 height 16
drag, startPoint x: 393, startPoint y: 117, endPoint x: 395, endPoint y: 122, distance: 4.5
click at [393, 117] on select "Select Cable / Satellite Services Collection Agency Credit Card Debt Debt Couns…" at bounding box center [426, 123] width 98 height 16
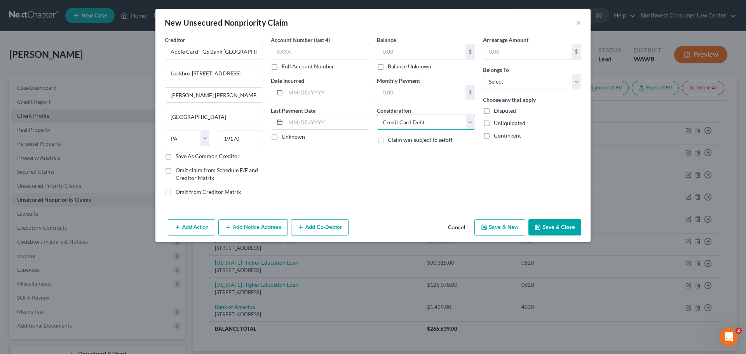
click at [377, 115] on select "Select Cable / Satellite Services Collection Agency Credit Card Debt Debt Couns…" at bounding box center [426, 123] width 98 height 16
drag, startPoint x: 528, startPoint y: 81, endPoint x: 525, endPoint y: 89, distance: 8.0
click at [528, 81] on select "Select Debtor 1 Only Debtor 2 Only Debtor 1 And Debtor 2 Only At Least One Of T…" at bounding box center [532, 82] width 98 height 16
click at [483, 74] on select "Select Debtor 1 Only Debtor 2 Only Debtor 1 And Debtor 2 Only At Least One Of T…" at bounding box center [532, 82] width 98 height 16
click at [407, 58] on input "text" at bounding box center [421, 51] width 88 height 15
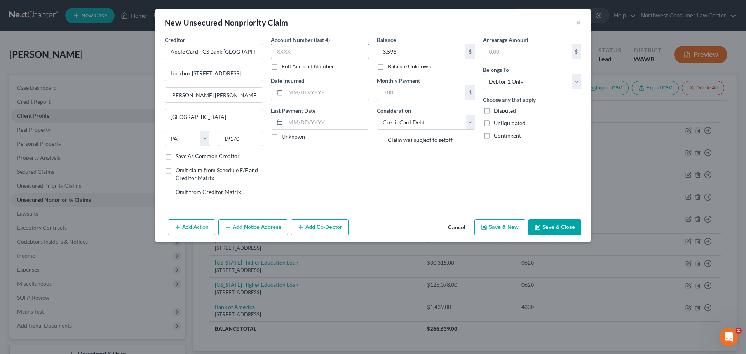
click at [345, 47] on input "text" at bounding box center [320, 52] width 98 height 16
click at [492, 227] on button "Save & New" at bounding box center [500, 227] width 51 height 16
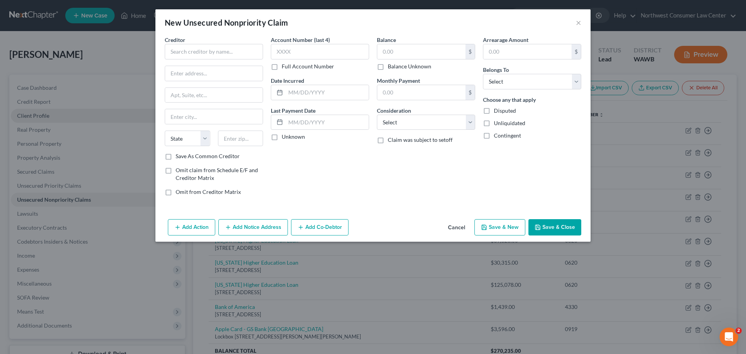
click at [192, 60] on div "Creditor * State AL AK AR AZ CA CO CT DE DC FL GA GU HI ID IL IN IA KS KY LA ME…" at bounding box center [214, 94] width 98 height 117
click at [203, 50] on input "text" at bounding box center [214, 52] width 98 height 16
click at [546, 78] on select "Select Debtor 1 Only Debtor 2 Only Debtor 1 And Debtor 2 Only At Least One Of T…" at bounding box center [532, 82] width 98 height 16
click at [483, 74] on select "Select Debtor 1 Only Debtor 2 Only Debtor 1 And Debtor 2 Only At Least One Of T…" at bounding box center [532, 82] width 98 height 16
click at [414, 119] on select "Select Cable / Satellite Services Collection Agency Credit Card Debt Debt Couns…" at bounding box center [426, 123] width 98 height 16
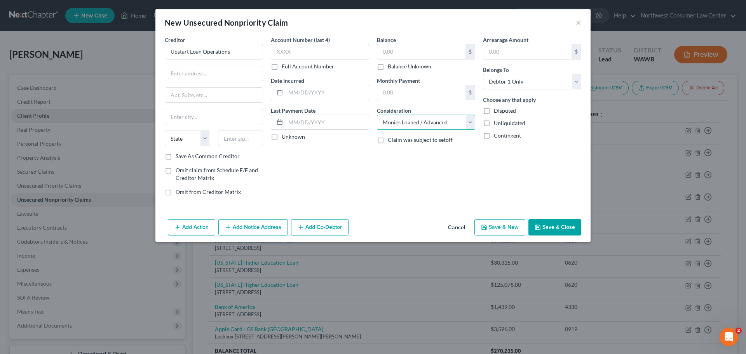
click at [377, 115] on select "Select Cable / Satellite Services Collection Agency Credit Card Debt Debt Couns…" at bounding box center [426, 123] width 98 height 16
click at [404, 50] on input "text" at bounding box center [421, 51] width 88 height 15
click at [298, 52] on input "text" at bounding box center [320, 52] width 98 height 16
click at [199, 78] on input "text" at bounding box center [214, 73] width 98 height 15
click at [517, 225] on button "Save & New" at bounding box center [500, 227] width 51 height 16
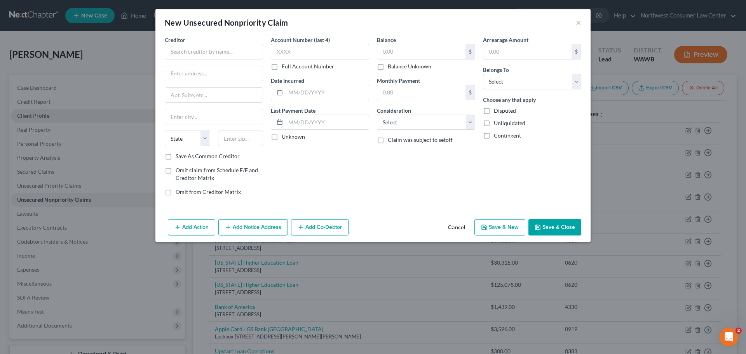
click at [454, 230] on button "Cancel" at bounding box center [457, 228] width 30 height 16
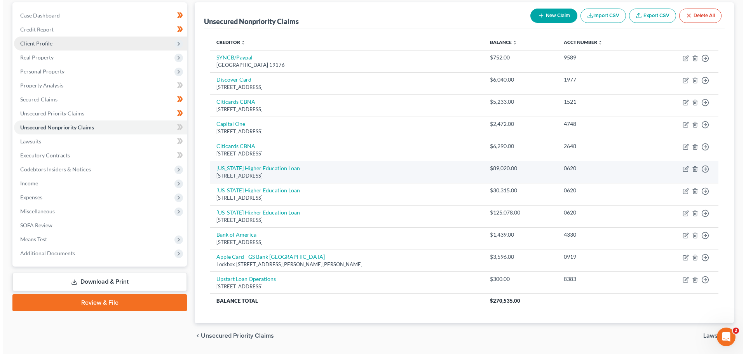
scroll to position [78, 0]
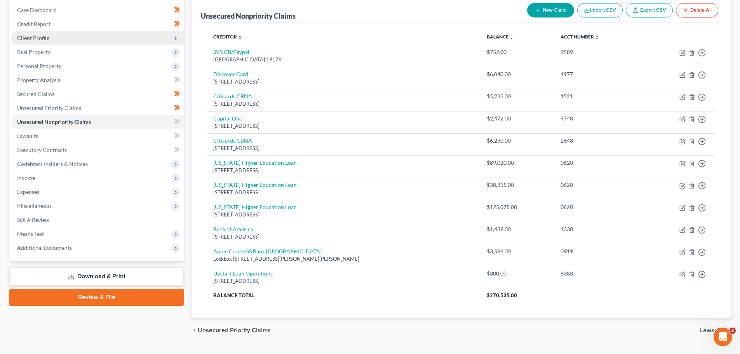
click at [555, 11] on button "New Claim" at bounding box center [550, 10] width 47 height 14
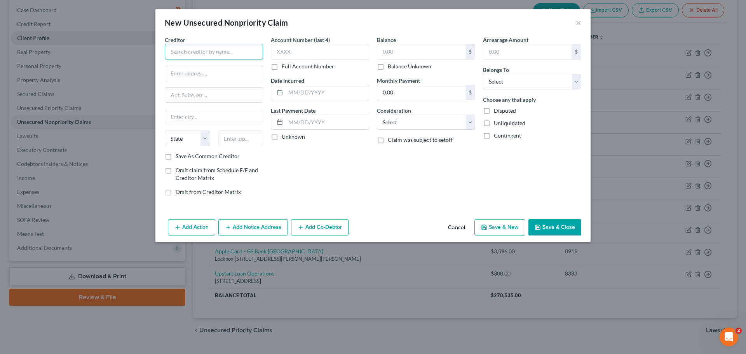
click at [232, 56] on input "text" at bounding box center [214, 52] width 98 height 16
click at [429, 123] on select "Select Cable / Satellite Services Collection Agency Credit Card Debt Debt Couns…" at bounding box center [426, 123] width 98 height 16
click at [377, 115] on select "Select Cable / Satellite Services Collection Agency Credit Card Debt Debt Couns…" at bounding box center [426, 123] width 98 height 16
click at [522, 80] on select "Select Debtor 1 Only Debtor 2 Only Debtor 1 And Debtor 2 Only At Least One Of T…" at bounding box center [532, 82] width 98 height 16
click at [483, 74] on select "Select Debtor 1 Only Debtor 2 Only Debtor 1 And Debtor 2 Only At Least One Of T…" at bounding box center [532, 82] width 98 height 16
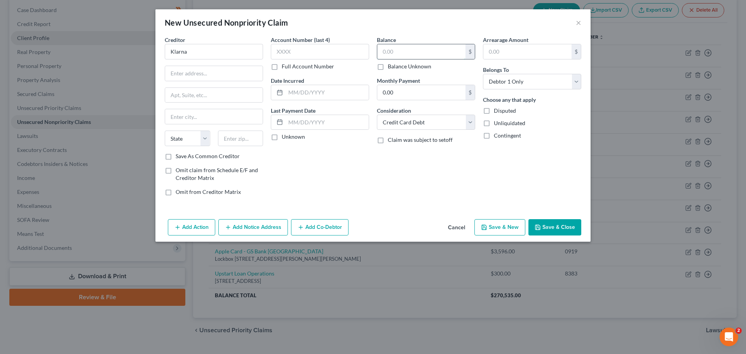
click at [419, 56] on input "text" at bounding box center [421, 51] width 88 height 15
click at [191, 71] on input "text" at bounding box center [214, 73] width 98 height 15
click at [548, 226] on button "Save & Close" at bounding box center [555, 227] width 53 height 16
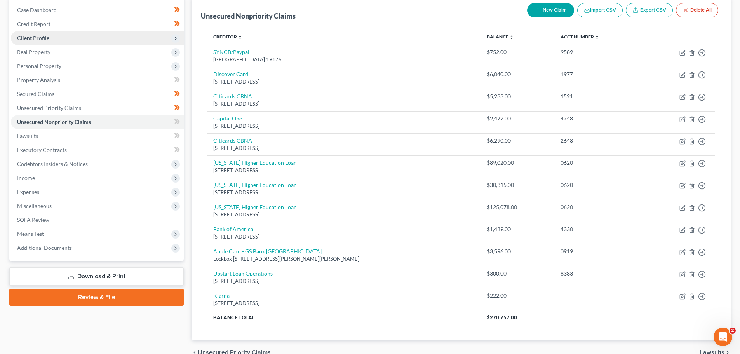
click at [545, 5] on button "New Claim" at bounding box center [550, 10] width 47 height 14
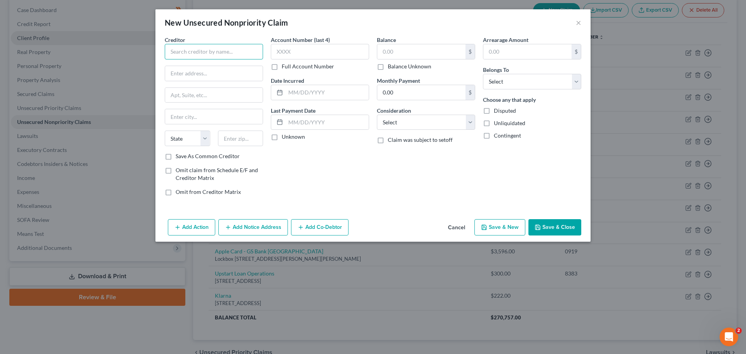
click at [203, 54] on input "text" at bounding box center [214, 52] width 98 height 16
drag, startPoint x: 419, startPoint y: 122, endPoint x: 417, endPoint y: 128, distance: 6.1
click at [419, 122] on select "Select Cable / Satellite Services Collection Agency Credit Card Debt Debt Couns…" at bounding box center [426, 123] width 98 height 16
click at [377, 115] on select "Select Cable / Satellite Services Collection Agency Credit Card Debt Debt Couns…" at bounding box center [426, 123] width 98 height 16
click at [527, 84] on select "Select Debtor 1 Only Debtor 2 Only Debtor 1 And Debtor 2 Only At Least One Of T…" at bounding box center [532, 82] width 98 height 16
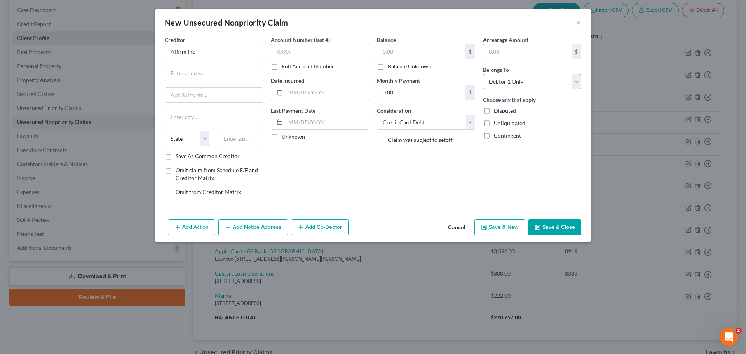
click at [483, 74] on select "Select Debtor 1 Only Debtor 2 Only Debtor 1 And Debtor 2 Only At Least One Of T…" at bounding box center [532, 82] width 98 height 16
click at [415, 52] on input "text" at bounding box center [421, 51] width 88 height 15
click at [188, 72] on input "text" at bounding box center [214, 73] width 98 height 15
click at [202, 95] on input "text" at bounding box center [214, 95] width 98 height 15
click at [226, 116] on input "text" at bounding box center [214, 116] width 98 height 15
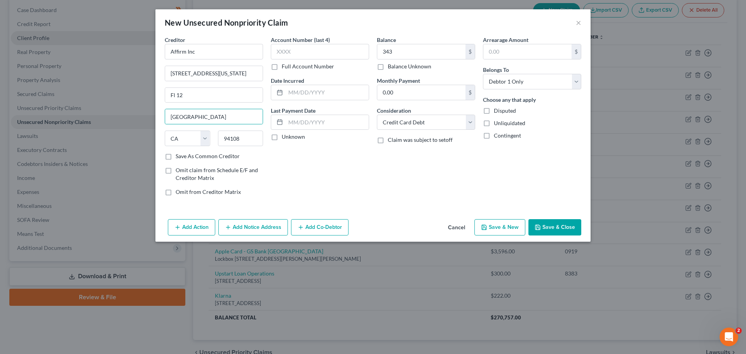
click at [548, 224] on button "Save & Close" at bounding box center [555, 227] width 53 height 16
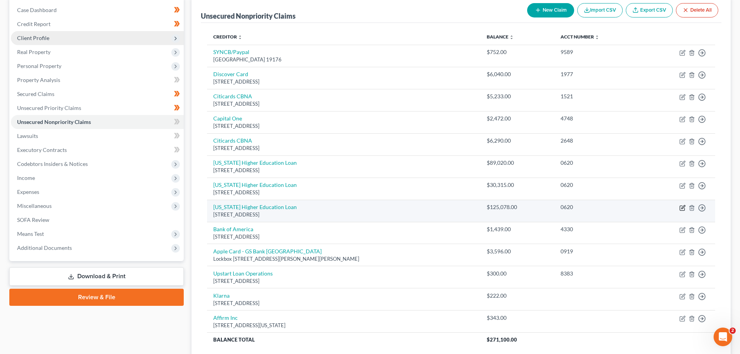
click at [682, 208] on icon "button" at bounding box center [683, 208] width 6 height 6
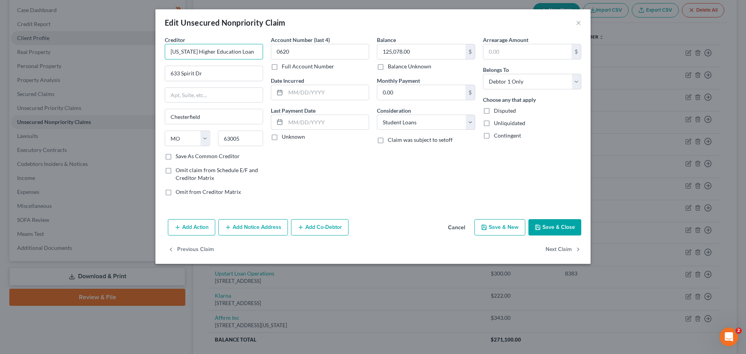
click at [220, 48] on input "Missouri Higher Education Loan" at bounding box center [214, 52] width 98 height 16
click at [548, 225] on button "Save & Close" at bounding box center [555, 227] width 53 height 16
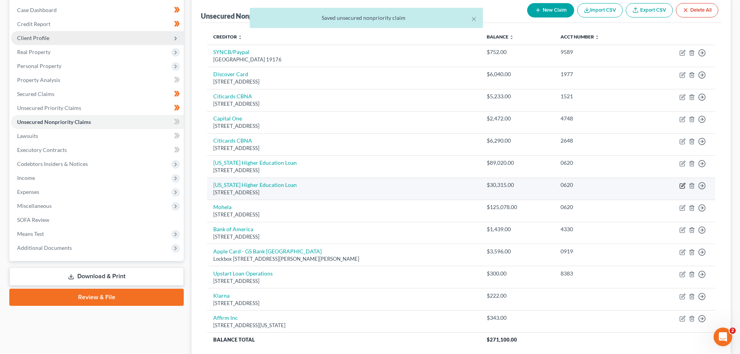
click at [684, 187] on icon "button" at bounding box center [683, 186] width 6 height 6
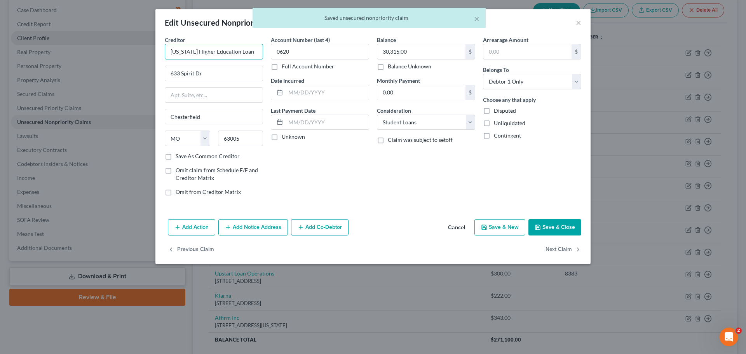
click at [222, 45] on input "Missouri Higher Education Loan" at bounding box center [214, 52] width 98 height 16
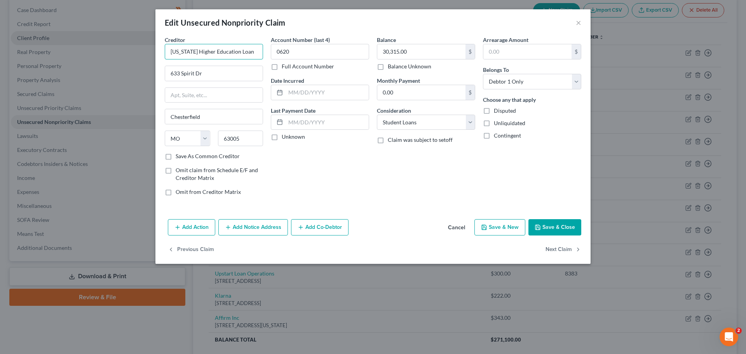
click at [222, 45] on input "Missouri Higher Education Loan" at bounding box center [214, 52] width 98 height 16
drag, startPoint x: 257, startPoint y: 51, endPoint x: 106, endPoint y: 52, distance: 150.0
click at [106, 51] on div "Edit Unsecured Nonpriority Claim × Creditor * Missouri Higher Education Loan 63…" at bounding box center [373, 177] width 746 height 354
click at [571, 231] on button "Save & Close" at bounding box center [555, 227] width 53 height 16
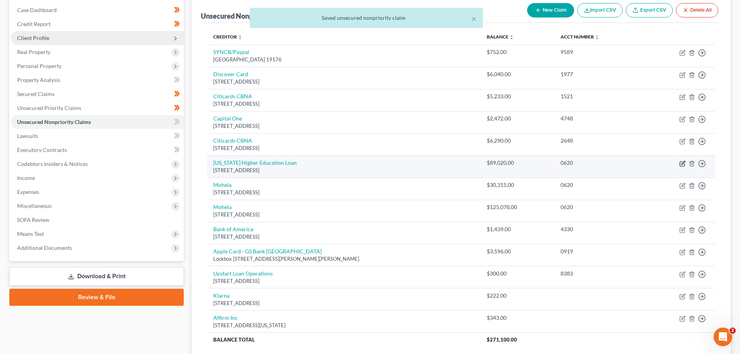
click at [680, 162] on icon "button" at bounding box center [683, 164] width 6 height 6
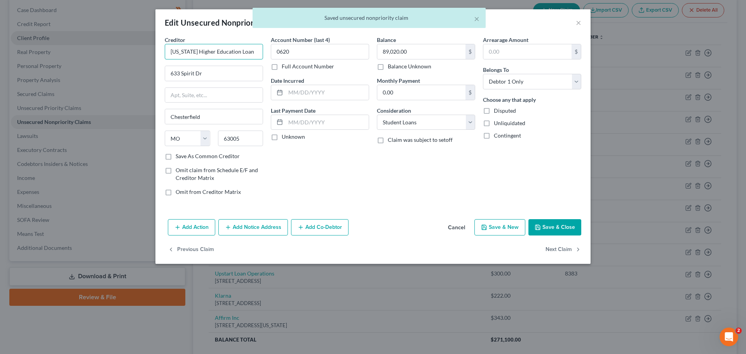
click at [234, 49] on input "Missouri Higher Education Loan" at bounding box center [214, 52] width 98 height 16
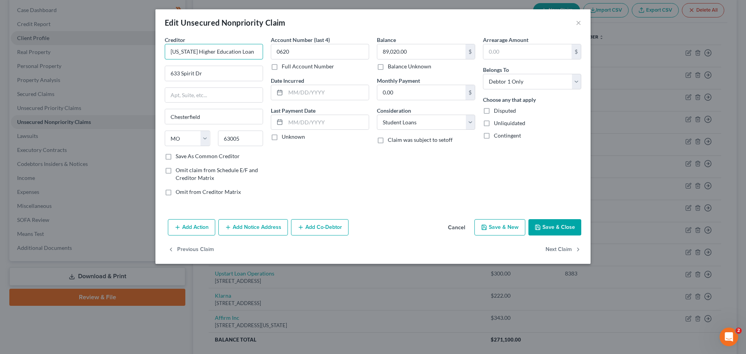
click at [234, 49] on input "Missouri Higher Education Loan" at bounding box center [214, 52] width 98 height 16
click at [545, 225] on button "Save & Close" at bounding box center [555, 227] width 53 height 16
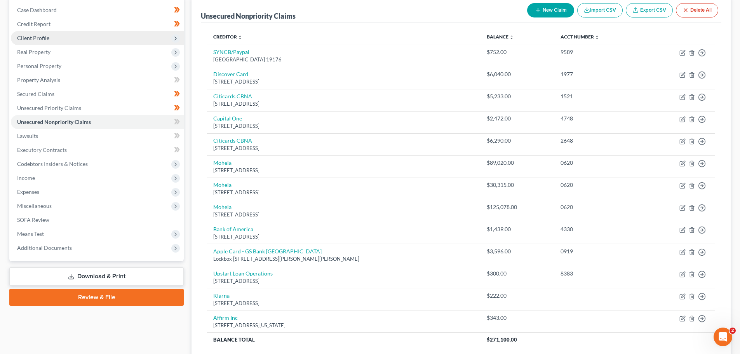
click at [548, 11] on button "New Claim" at bounding box center [550, 10] width 47 height 14
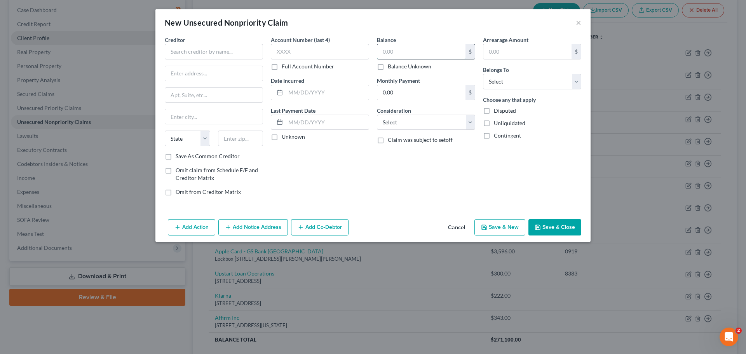
click at [393, 50] on input "text" at bounding box center [421, 51] width 88 height 15
drag, startPoint x: 546, startPoint y: 85, endPoint x: 542, endPoint y: 89, distance: 5.2
click at [546, 85] on select "Select Debtor 1 Only Debtor 2 Only Debtor 1 And Debtor 2 Only At Least One Of T…" at bounding box center [532, 82] width 98 height 16
click at [483, 74] on select "Select Debtor 1 Only Debtor 2 Only Debtor 1 And Debtor 2 Only At Least One Of T…" at bounding box center [532, 82] width 98 height 16
click at [412, 126] on select "Select Cable / Satellite Services Collection Agency Credit Card Debt Debt Couns…" at bounding box center [426, 123] width 98 height 16
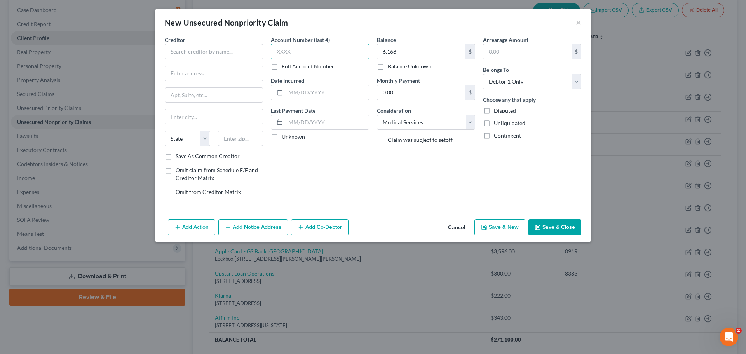
click at [323, 47] on input "text" at bounding box center [320, 52] width 98 height 16
click at [241, 47] on input "text" at bounding box center [214, 52] width 98 height 16
click at [239, 134] on input "text" at bounding box center [240, 139] width 45 height 16
click at [208, 70] on input "text" at bounding box center [214, 73] width 98 height 15
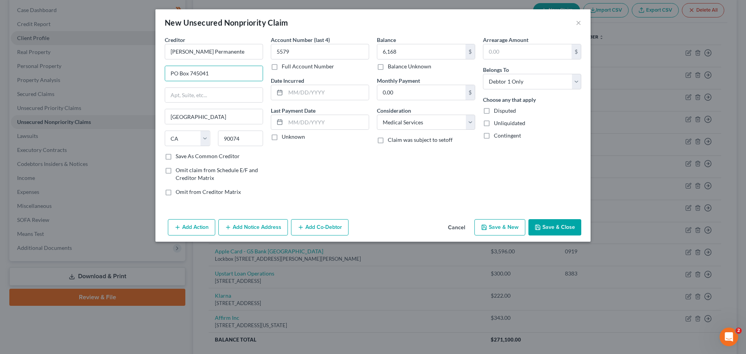
click at [515, 227] on button "Save & New" at bounding box center [500, 227] width 51 height 16
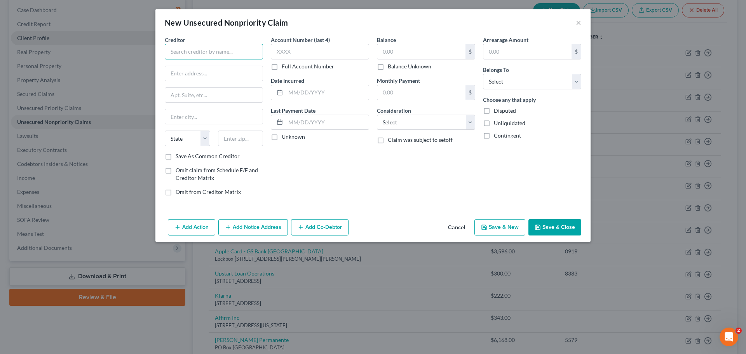
click at [189, 50] on input "text" at bounding box center [214, 52] width 98 height 16
click at [258, 227] on button "Add Notice Address" at bounding box center [253, 227] width 70 height 16
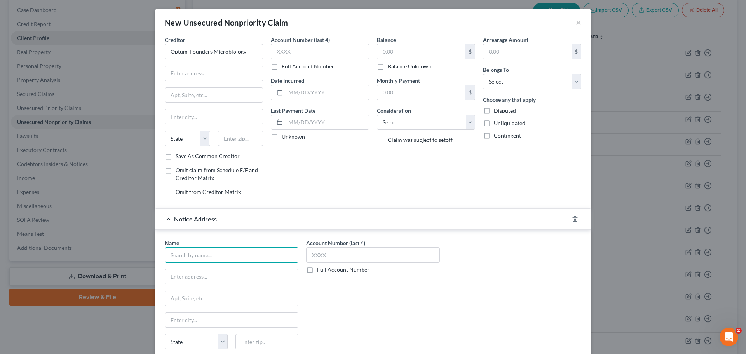
click at [178, 262] on input "text" at bounding box center [232, 255] width 134 height 16
click at [408, 123] on select "Select Cable / Satellite Services Collection Agency Credit Card Debt Debt Couns…" at bounding box center [426, 123] width 98 height 16
click at [377, 115] on select "Select Cable / Satellite Services Collection Agency Credit Card Debt Debt Couns…" at bounding box center [426, 123] width 98 height 16
drag, startPoint x: 532, startPoint y: 82, endPoint x: 531, endPoint y: 88, distance: 6.4
click at [532, 82] on select "Select Debtor 1 Only Debtor 2 Only Debtor 1 And Debtor 2 Only At Least One Of T…" at bounding box center [532, 82] width 98 height 16
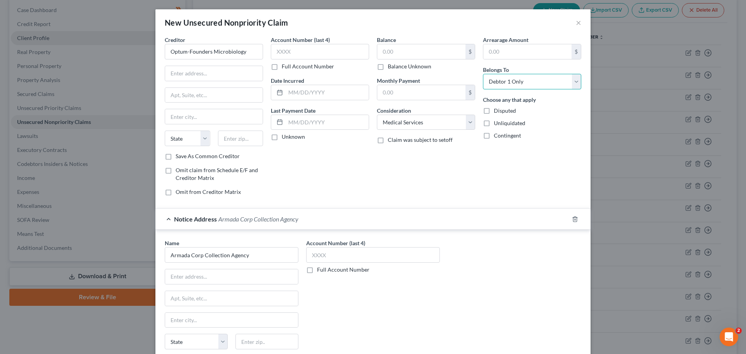
click at [483, 74] on select "Select Debtor 1 Only Debtor 2 Only Debtor 1 And Debtor 2 Only At Least One Of T…" at bounding box center [532, 82] width 98 height 16
click at [410, 49] on input "text" at bounding box center [421, 51] width 88 height 15
click at [239, 53] on input "Optum-Founders Microbiology" at bounding box center [214, 52] width 98 height 16
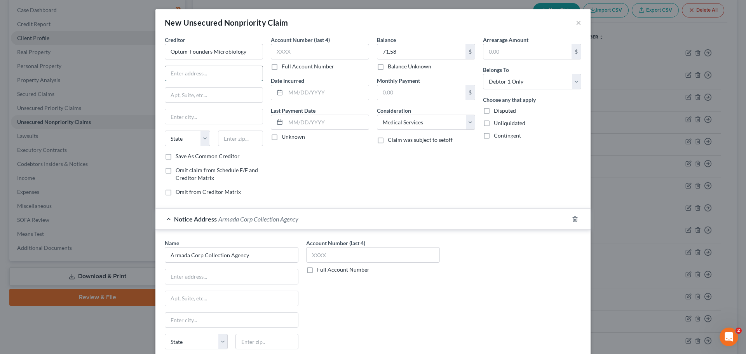
click at [218, 76] on input "text" at bounding box center [214, 73] width 98 height 15
paste input "3901 Hoyt Ave Everett, WA 98201"
click at [245, 76] on input "3901 Hoyt Ave Everett, WA 98201" at bounding box center [214, 73] width 98 height 15
click at [242, 137] on input "text" at bounding box center [240, 139] width 45 height 16
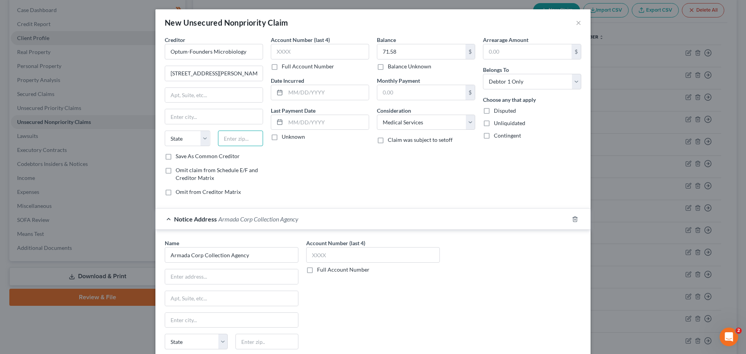
paste input "98201"
drag, startPoint x: 239, startPoint y: 75, endPoint x: 204, endPoint y: 75, distance: 34.6
click at [204, 75] on input "3901 Hoyt Ave Everett, WA" at bounding box center [214, 73] width 98 height 15
click at [215, 258] on input "Armada Corp Collection Agency" at bounding box center [232, 255] width 134 height 16
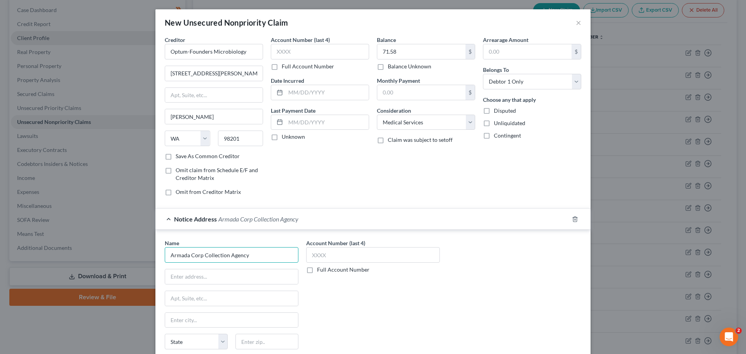
click at [215, 258] on input "Armada Corp Collection Agency" at bounding box center [232, 255] width 134 height 16
click at [234, 276] on input "text" at bounding box center [231, 276] width 133 height 15
paste input "6101 Capitol Blvd. SE Suite C"
drag, startPoint x: 236, startPoint y: 278, endPoint x: 219, endPoint y: 277, distance: 16.3
click at [219, 277] on input "6101 Capitol Blvd. SE Suite C" at bounding box center [231, 276] width 133 height 15
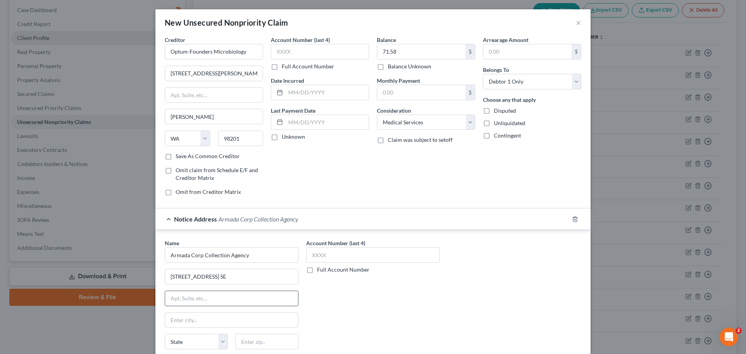
click at [220, 300] on input "text" at bounding box center [231, 298] width 133 height 15
paste input "Suite C"
click at [218, 319] on input "text" at bounding box center [231, 320] width 133 height 15
click at [217, 319] on input "Olympia" at bounding box center [231, 320] width 133 height 15
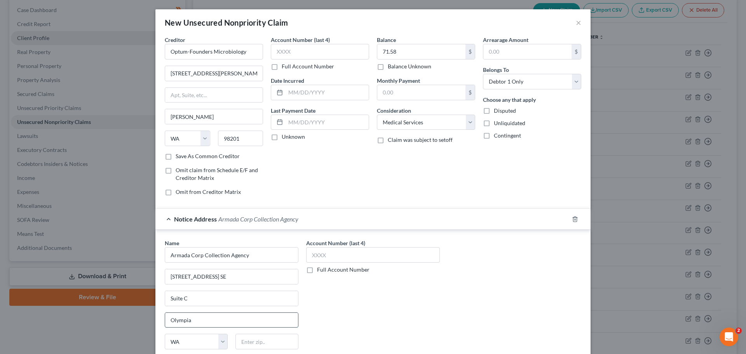
click at [217, 319] on input "Olympia" at bounding box center [231, 320] width 133 height 15
paste input "98501"
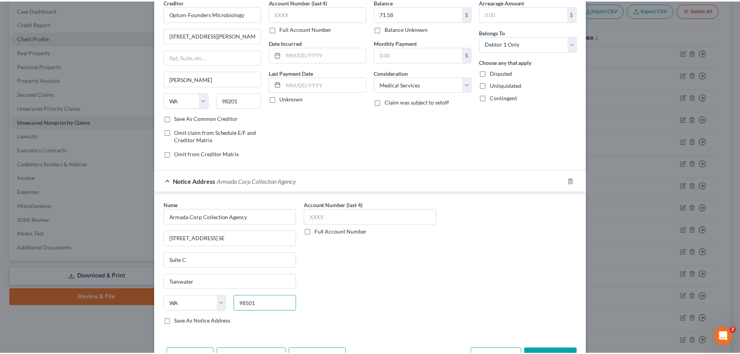
scroll to position [65, 0]
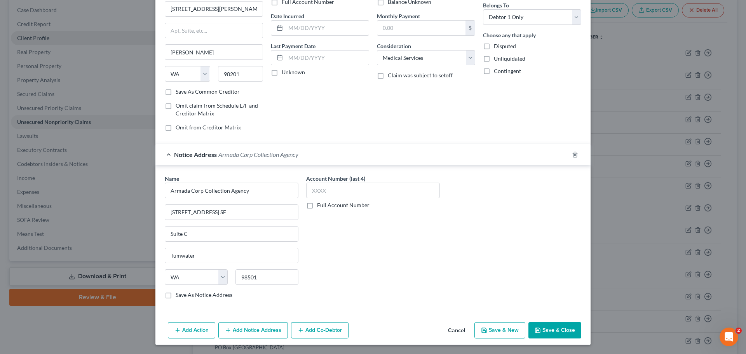
click at [558, 335] on button "Save & Close" at bounding box center [555, 330] width 53 height 16
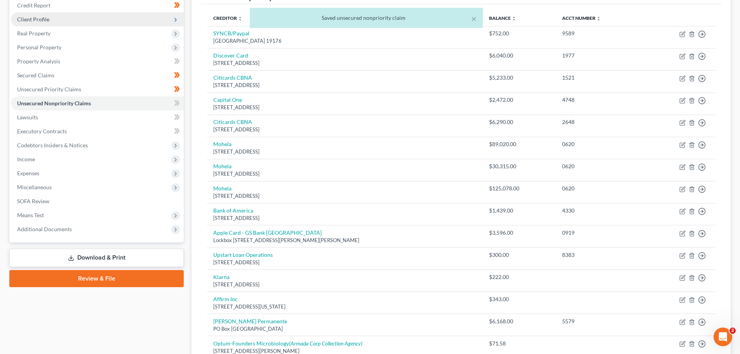
scroll to position [0, 0]
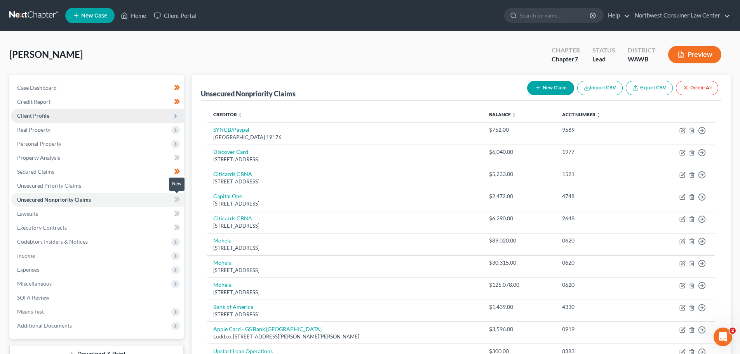
click at [178, 196] on icon at bounding box center [177, 200] width 6 height 10
click at [180, 215] on icon at bounding box center [177, 214] width 6 height 10
click at [158, 228] on link "Executory Contracts" at bounding box center [97, 228] width 173 height 14
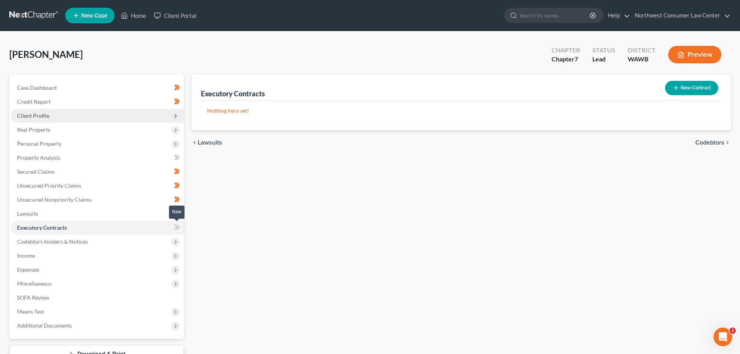
click at [175, 230] on icon at bounding box center [177, 228] width 6 height 10
click at [77, 253] on span "Income" at bounding box center [97, 256] width 173 height 14
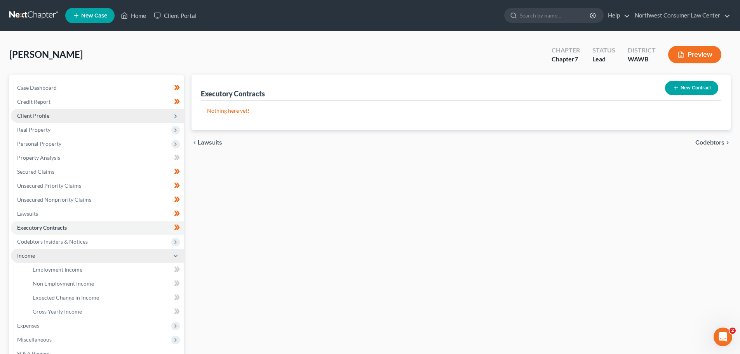
click at [77, 253] on span "Income" at bounding box center [97, 256] width 173 height 14
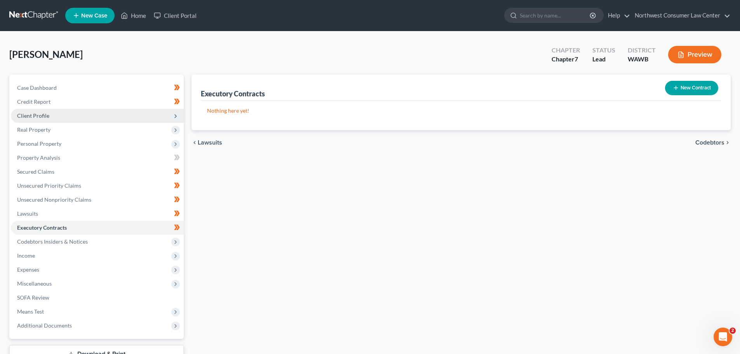
click at [20, 16] on link at bounding box center [34, 16] width 50 height 14
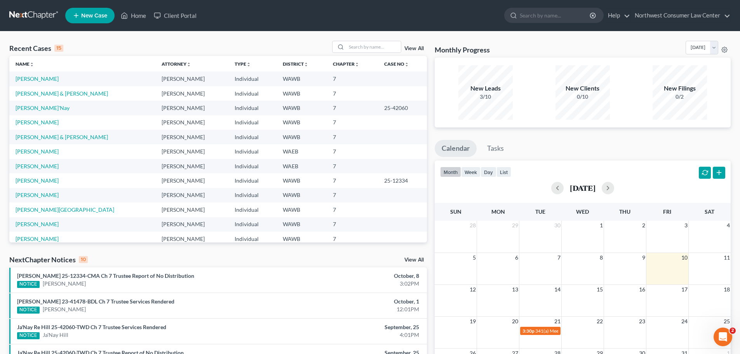
click at [13, 13] on link at bounding box center [34, 16] width 50 height 14
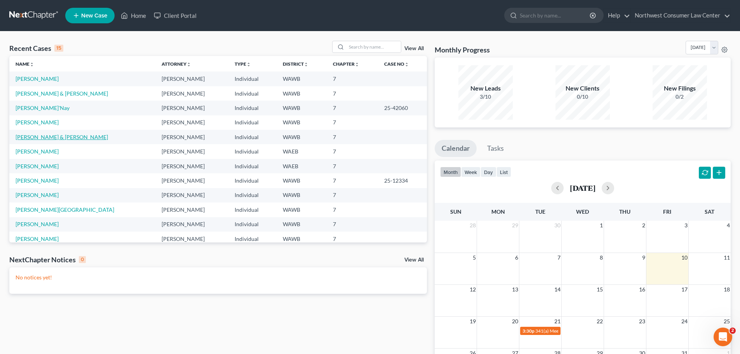
click at [52, 134] on link "[PERSON_NAME] & [PERSON_NAME]" at bounding box center [62, 137] width 92 height 7
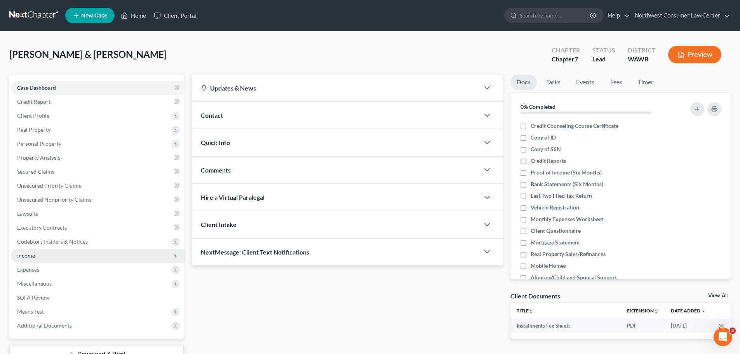
click at [64, 252] on span "Income" at bounding box center [97, 256] width 173 height 14
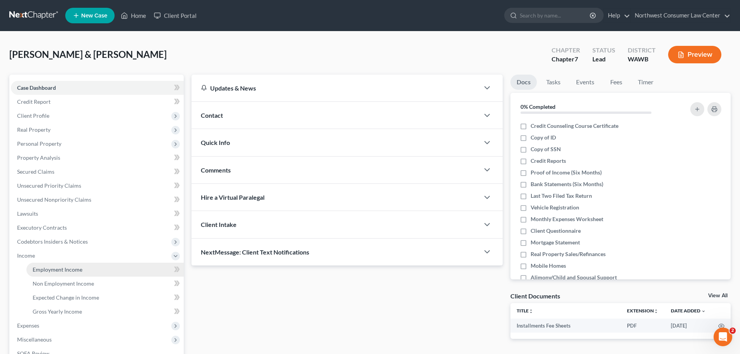
click at [63, 271] on span "Employment Income" at bounding box center [58, 269] width 50 height 7
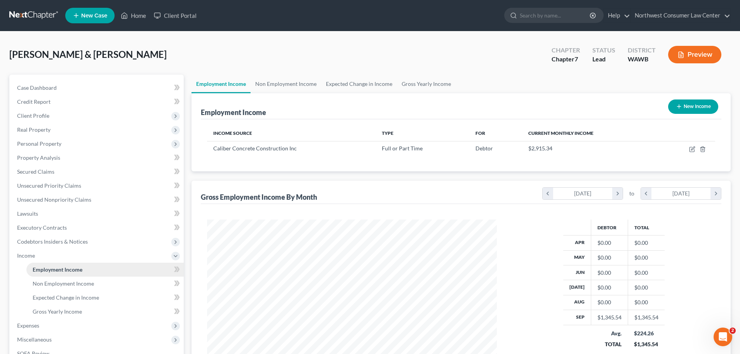
scroll to position [145, 305]
click at [84, 143] on span "Personal Property" at bounding box center [97, 144] width 173 height 14
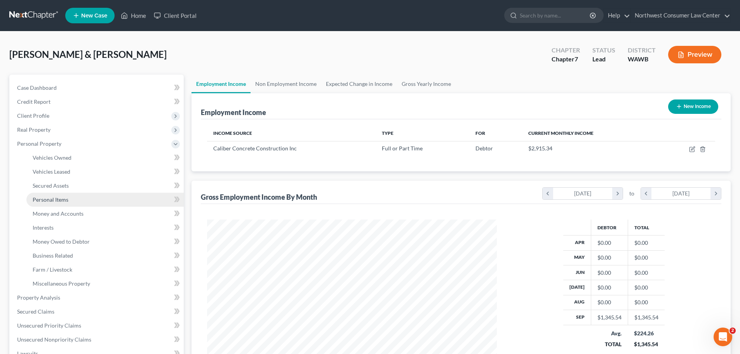
click at [81, 200] on link "Personal Items" at bounding box center [104, 200] width 157 height 14
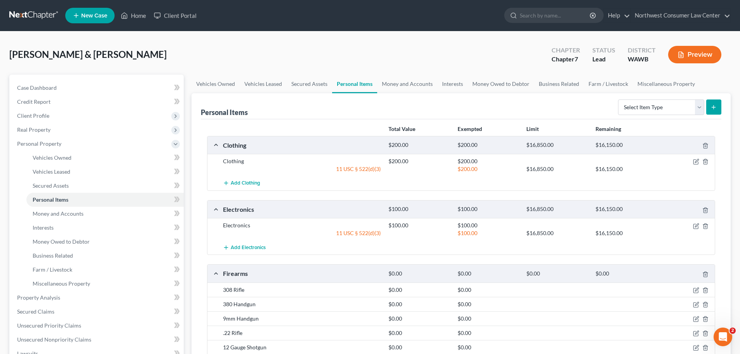
click at [18, 6] on nav "Home New Case Client Portal Northwest Consumer Law Center leigh@nwclc.org My Ac…" at bounding box center [370, 15] width 740 height 31
click at [20, 12] on link at bounding box center [34, 16] width 50 height 14
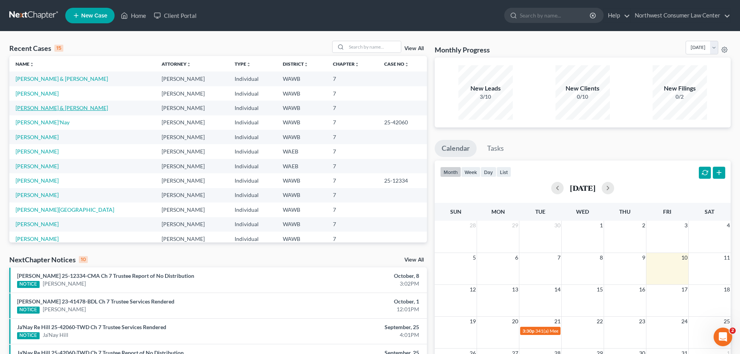
click at [30, 107] on link "[PERSON_NAME] & [PERSON_NAME]" at bounding box center [62, 108] width 92 height 7
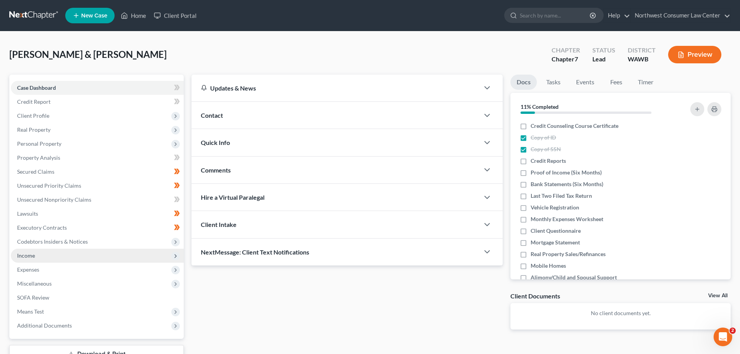
click at [130, 256] on span "Income" at bounding box center [97, 256] width 173 height 14
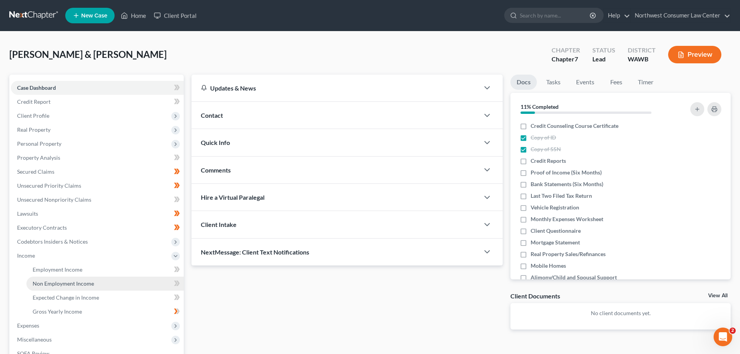
click at [78, 285] on span "Non Employment Income" at bounding box center [63, 283] width 61 height 7
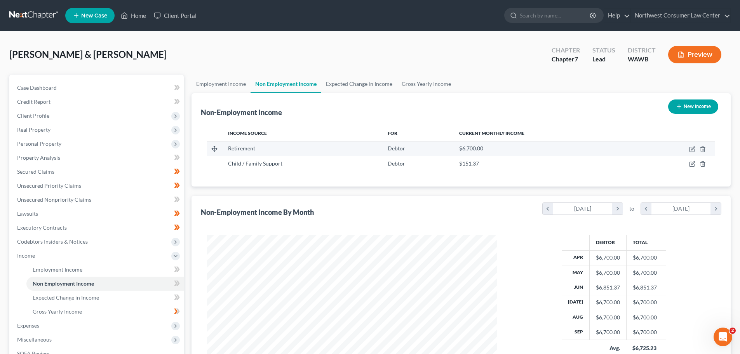
scroll to position [145, 305]
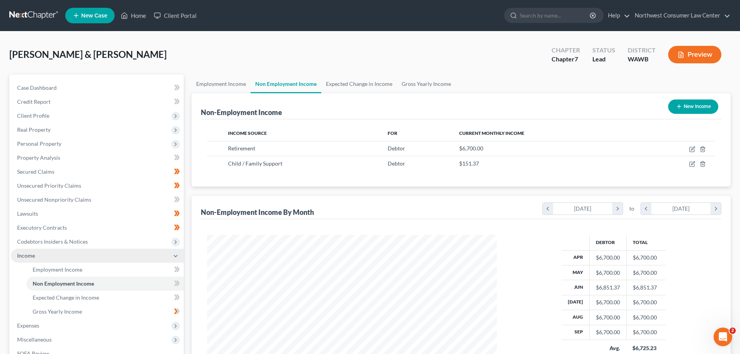
click at [174, 255] on icon at bounding box center [176, 256] width 6 height 6
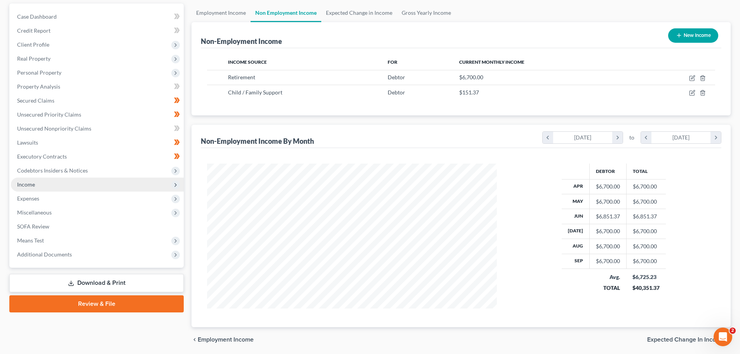
scroll to position [78, 0]
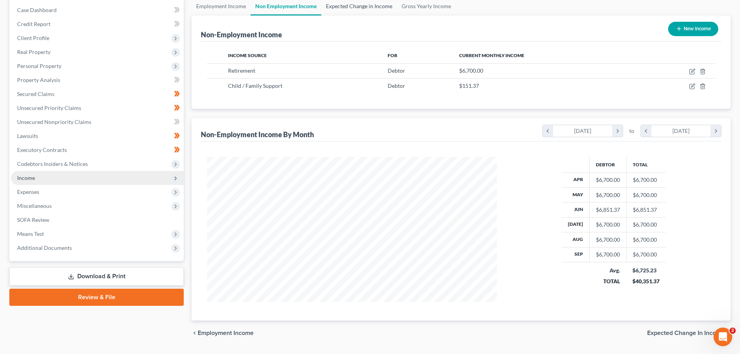
click at [361, 7] on link "Expected Change in Income" at bounding box center [359, 6] width 76 height 19
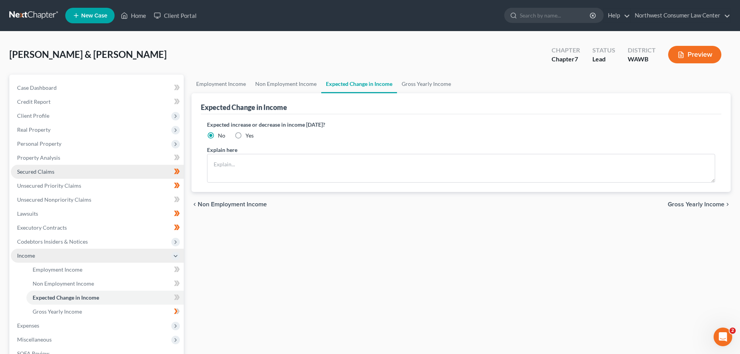
click at [119, 167] on link "Secured Claims" at bounding box center [97, 172] width 173 height 14
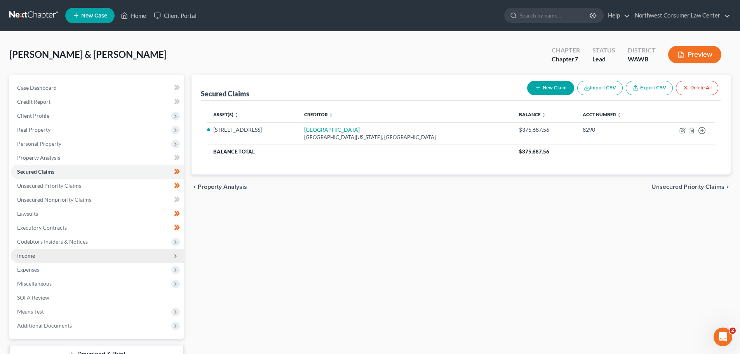
click at [696, 188] on span "Unsecured Priority Claims" at bounding box center [688, 187] width 73 height 6
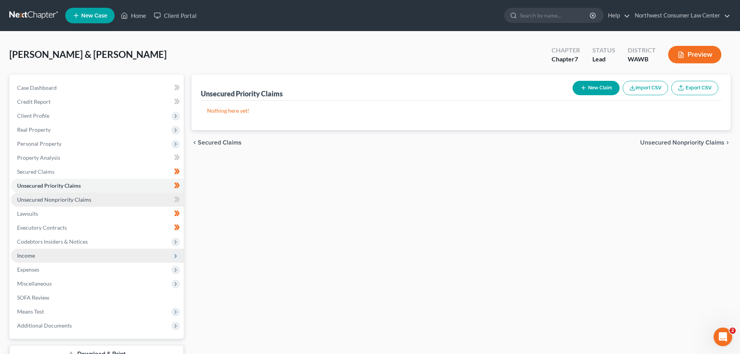
click at [113, 196] on link "Unsecured Nonpriority Claims" at bounding box center [97, 200] width 173 height 14
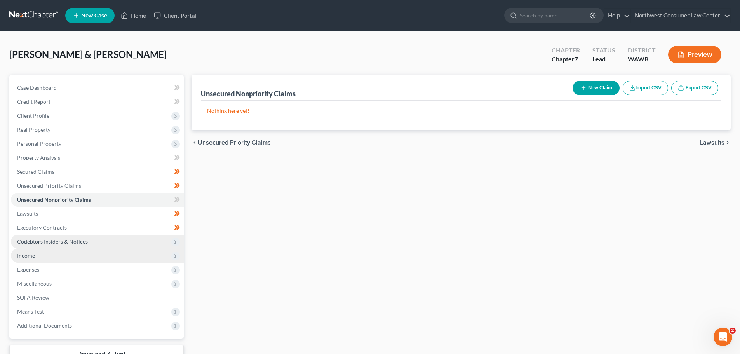
click at [99, 244] on span "Codebtors Insiders & Notices" at bounding box center [97, 242] width 173 height 14
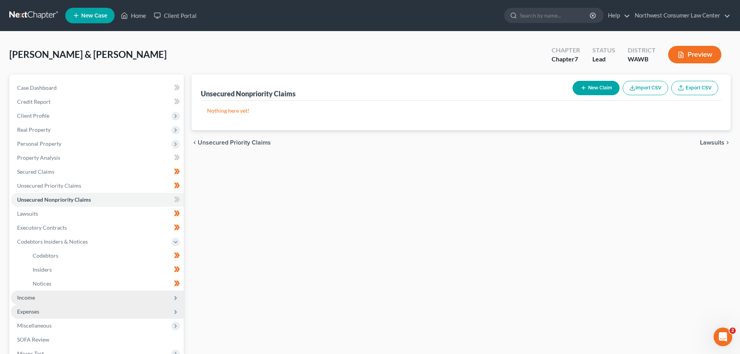
click at [119, 307] on span "Expenses" at bounding box center [97, 312] width 173 height 14
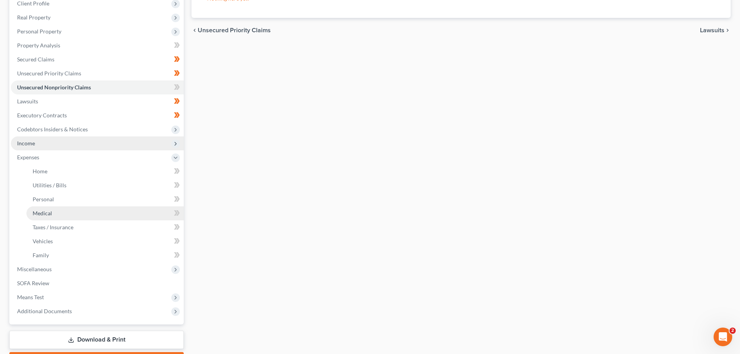
scroll to position [117, 0]
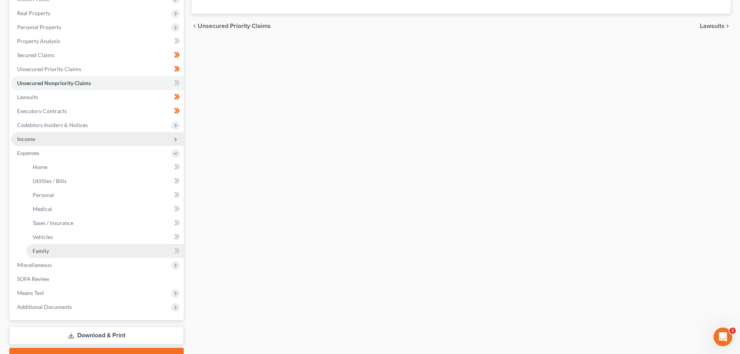
click at [126, 246] on link "Family" at bounding box center [104, 251] width 157 height 14
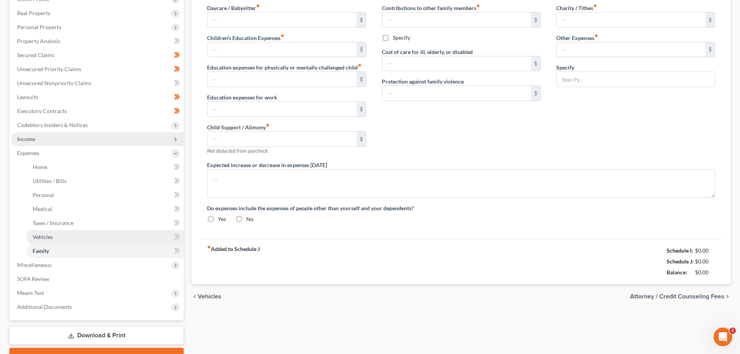
scroll to position [27, 0]
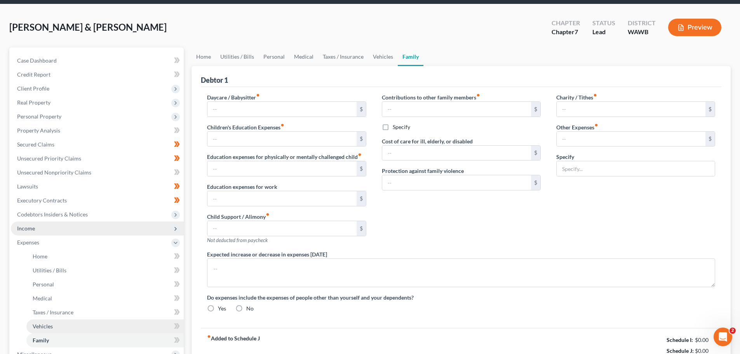
type input "0.00"
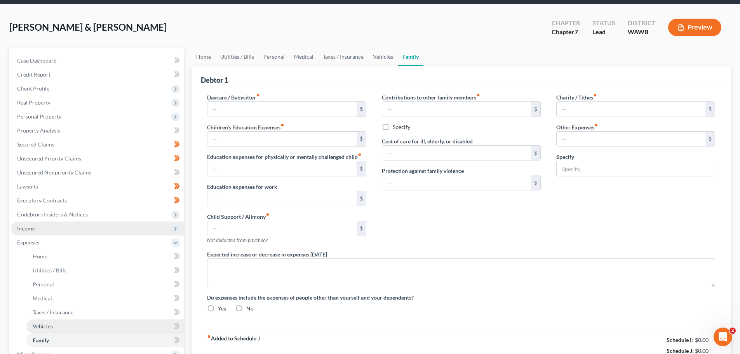
type input "0.00"
type input "8.00"
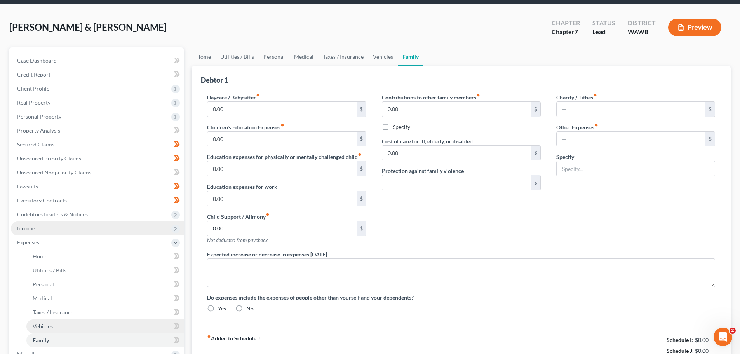
type input "Heritage Bank Fee"
radio input "true"
click at [76, 240] on ul "Case Dashboard Payments Invoices Payments Payments Credit Report Client Profile" at bounding box center [97, 229] width 173 height 350
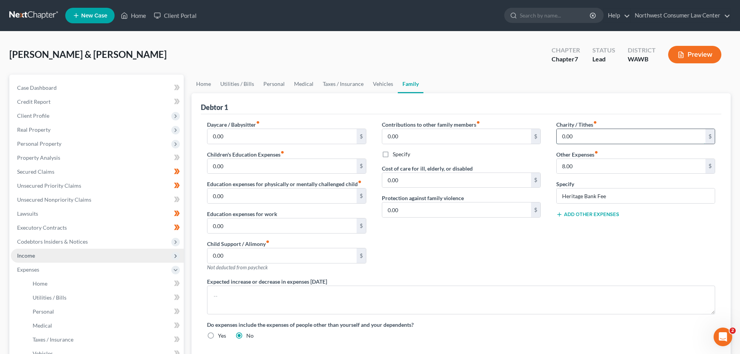
click at [585, 134] on input "0.00" at bounding box center [631, 136] width 149 height 15
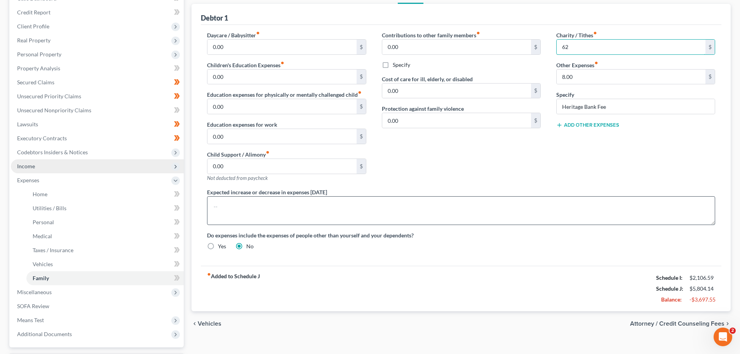
scroll to position [117, 0]
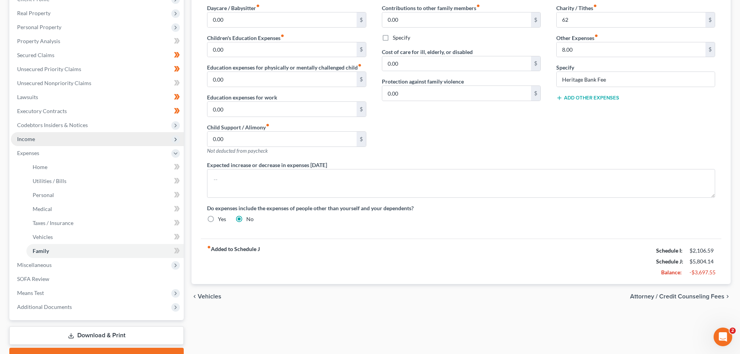
click at [471, 264] on div "fiber_manual_record Added to Schedule J Schedule I: $2,106.59 Schedule J: $5,80…" at bounding box center [461, 261] width 521 height 45
click at [481, 127] on div "Contributions to other family members fiber_manual_record 0.00 $ Specify Cost o…" at bounding box center [461, 82] width 175 height 157
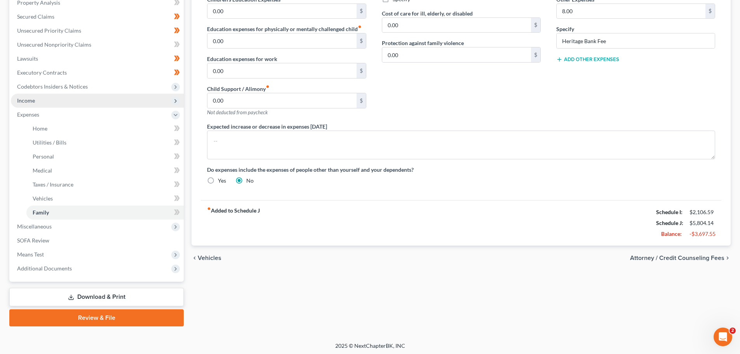
scroll to position [155, 0]
click at [670, 259] on span "Attorney / Credit Counseling Fees" at bounding box center [677, 258] width 94 height 6
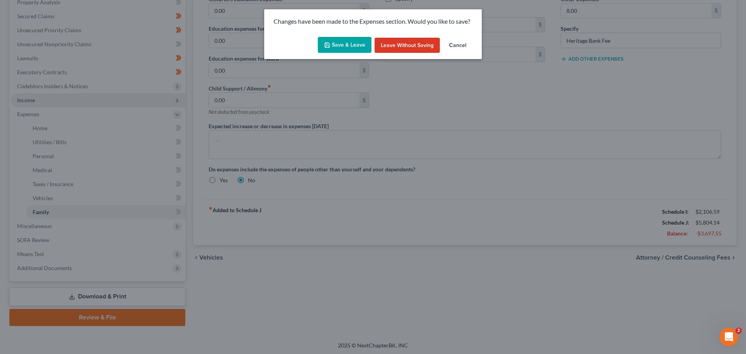
click at [344, 43] on button "Save & Leave" at bounding box center [345, 45] width 54 height 16
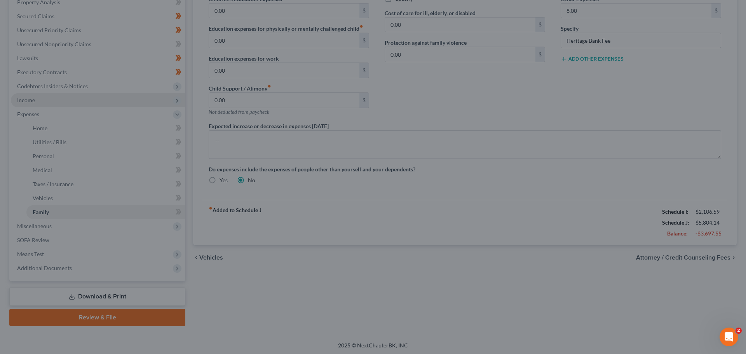
type input "62.00"
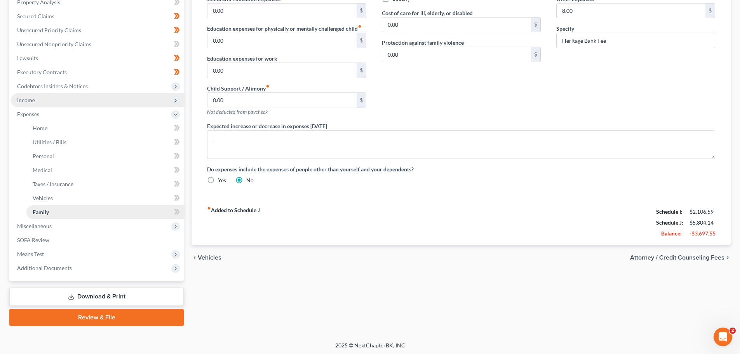
select select "0"
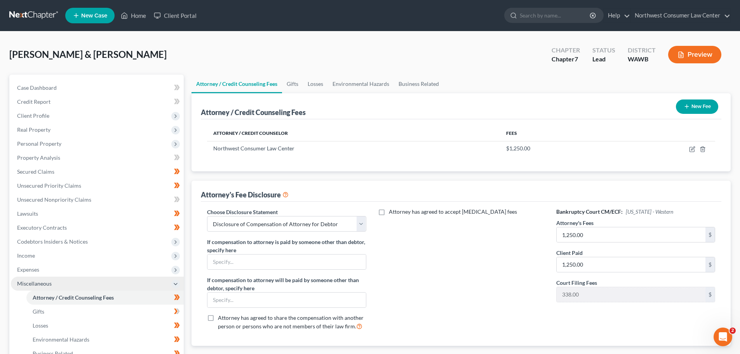
click at [146, 282] on span "Miscellaneous" at bounding box center [97, 284] width 173 height 14
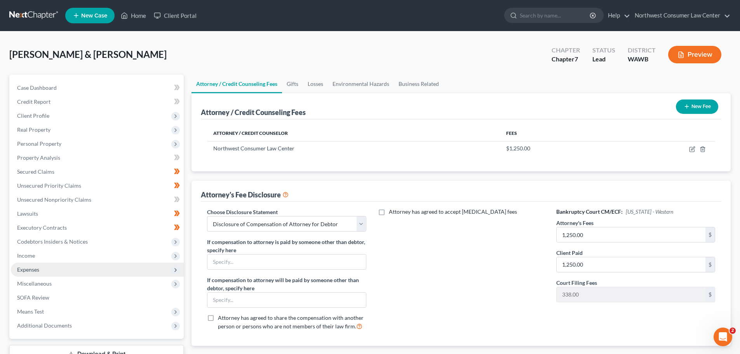
click at [159, 270] on span "Expenses" at bounding box center [97, 270] width 173 height 14
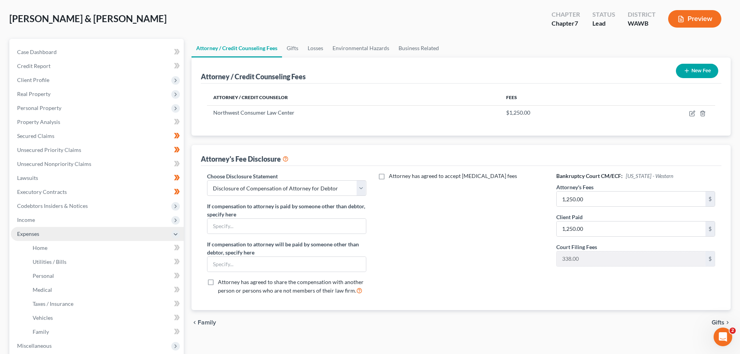
scroll to position [78, 0]
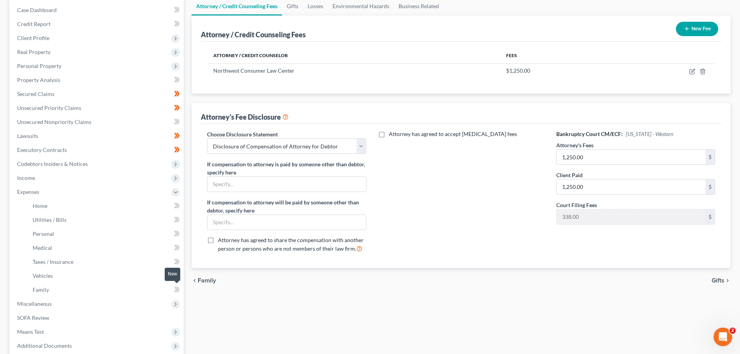
click at [181, 291] on span at bounding box center [177, 291] width 14 height 12
click at [179, 274] on icon at bounding box center [177, 275] width 3 height 5
click at [176, 255] on link "Taxes / Insurance" at bounding box center [104, 262] width 157 height 14
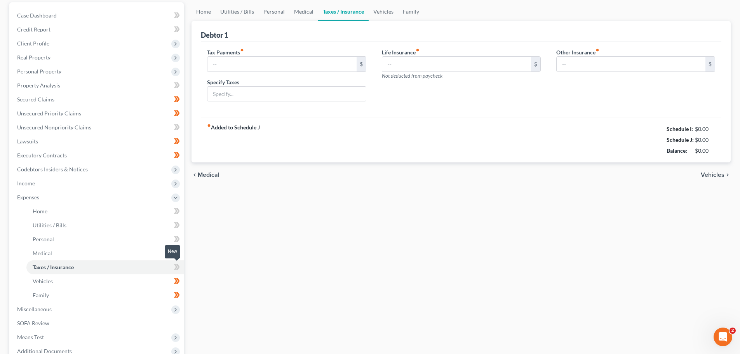
click at [176, 262] on body "Home New Case Client Portal Northwest Consumer Law Center leigh@nwclc.org My Ac…" at bounding box center [370, 183] width 740 height 511
type input "0.00"
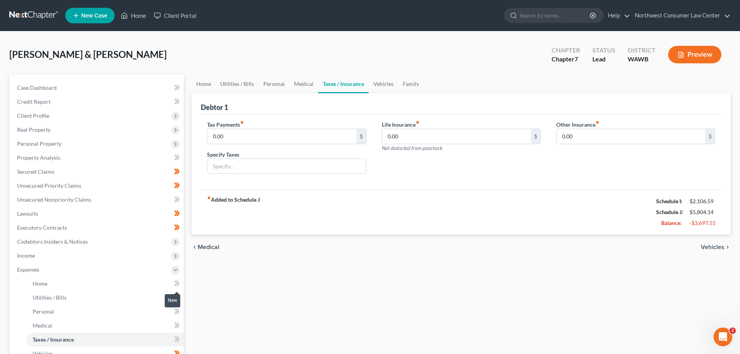
click at [176, 283] on icon at bounding box center [175, 283] width 3 height 5
click at [177, 297] on icon at bounding box center [175, 297] width 3 height 5
click at [178, 316] on icon at bounding box center [177, 312] width 6 height 10
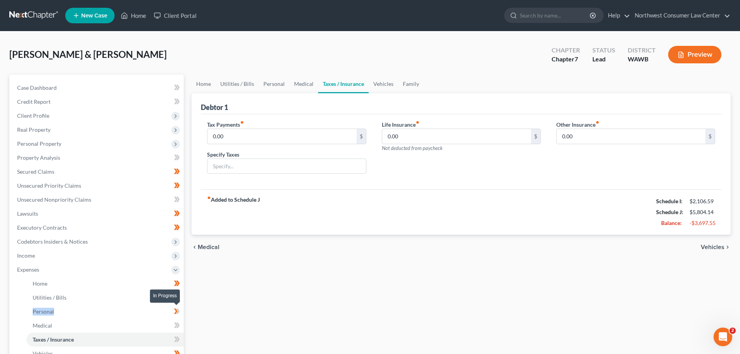
click at [178, 316] on icon at bounding box center [177, 312] width 6 height 10
click at [178, 324] on icon at bounding box center [177, 325] width 3 height 5
click at [177, 336] on icon at bounding box center [177, 340] width 6 height 10
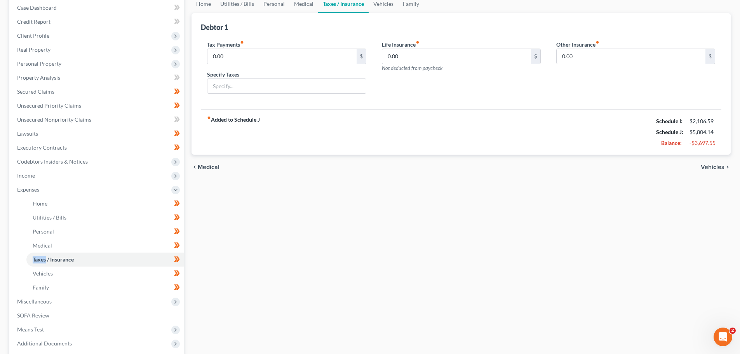
scroll to position [117, 0]
